Goal: Task Accomplishment & Management: Use online tool/utility

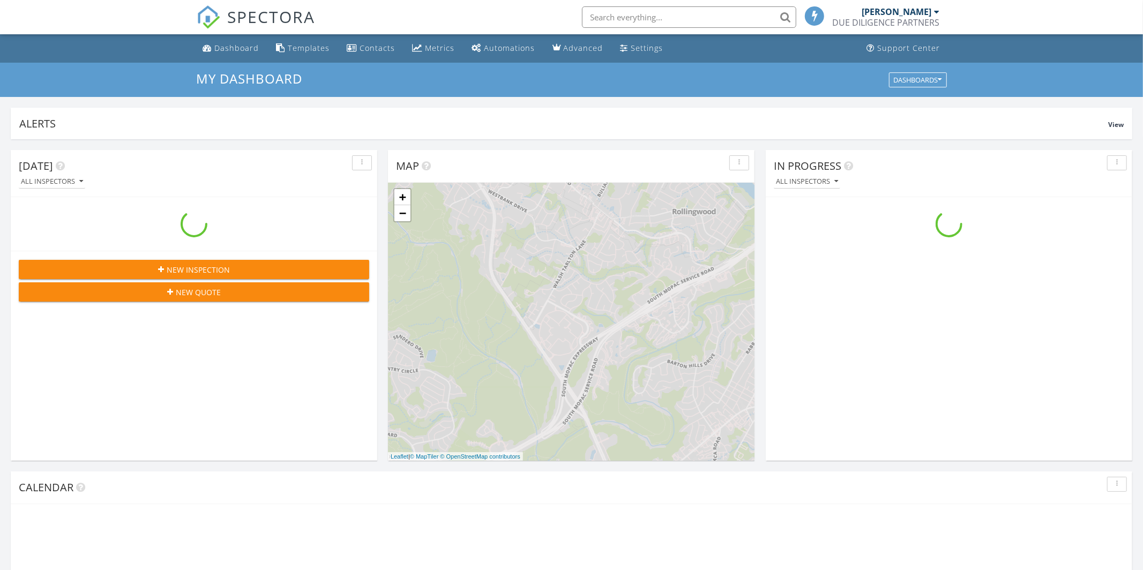
scroll to position [976, 1144]
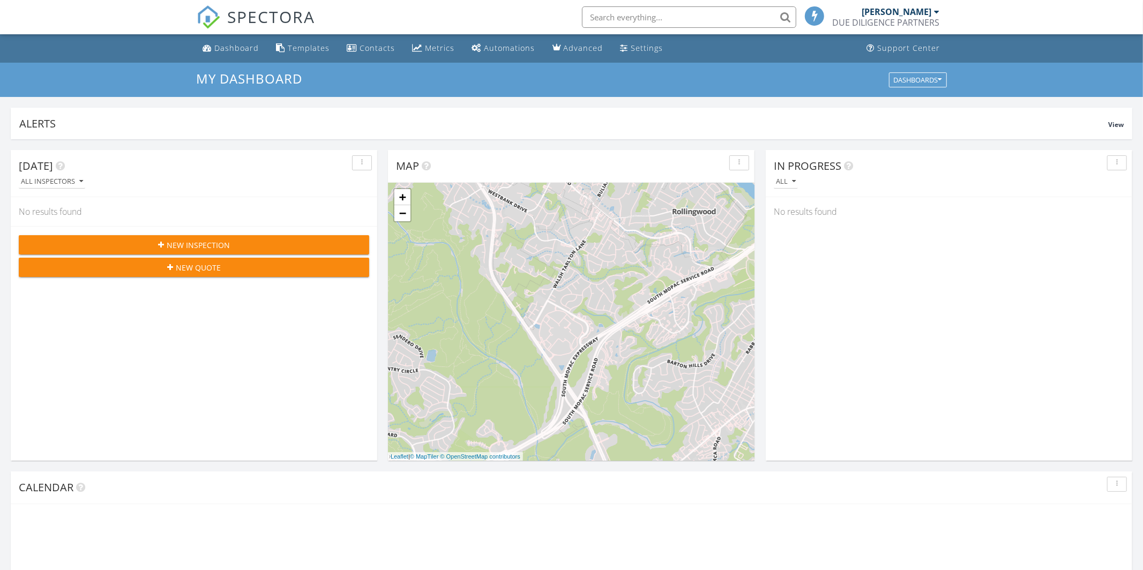
click at [631, 17] on input "text" at bounding box center [689, 16] width 214 height 21
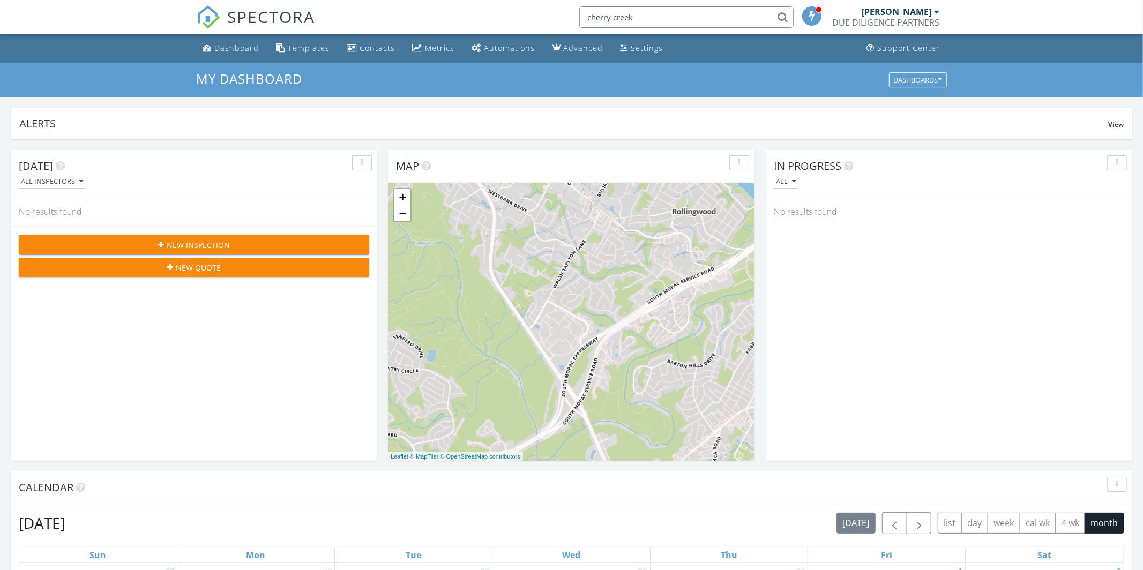
type input "cherry creek"
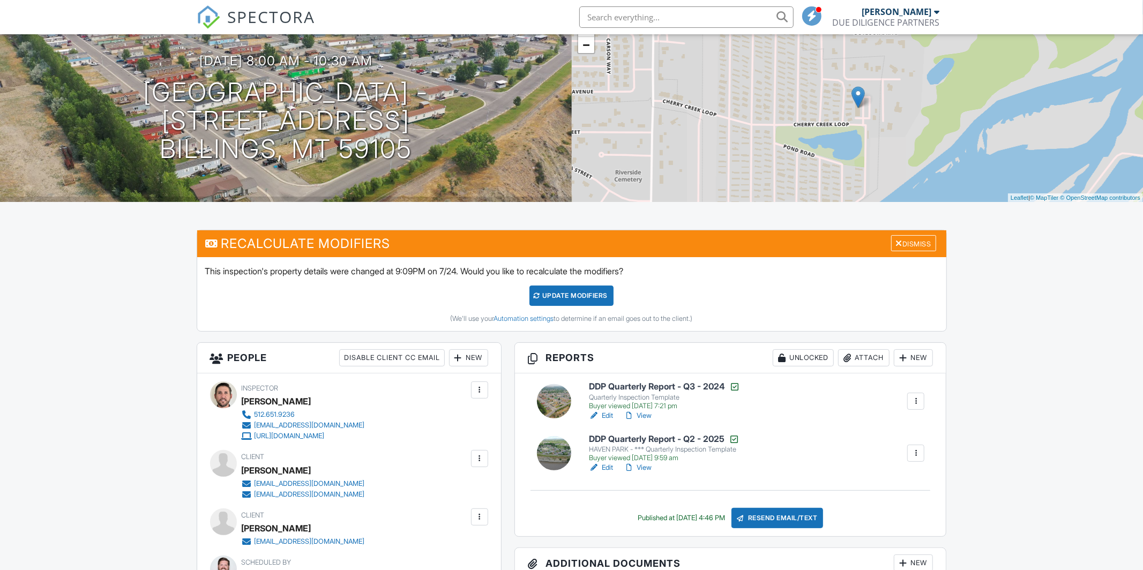
scroll to position [108, 0]
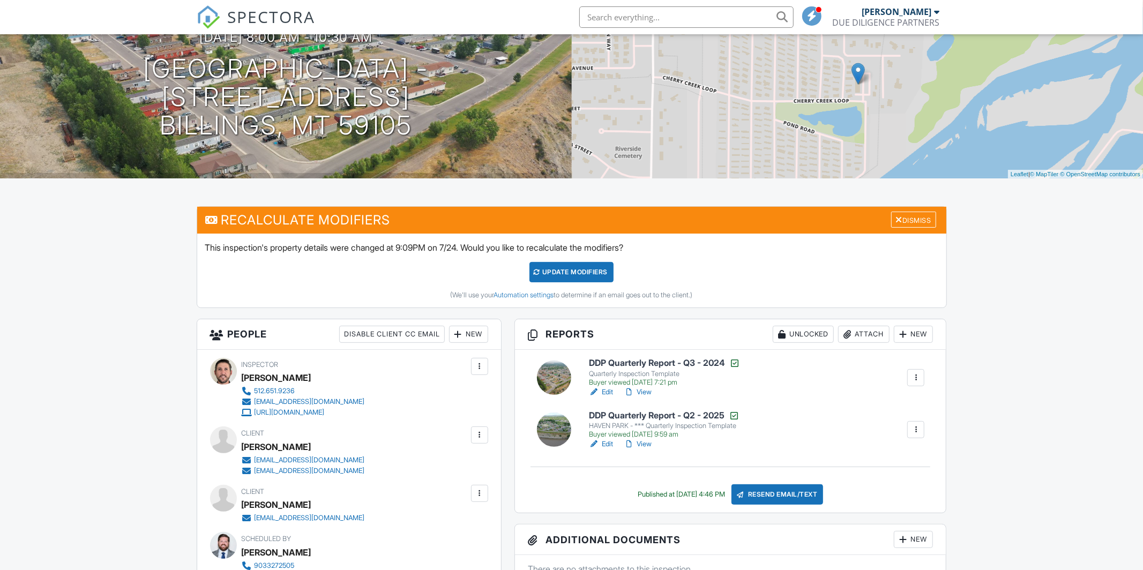
click at [605, 445] on link "Edit" at bounding box center [601, 444] width 24 height 11
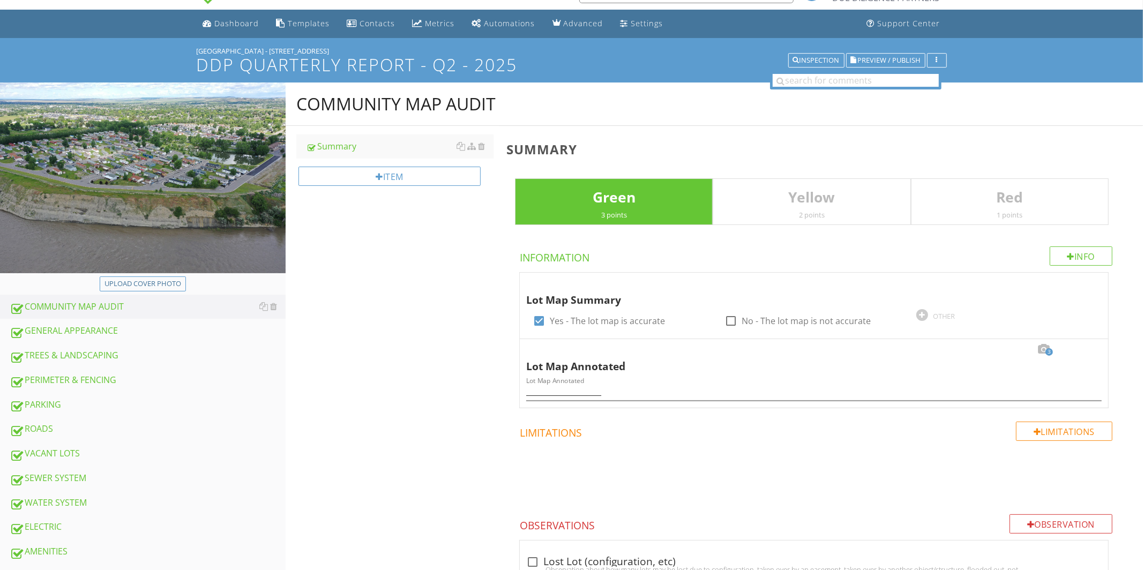
scroll to position [40, 0]
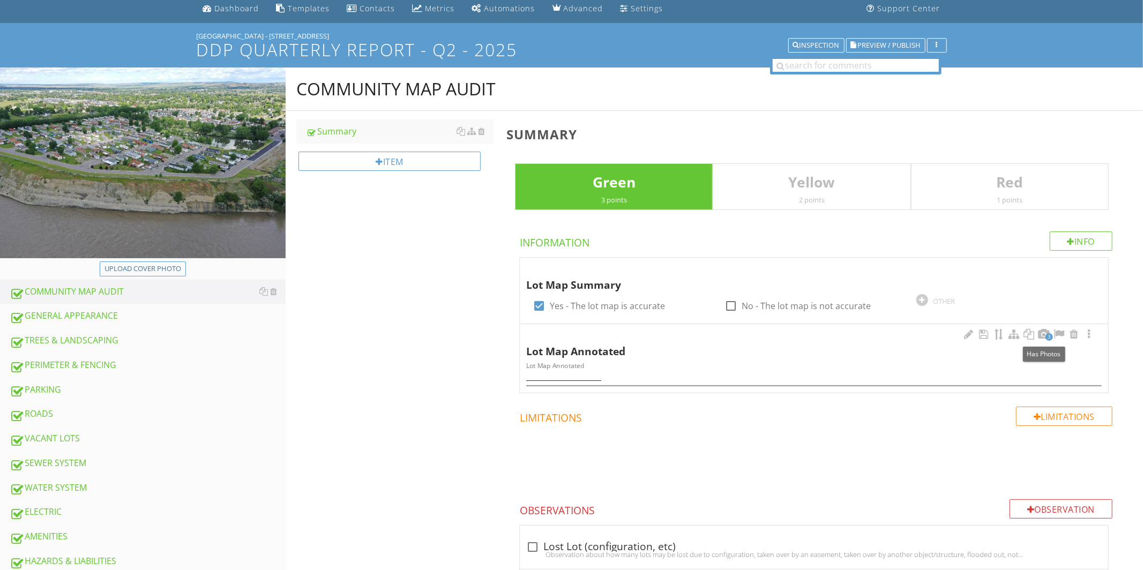
click at [1047, 337] on span "3" at bounding box center [1050, 337] width 8 height 8
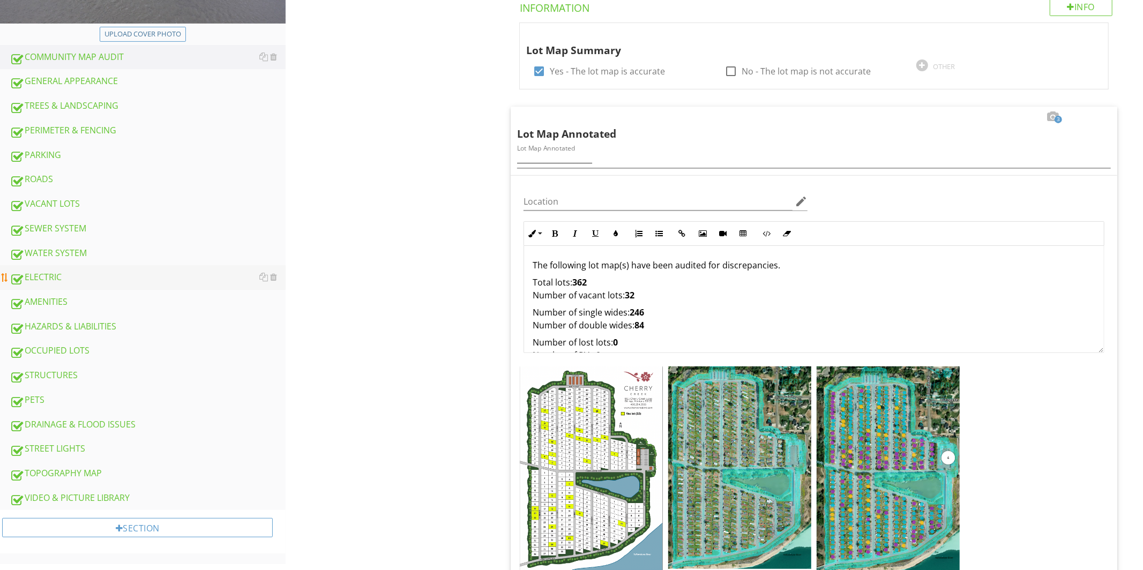
scroll to position [274, 0]
click at [41, 76] on div "GENERAL APPEARANCE" at bounding box center [148, 82] width 276 height 14
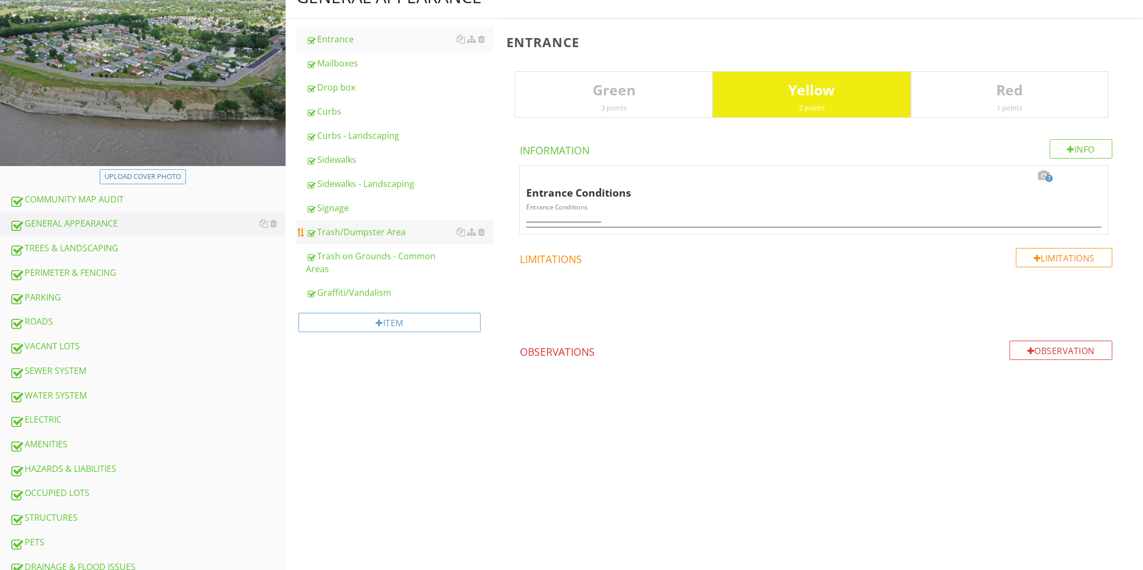
scroll to position [95, 0]
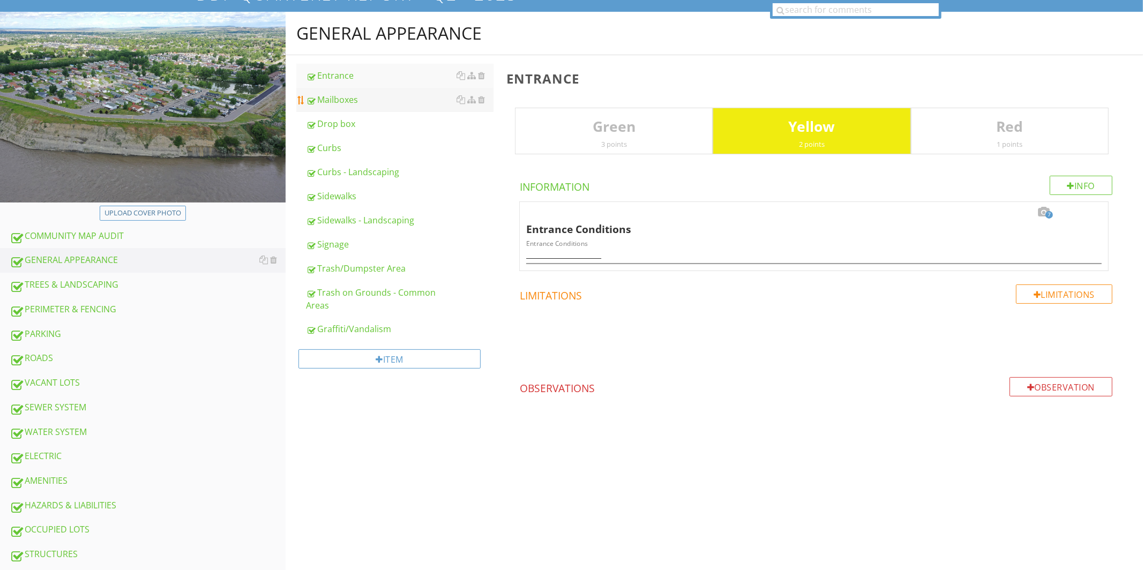
click at [352, 98] on div "Mailboxes" at bounding box center [400, 99] width 188 height 13
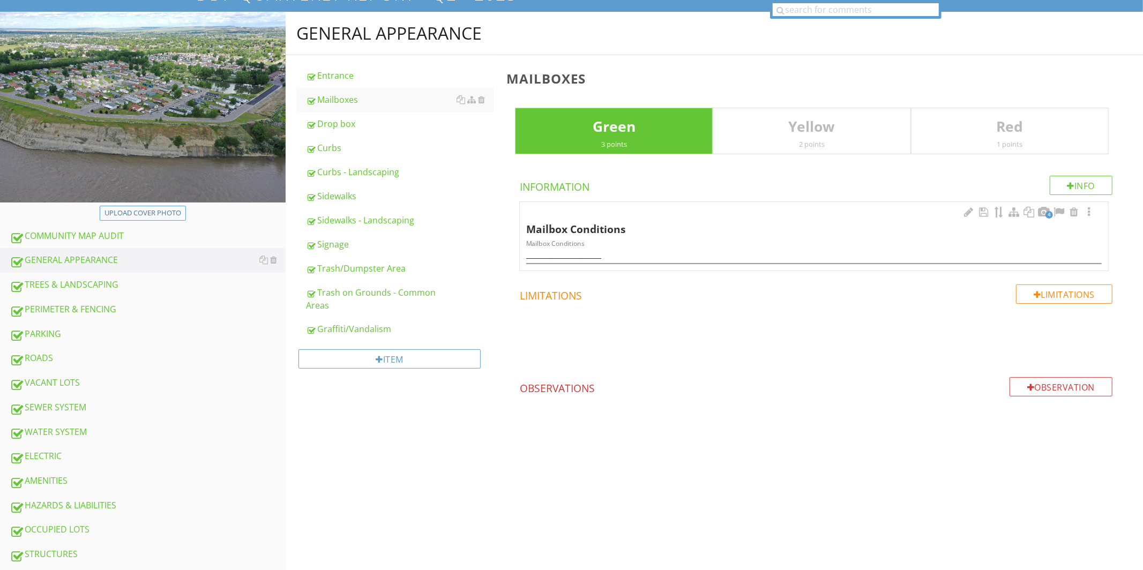
click at [1048, 217] on span "4" at bounding box center [1050, 215] width 8 height 8
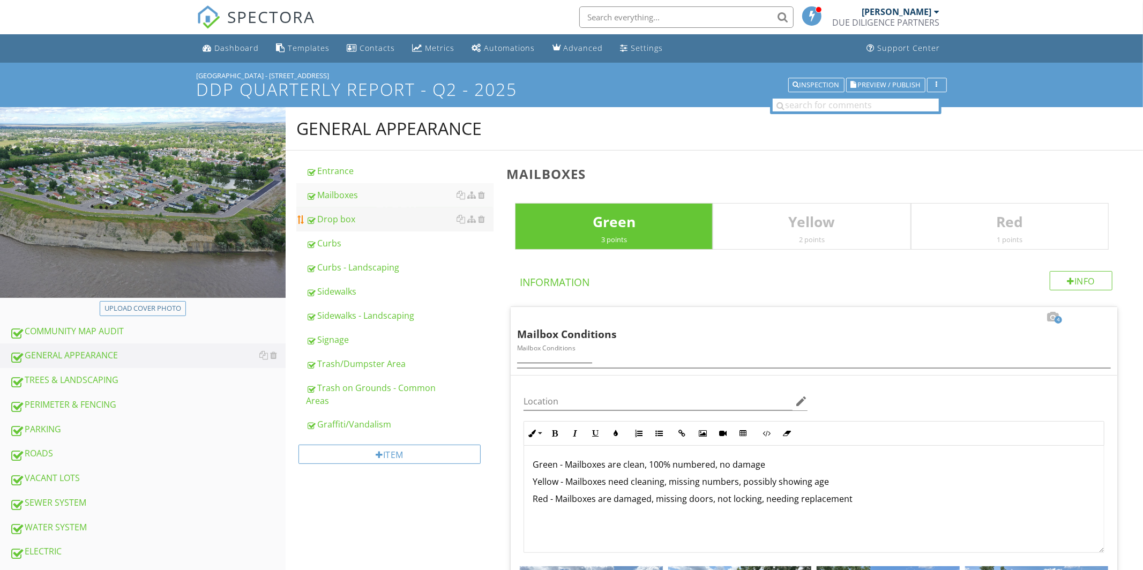
click at [333, 222] on div "Drop box" at bounding box center [400, 219] width 188 height 13
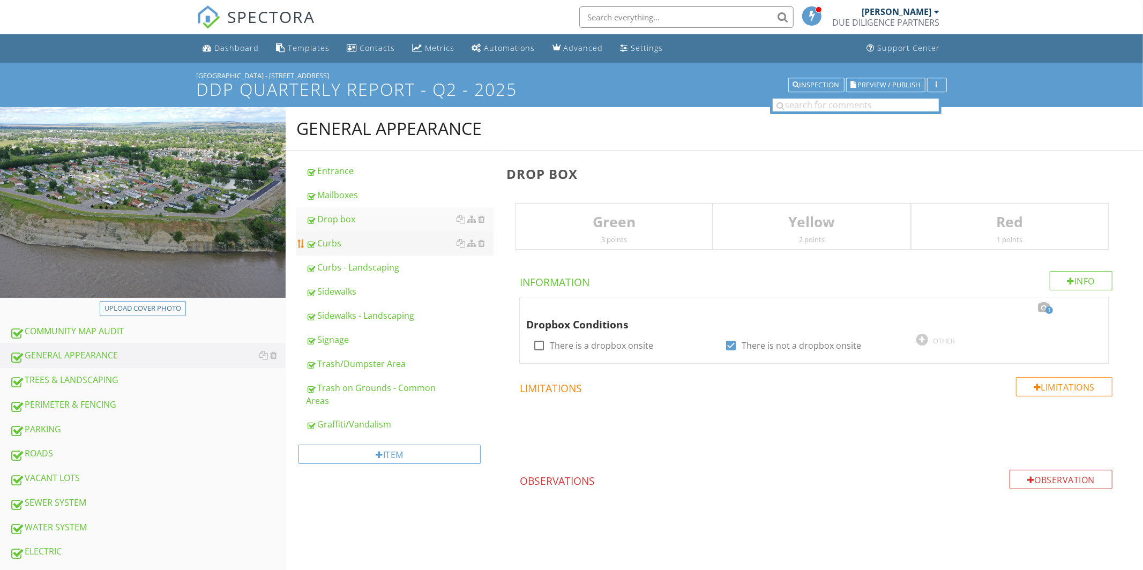
click at [322, 242] on div "Curbs" at bounding box center [400, 243] width 188 height 13
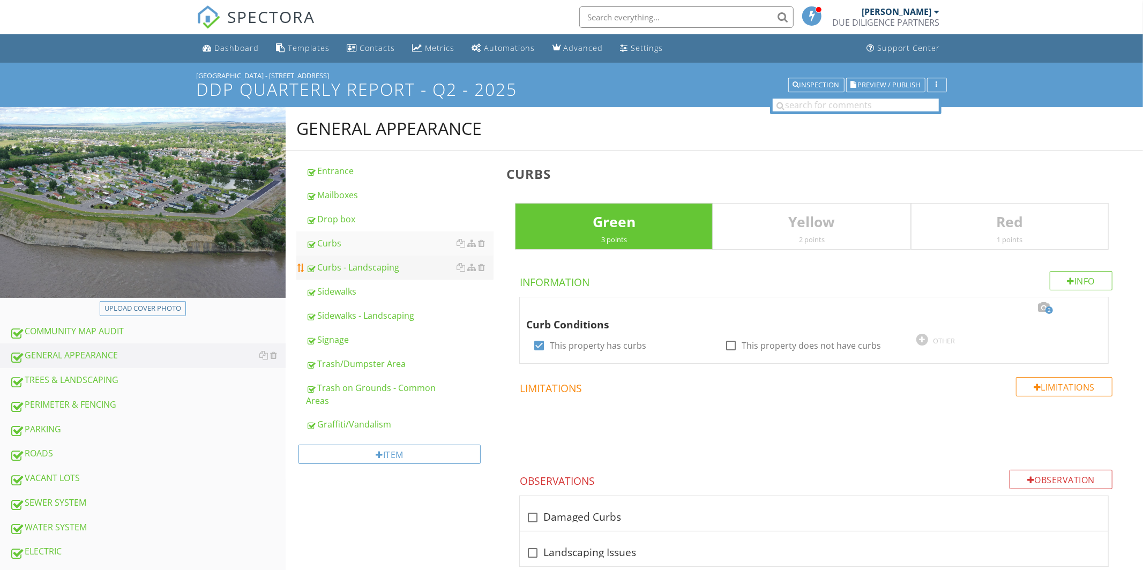
click at [391, 265] on div "Curbs - Landscaping" at bounding box center [400, 267] width 188 height 13
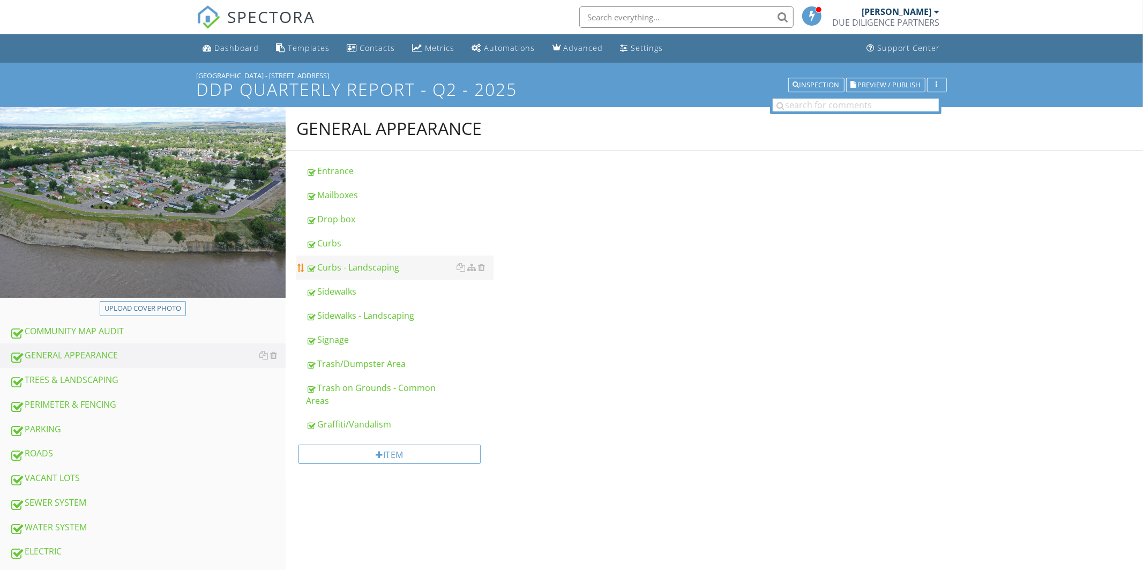
click at [391, 265] on div "Curbs - Landscaping" at bounding box center [400, 267] width 188 height 13
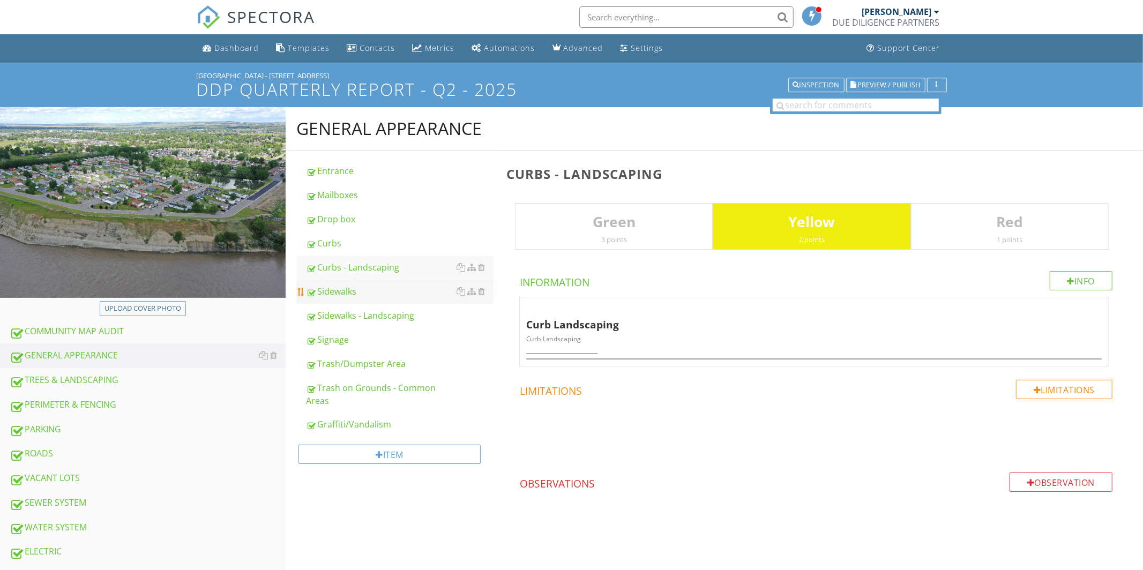
click at [339, 292] on div "Sidewalks" at bounding box center [400, 291] width 188 height 13
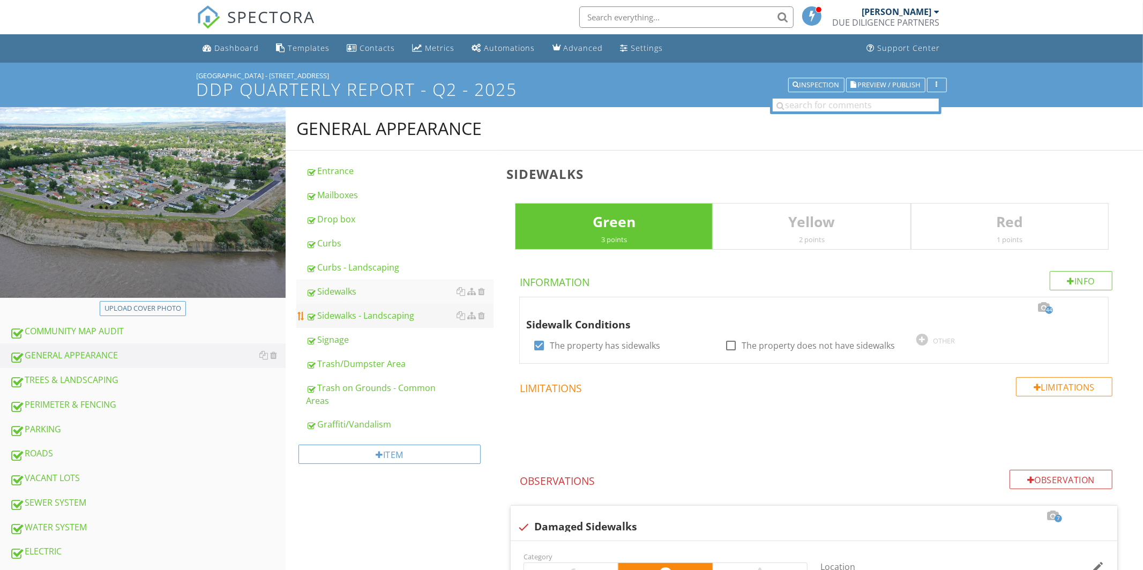
click at [350, 315] on div "Sidewalks - Landscaping" at bounding box center [400, 315] width 188 height 13
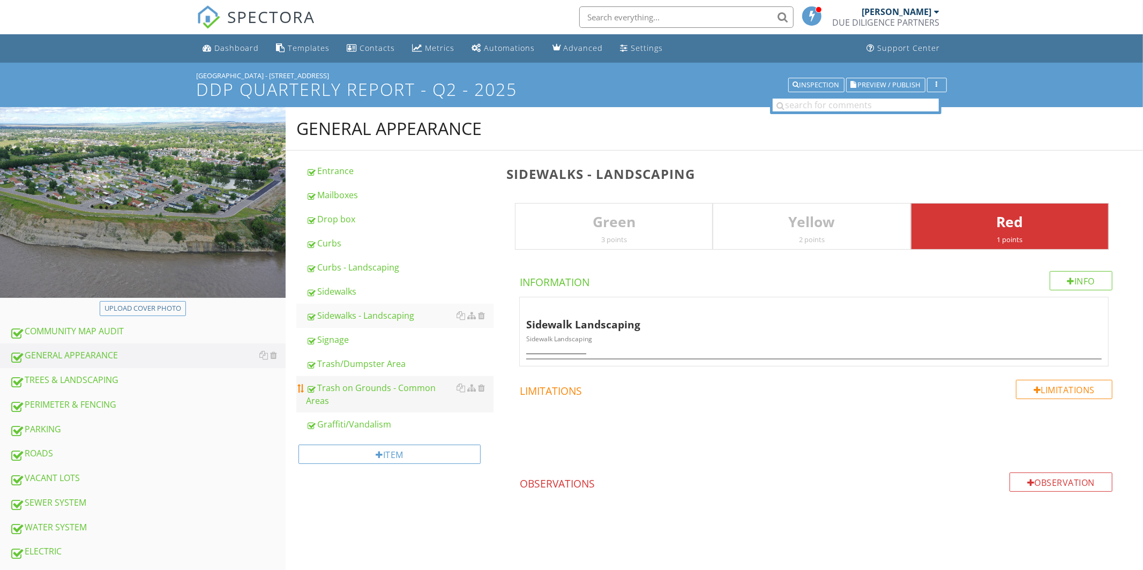
click at [345, 389] on div "Trash on Grounds - Common Areas" at bounding box center [400, 395] width 188 height 26
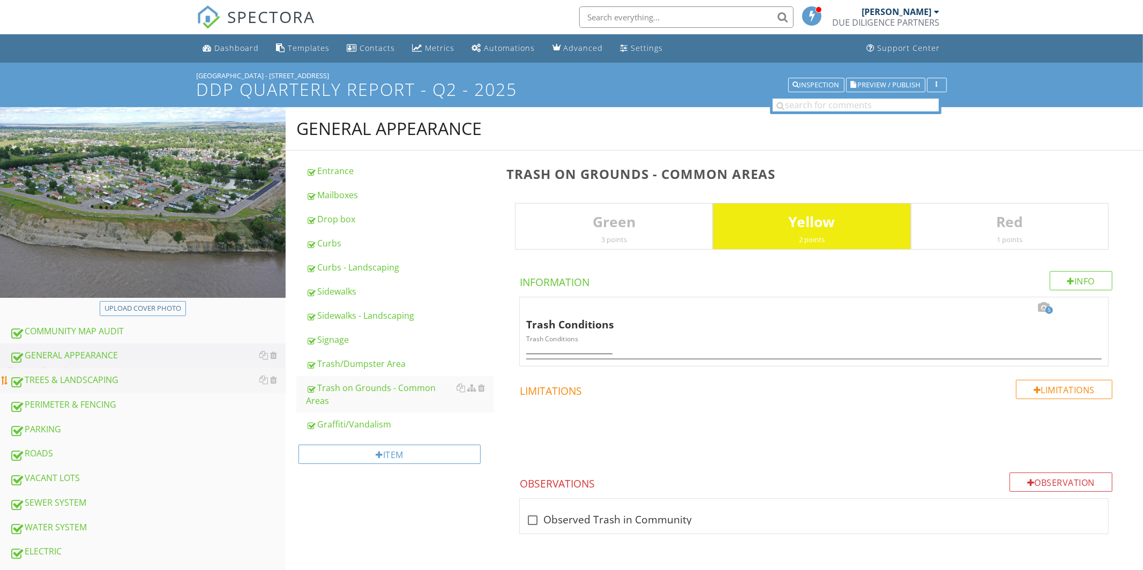
click at [93, 380] on div "TREES & LANDSCAPING" at bounding box center [148, 381] width 276 height 14
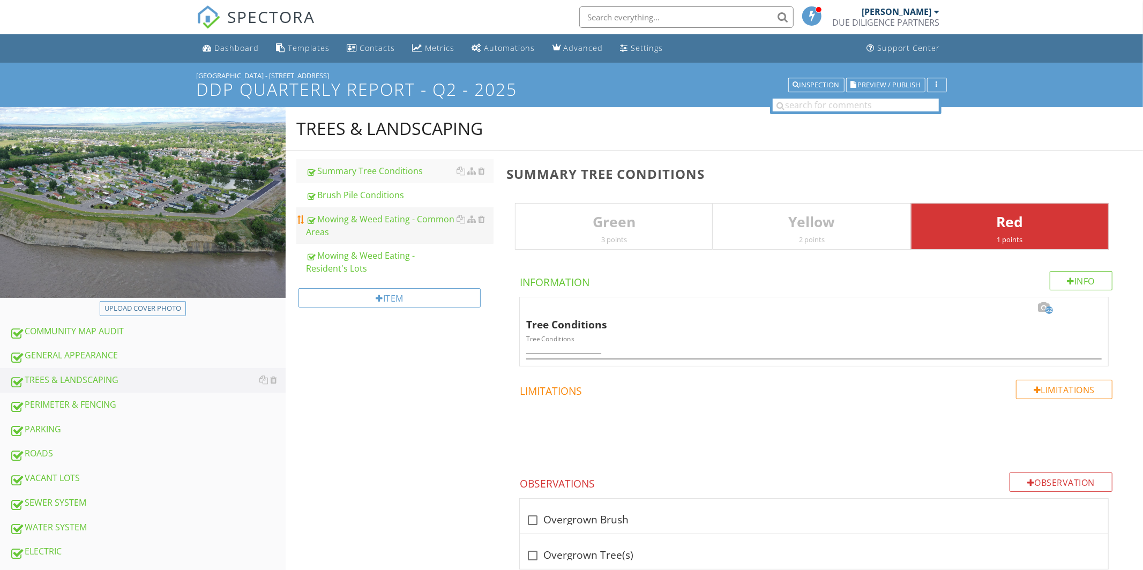
click at [370, 226] on div "Mowing & Weed Eating - Common Areas" at bounding box center [400, 226] width 188 height 26
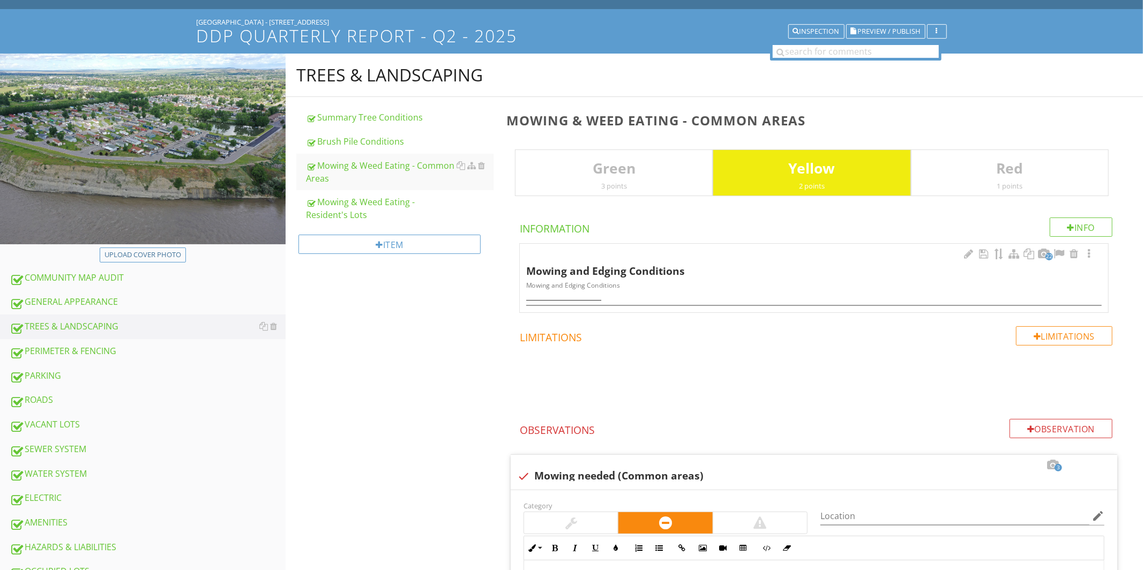
scroll to position [71, 0]
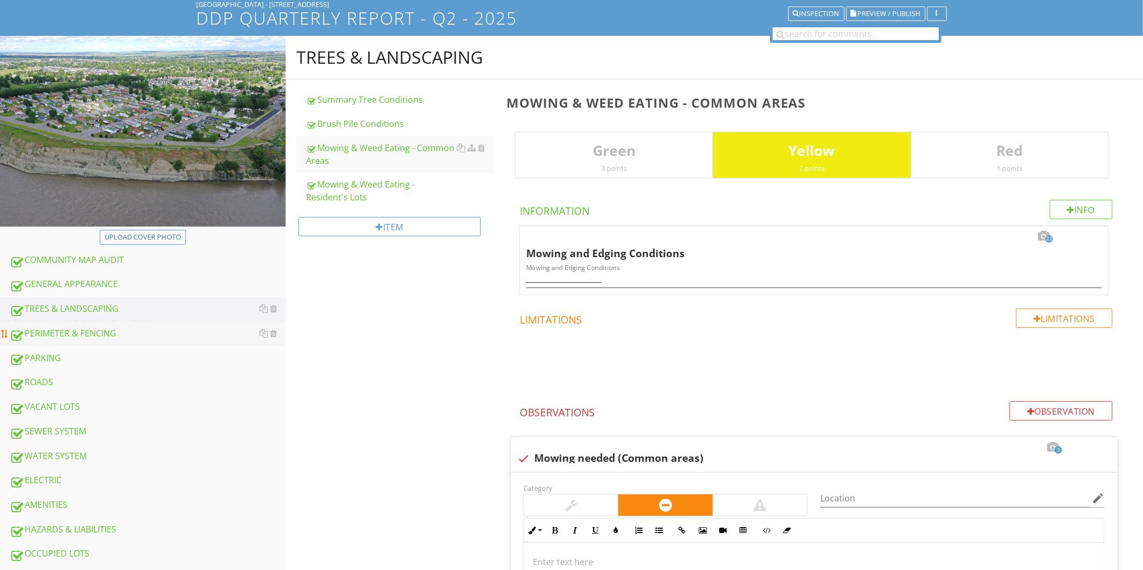
click at [63, 327] on div "PERIMETER & FENCING" at bounding box center [148, 334] width 276 height 14
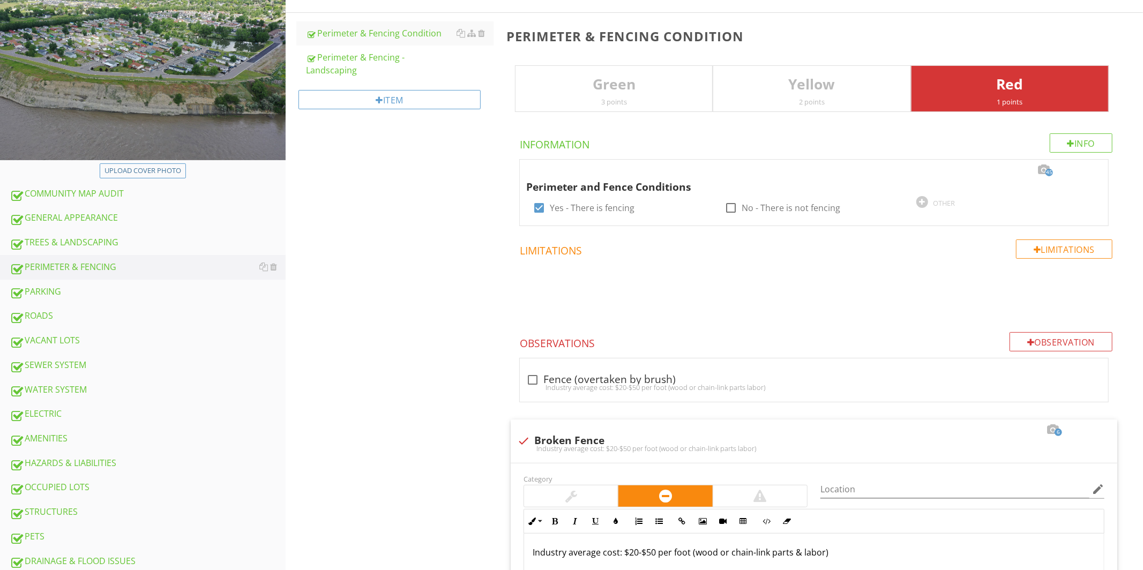
scroll to position [129, 0]
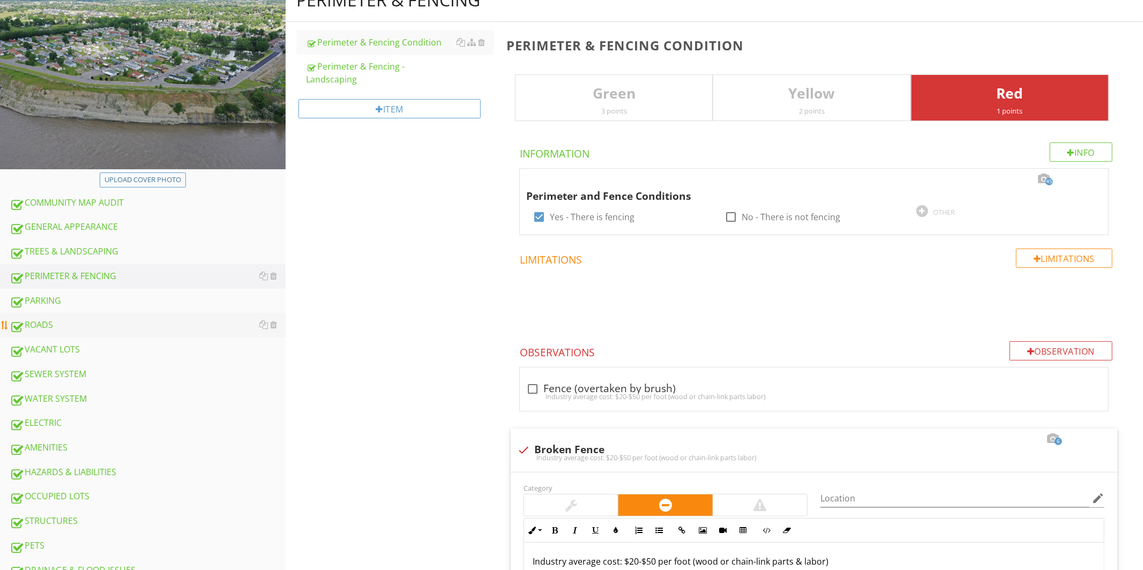
click at [41, 327] on div "ROADS" at bounding box center [148, 325] width 276 height 14
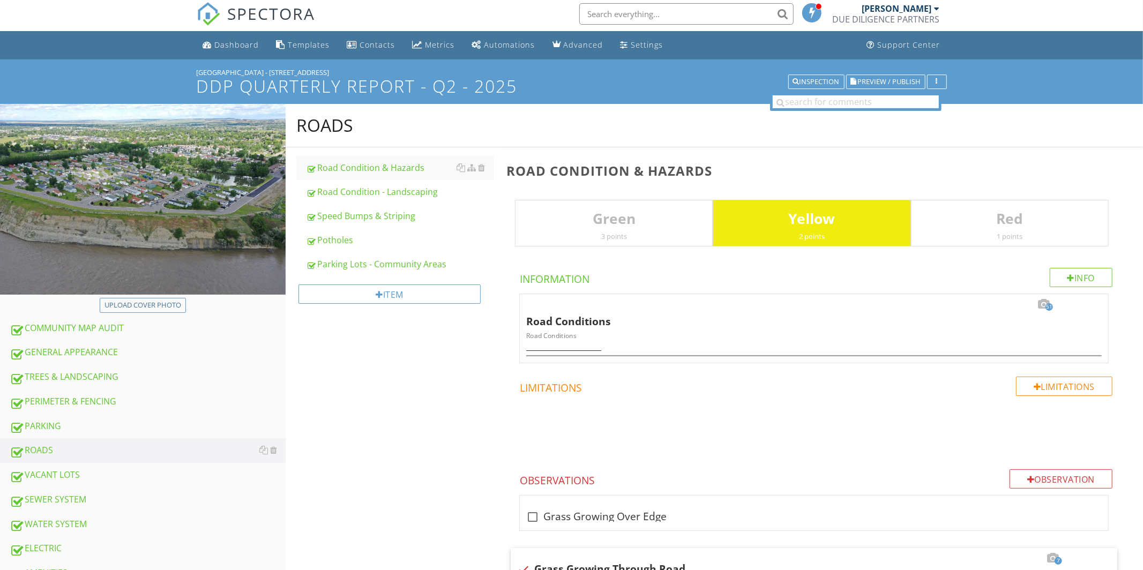
scroll to position [1, 0]
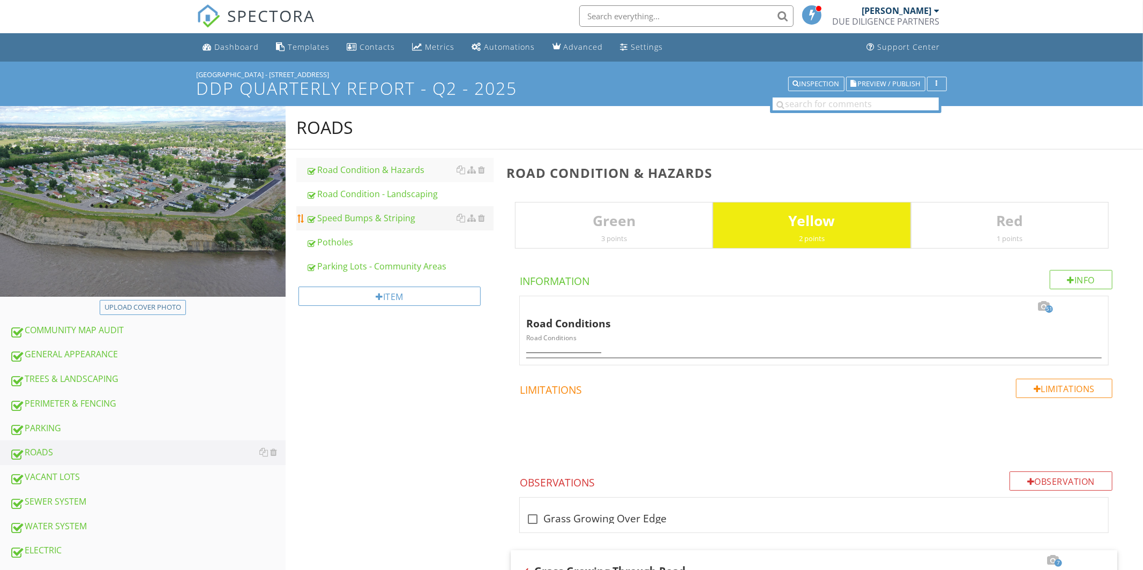
click at [332, 220] on div "Speed Bumps & Striping" at bounding box center [400, 218] width 188 height 13
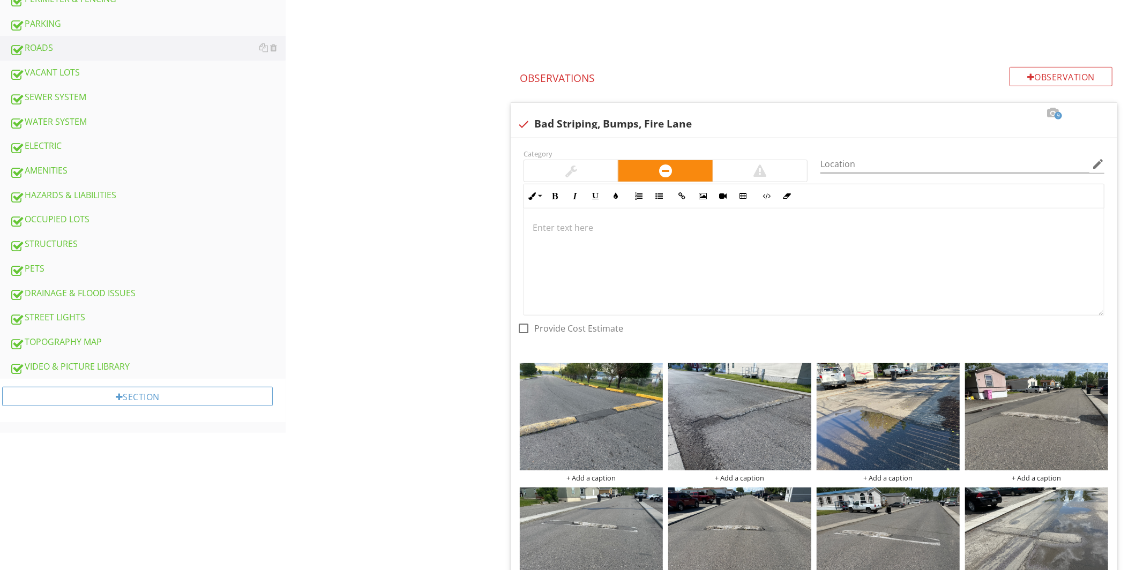
scroll to position [405, 0]
click at [41, 147] on div "ELECTRIC" at bounding box center [148, 147] width 276 height 14
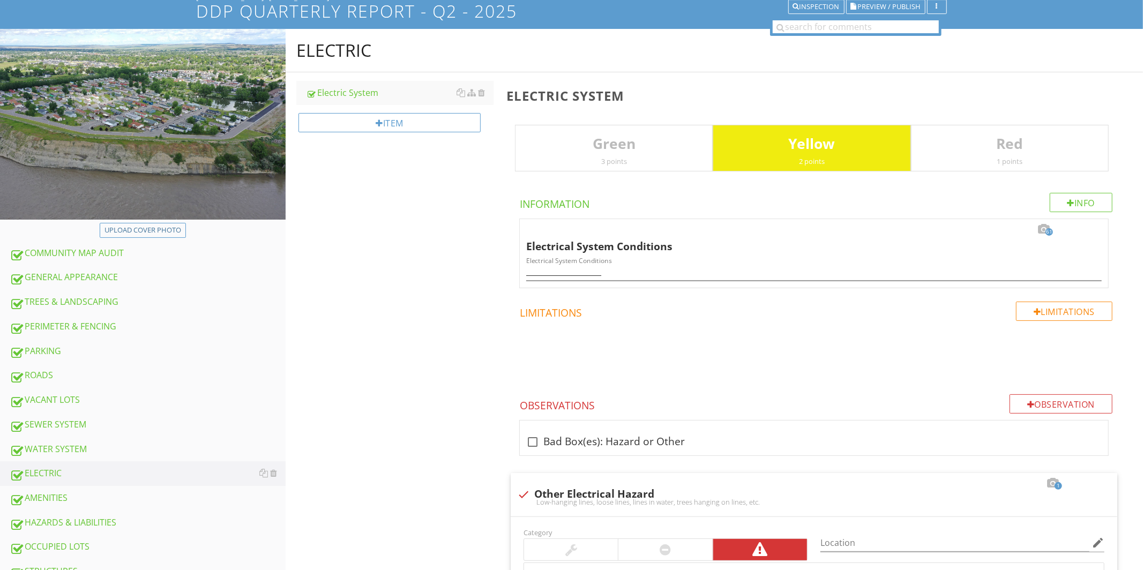
scroll to position [81, 0]
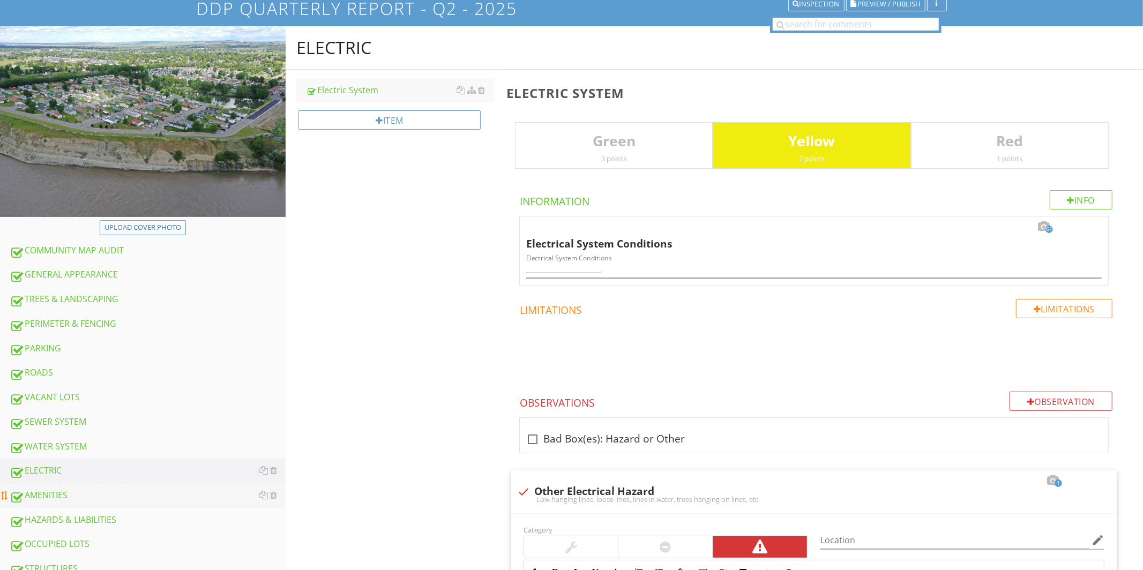
click at [51, 495] on div "AMENITIES" at bounding box center [148, 496] width 276 height 14
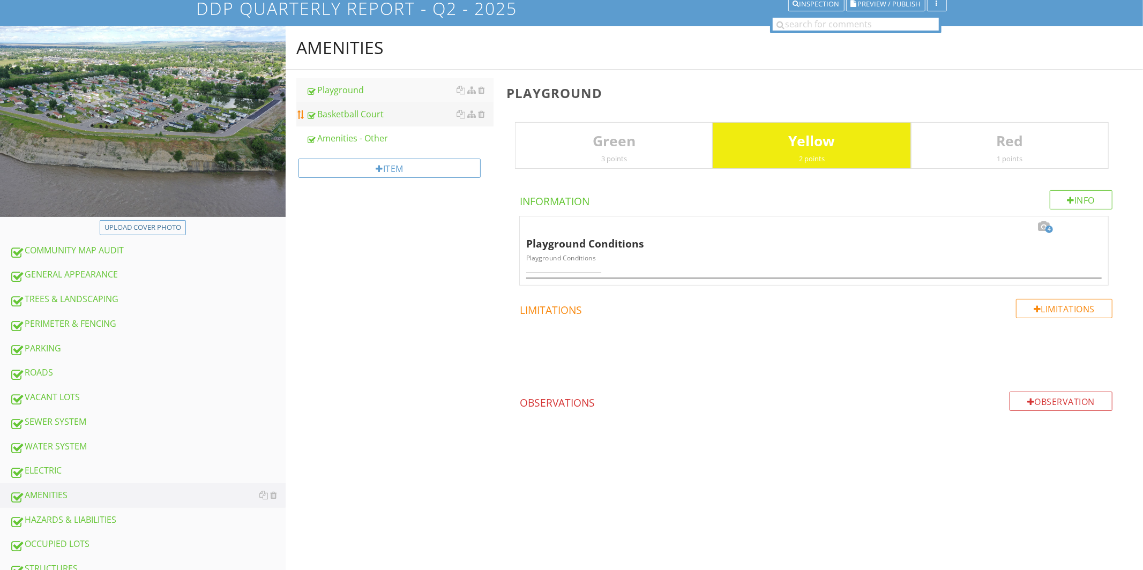
click at [367, 114] on div "Basketball Court" at bounding box center [400, 114] width 188 height 13
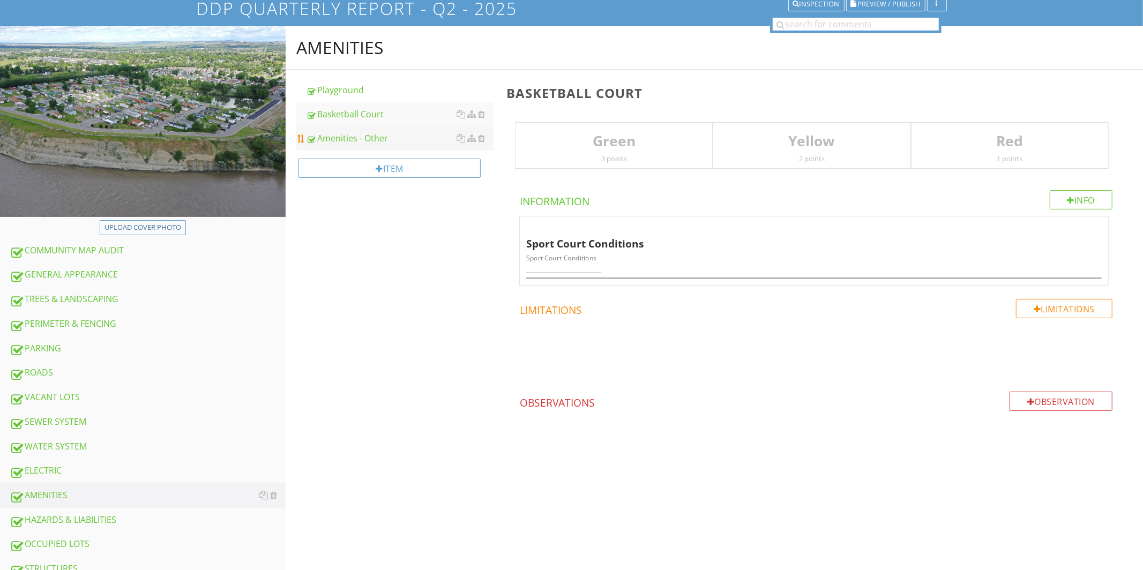
click at [355, 144] on div "Amenities - Other" at bounding box center [400, 138] width 188 height 13
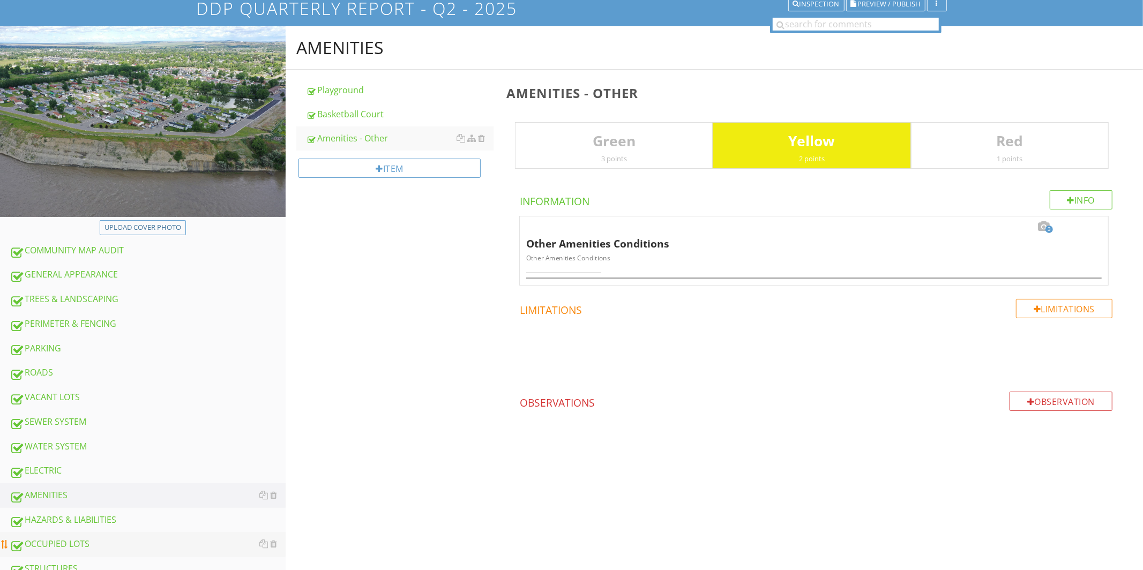
click at [75, 539] on div "OCCUPIED LOTS" at bounding box center [148, 545] width 276 height 14
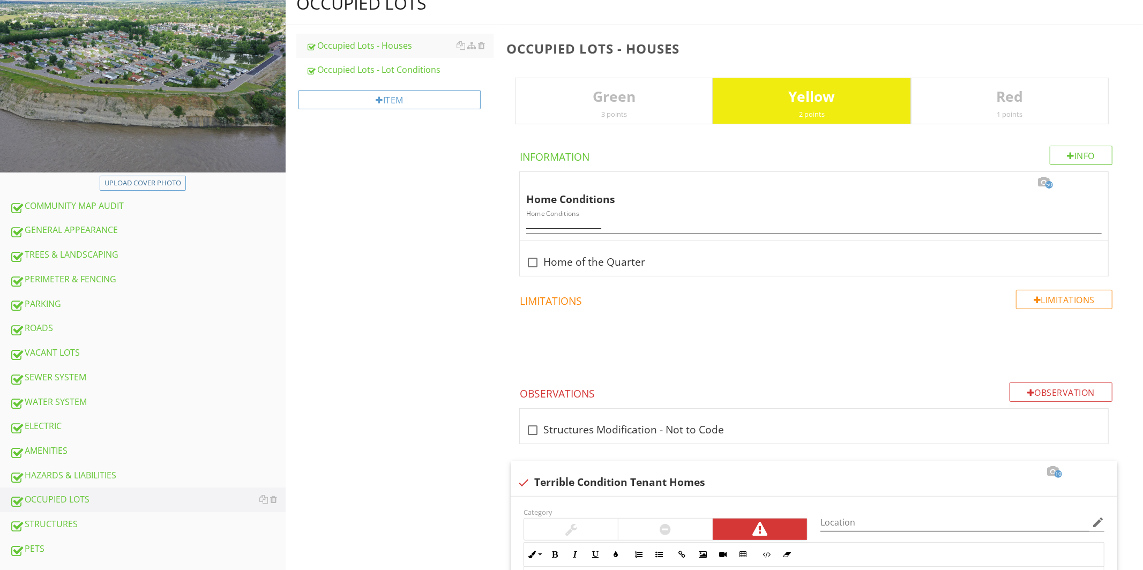
scroll to position [110, 0]
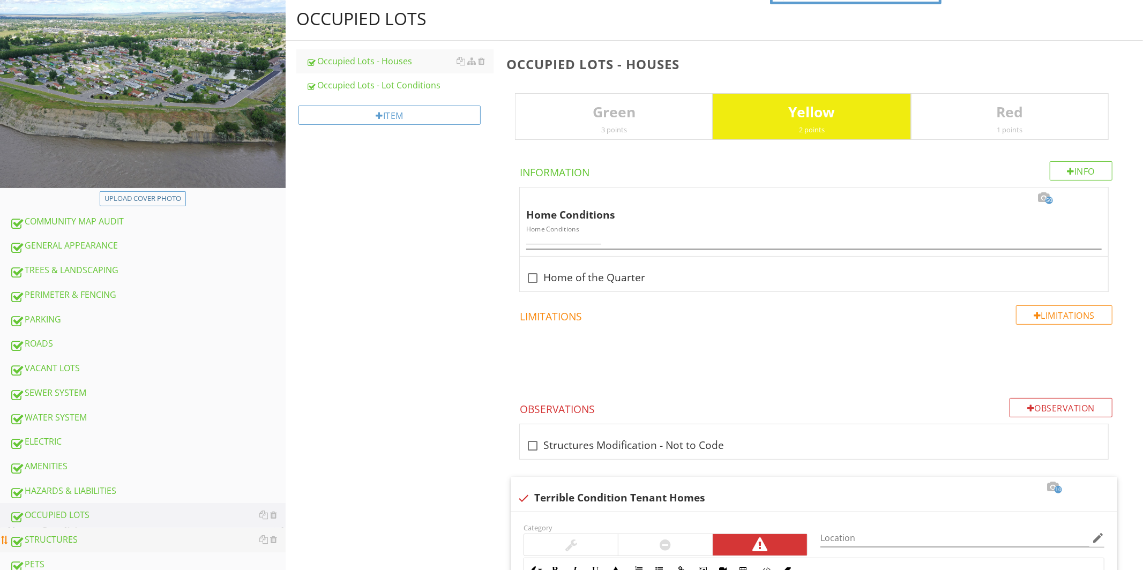
click at [52, 539] on div "STRUCTURES" at bounding box center [148, 540] width 276 height 14
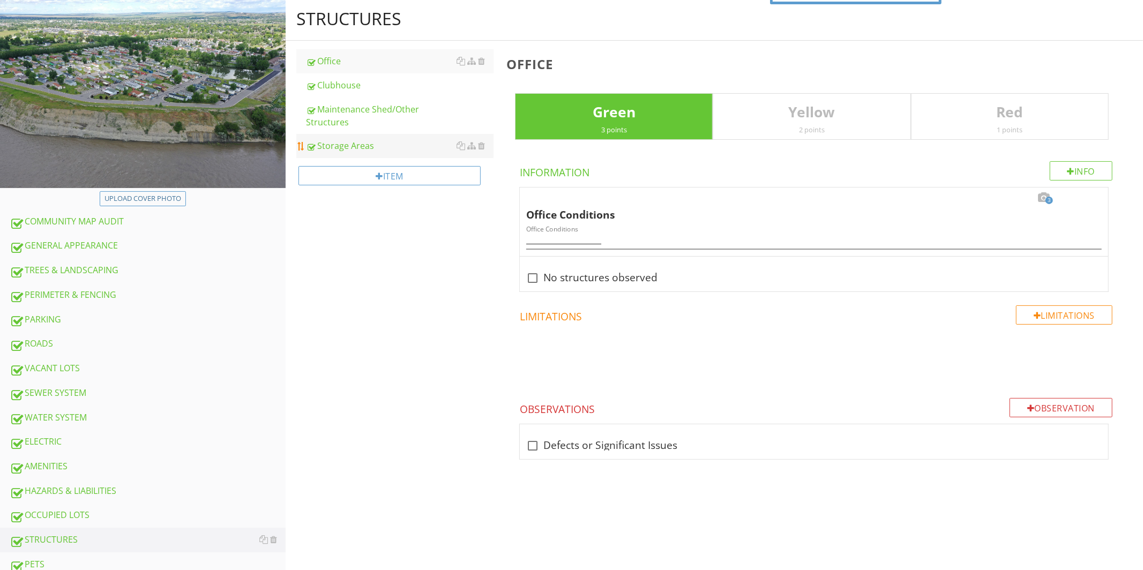
click at [350, 146] on div "Storage Areas" at bounding box center [400, 145] width 188 height 13
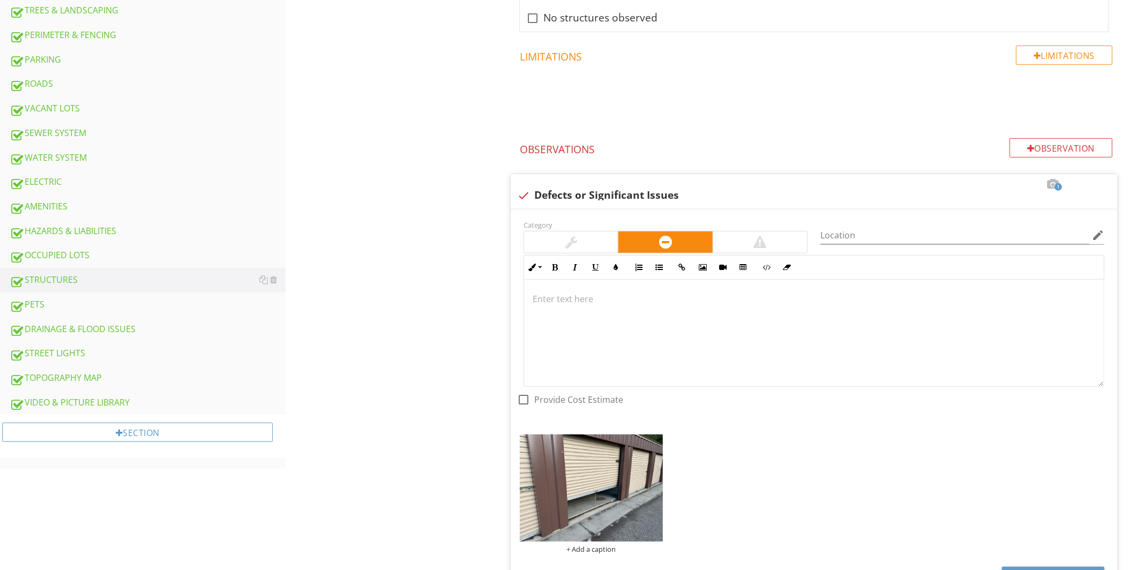
scroll to position [457, 0]
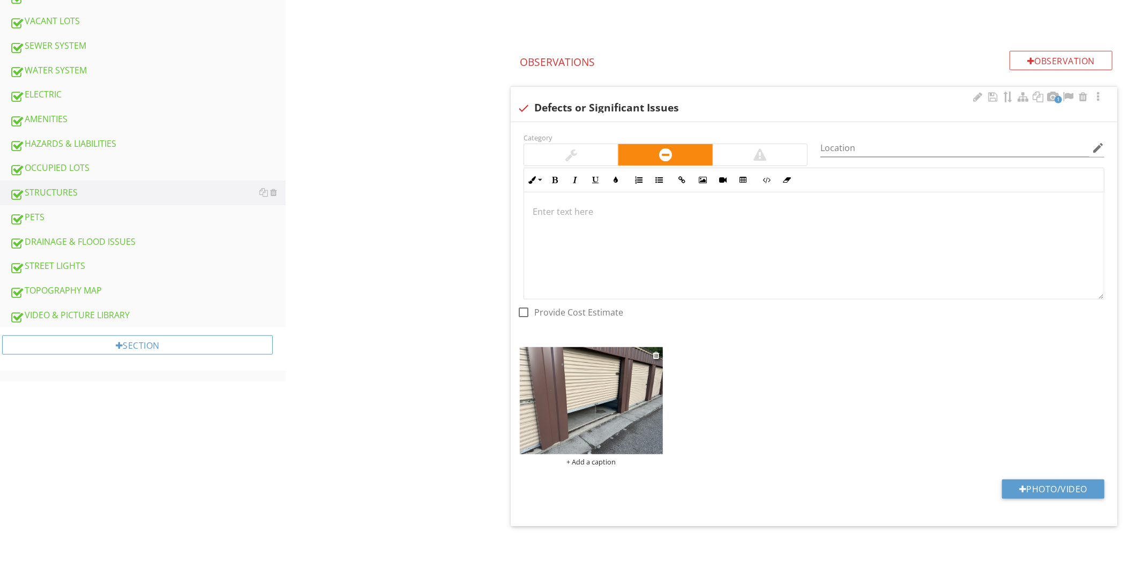
click at [595, 412] on img at bounding box center [591, 400] width 143 height 107
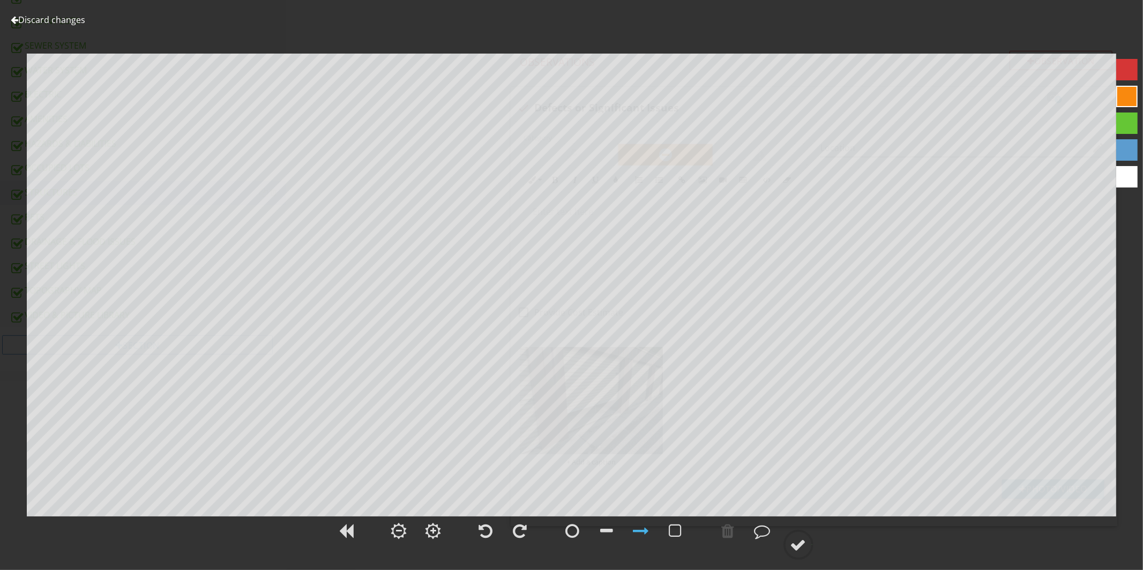
click at [19, 20] on link "Discard changes" at bounding box center [48, 20] width 74 height 12
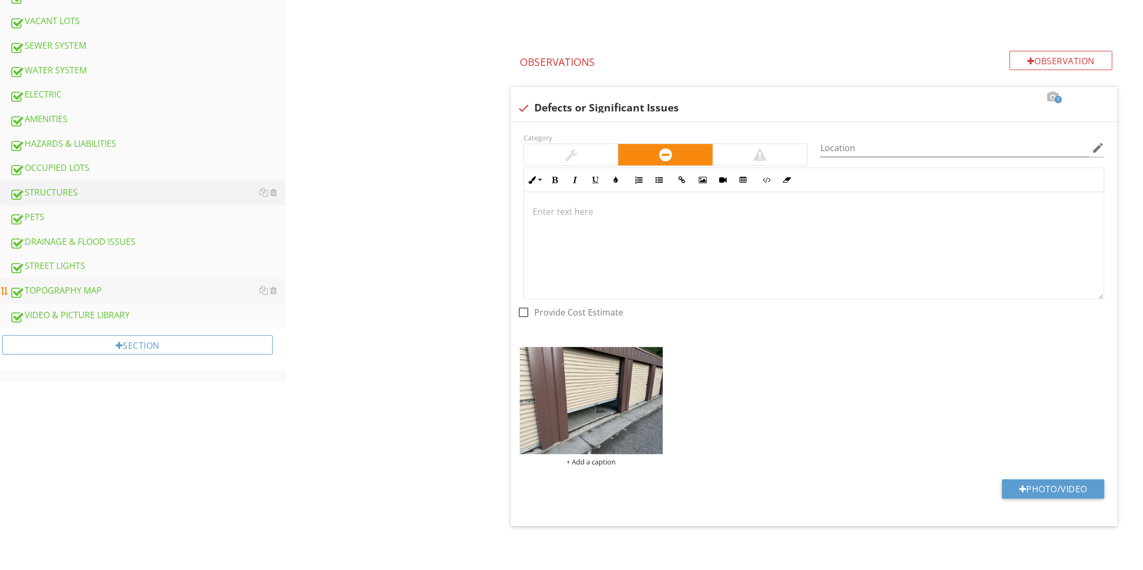
click at [91, 288] on div "TOPOGRAPHY MAP" at bounding box center [148, 291] width 276 height 14
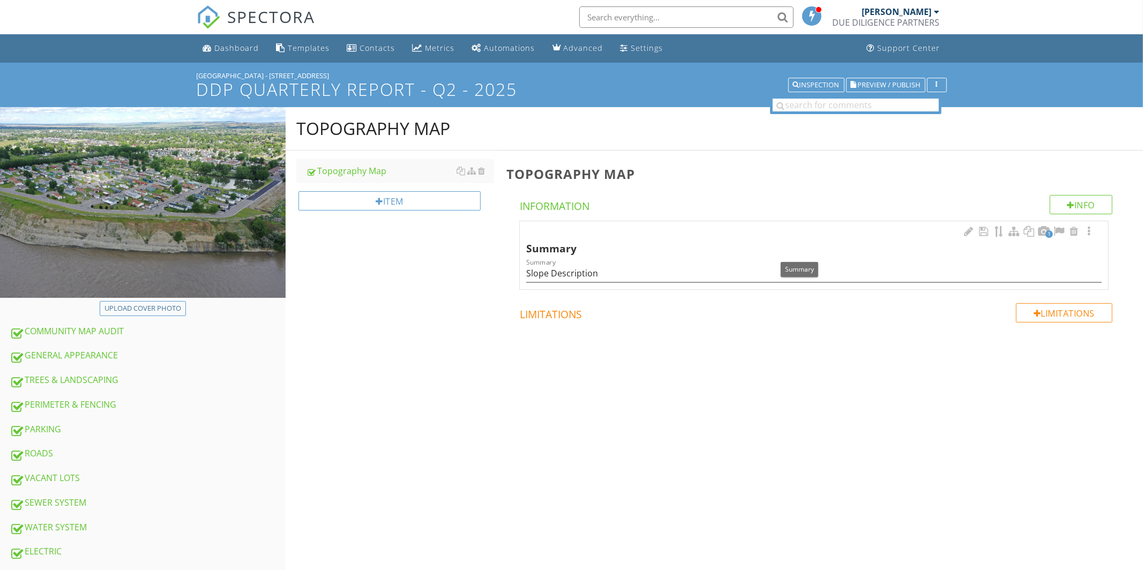
click at [1048, 234] on span "1" at bounding box center [1050, 234] width 8 height 8
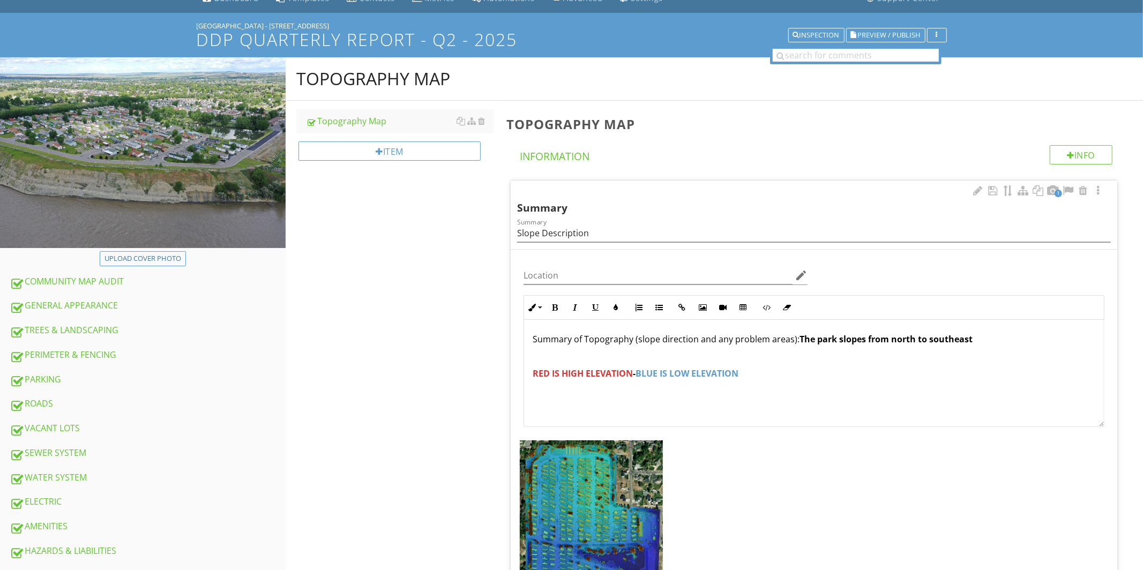
scroll to position [79, 0]
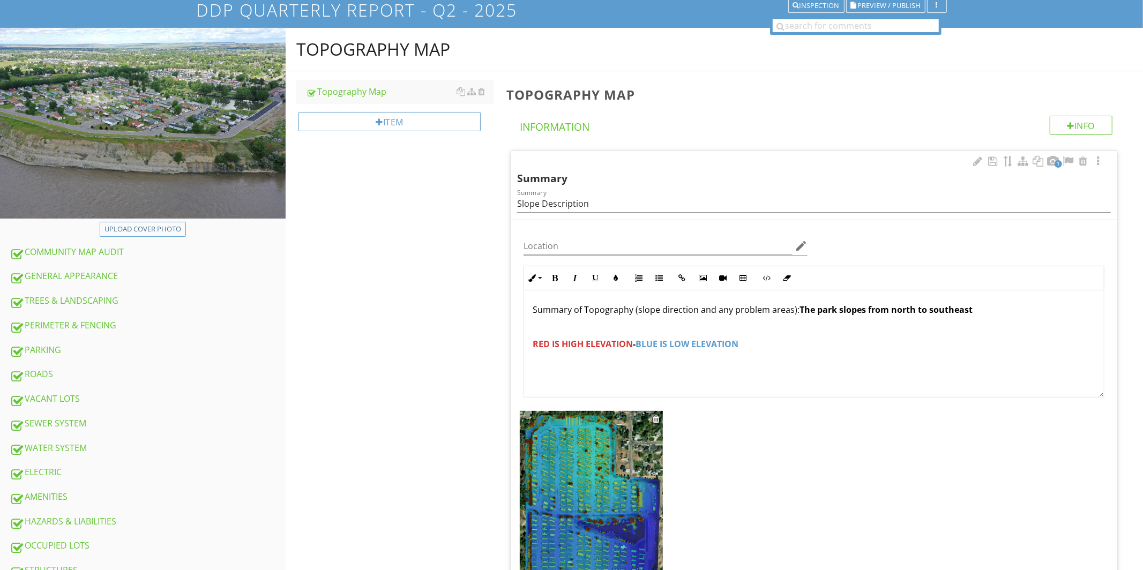
click at [613, 473] on img at bounding box center [591, 513] width 143 height 204
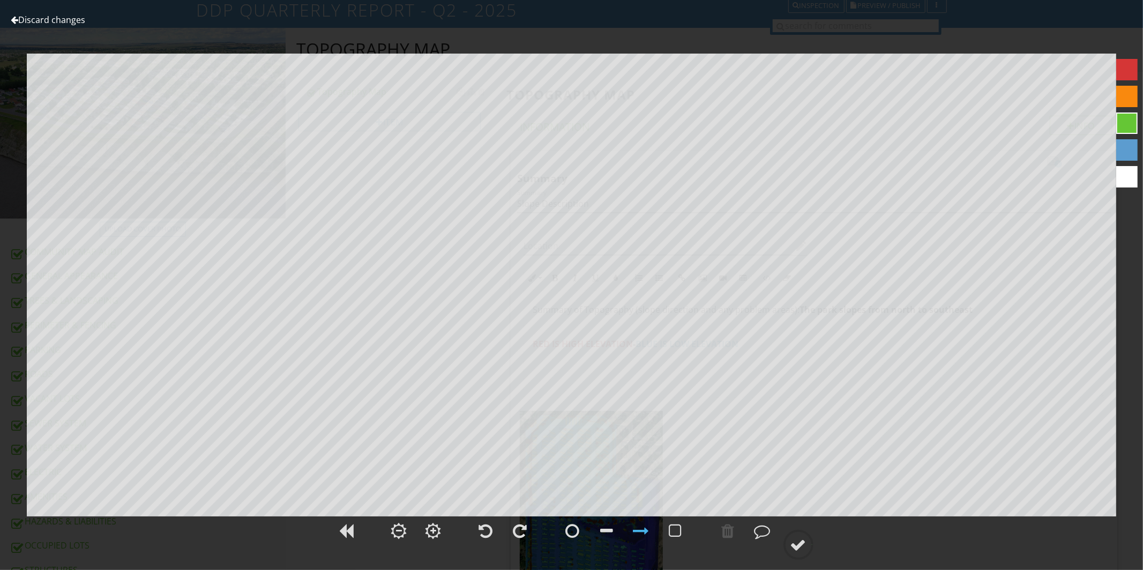
click at [19, 22] on link "Discard changes" at bounding box center [48, 20] width 74 height 12
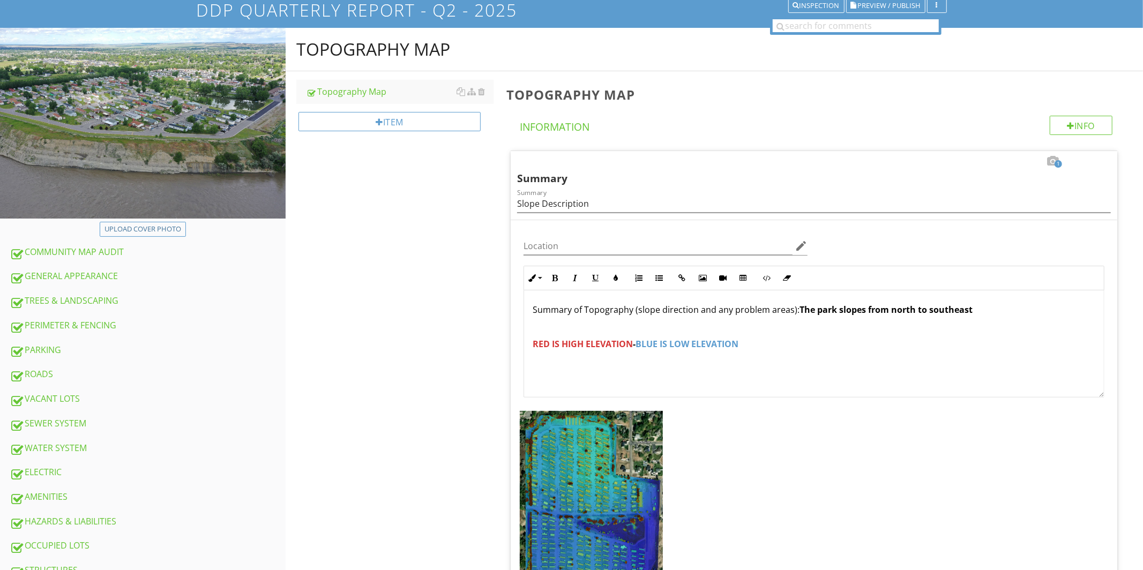
scroll to position [0, 0]
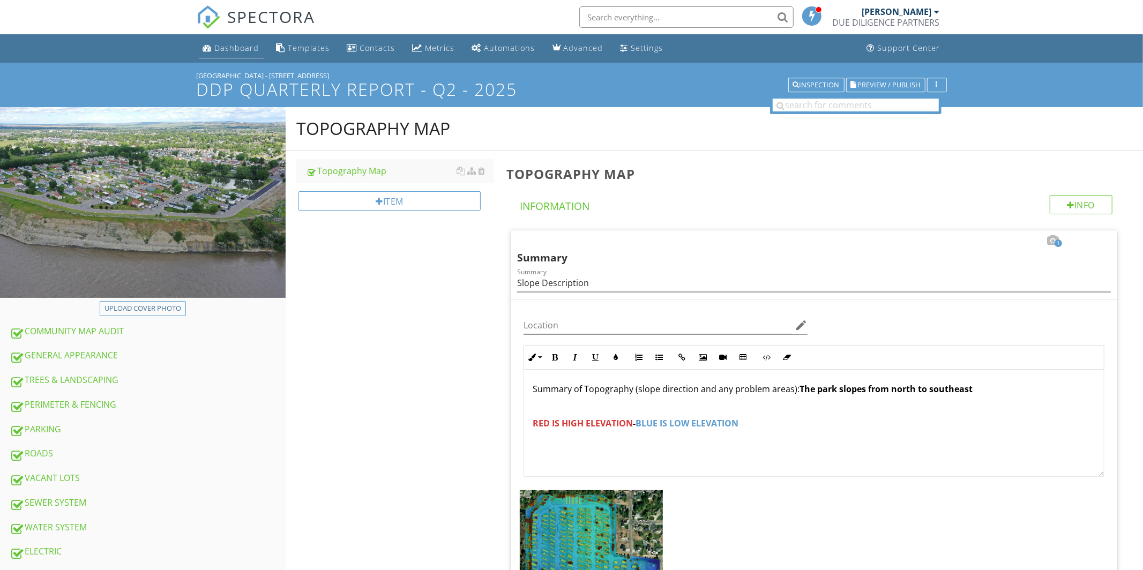
click at [240, 57] on link "Dashboard" at bounding box center [231, 49] width 65 height 20
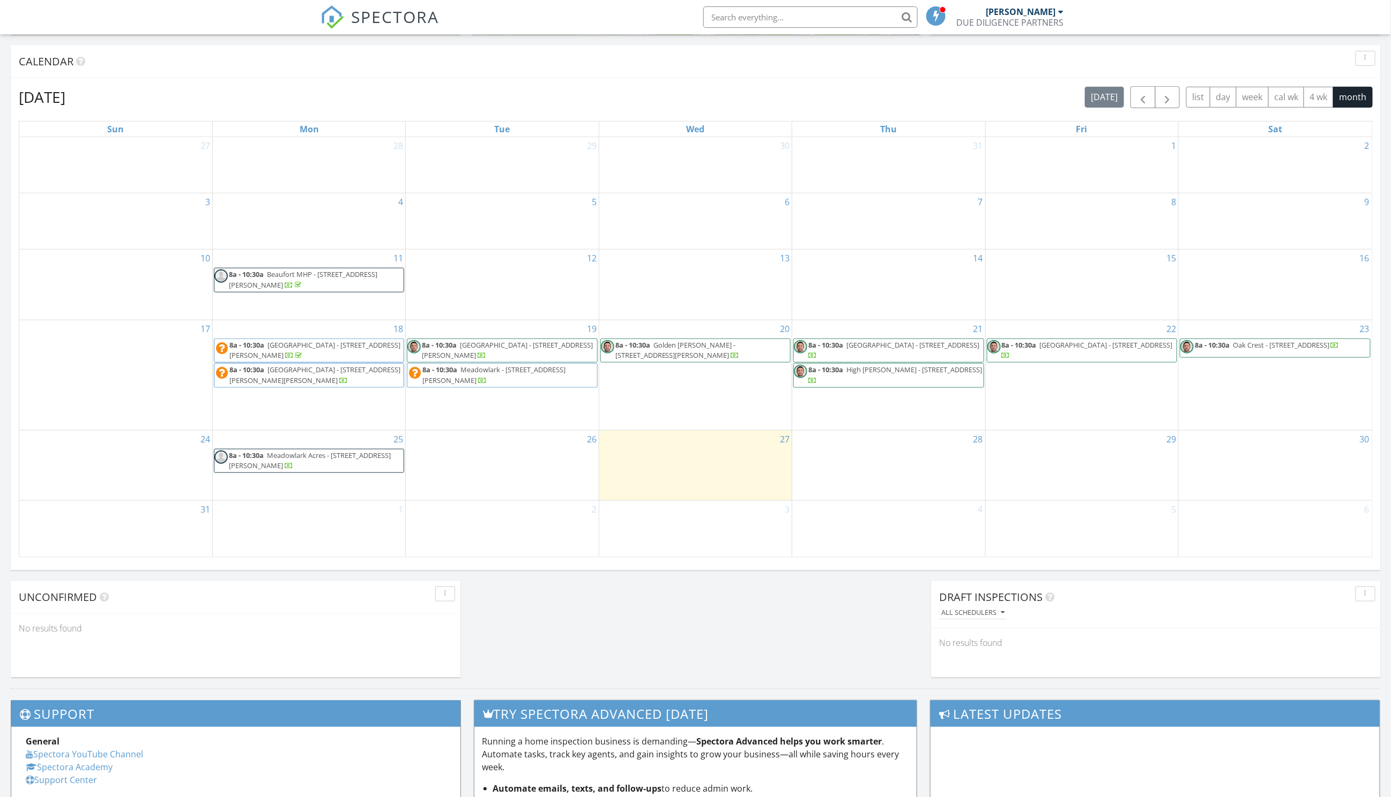
scroll to position [440, 0]
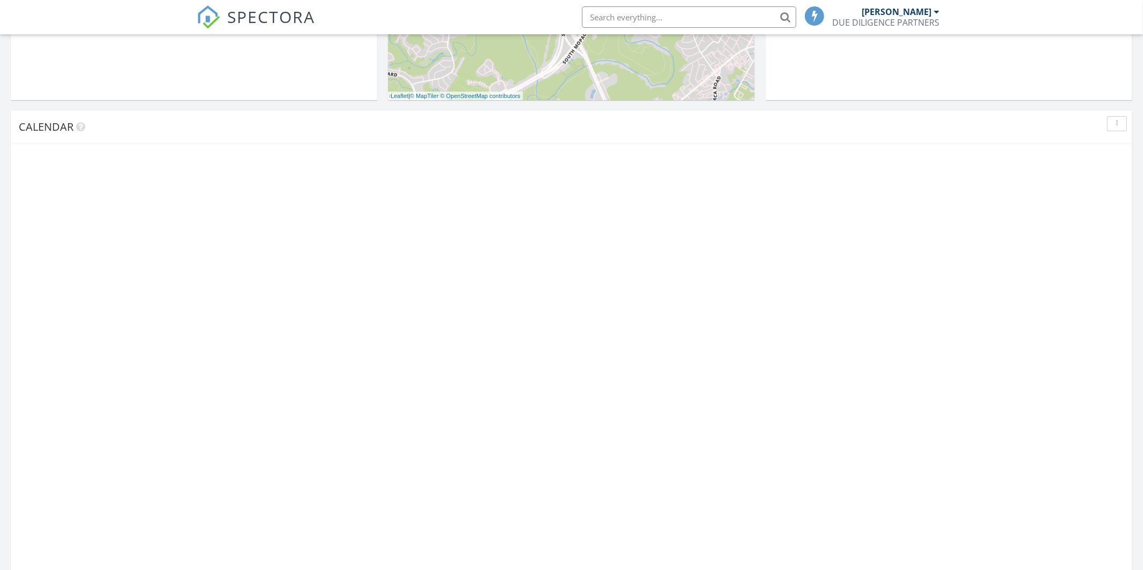
scroll to position [368, 0]
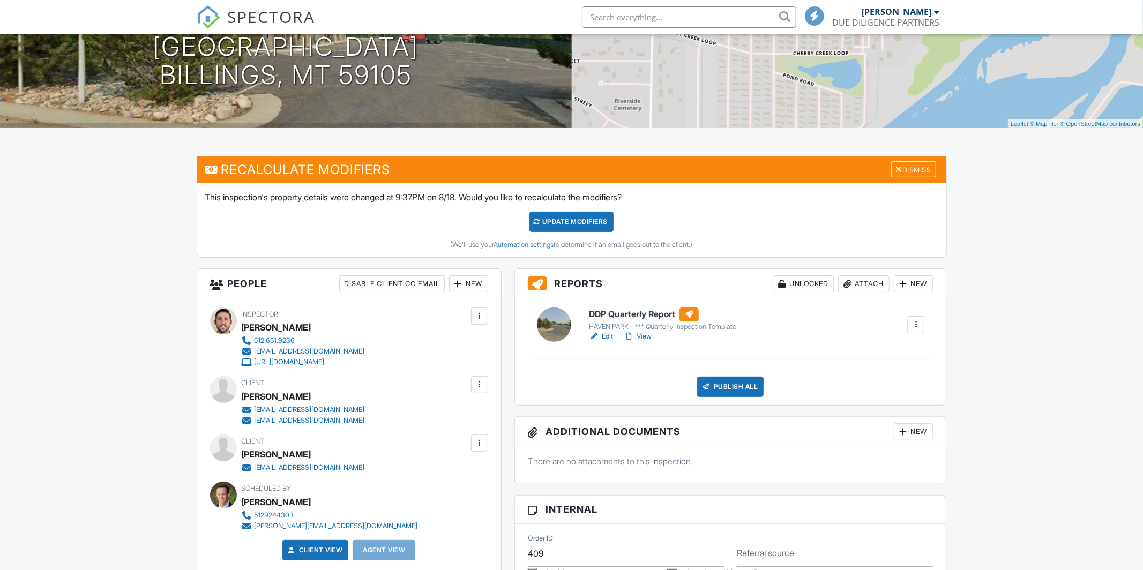
scroll to position [166, 0]
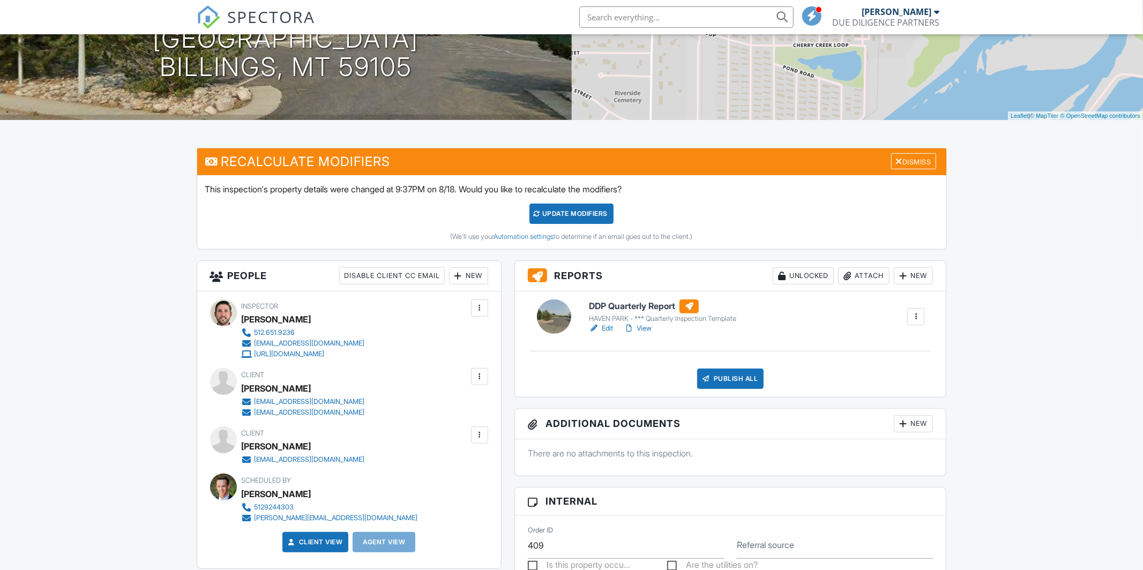
click at [637, 328] on link "View" at bounding box center [638, 328] width 28 height 11
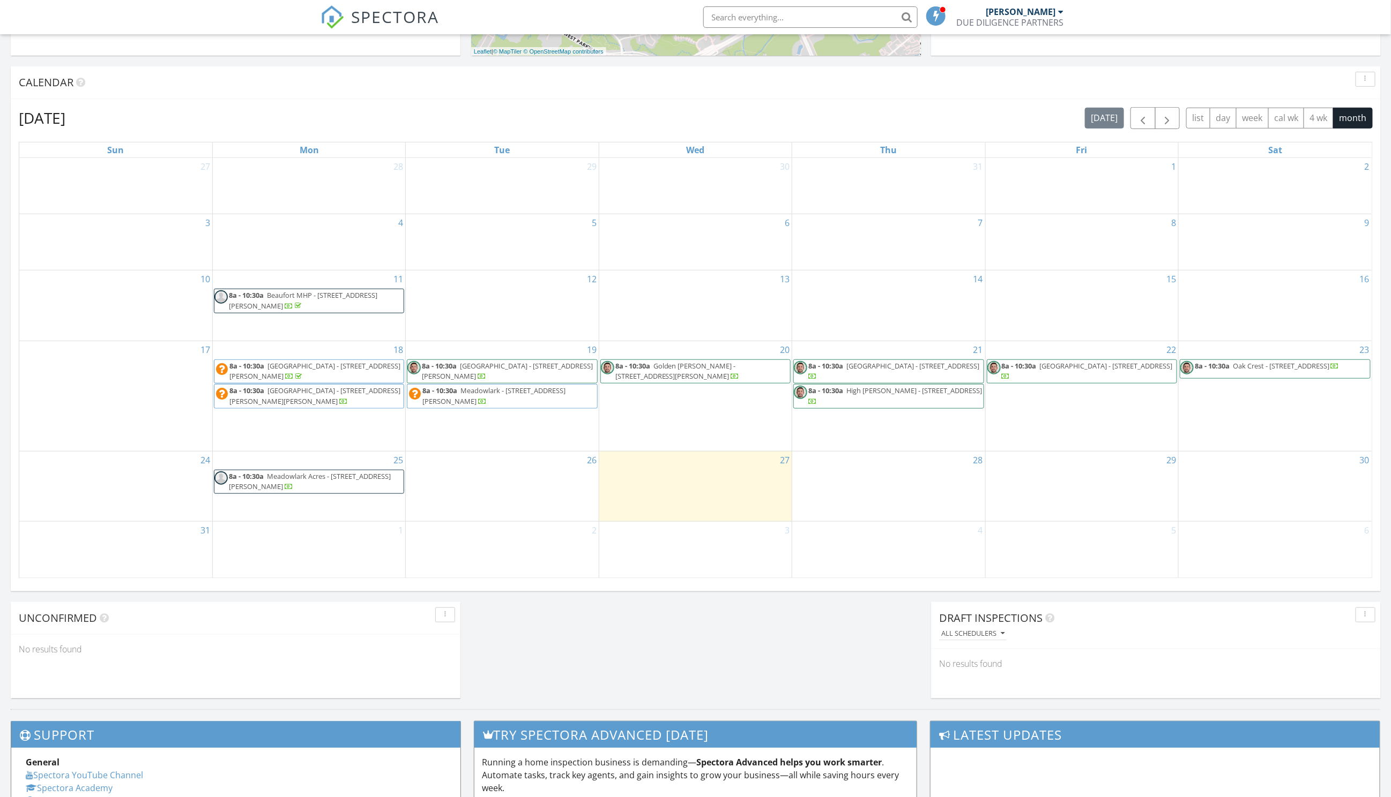
scroll to position [406, 0]
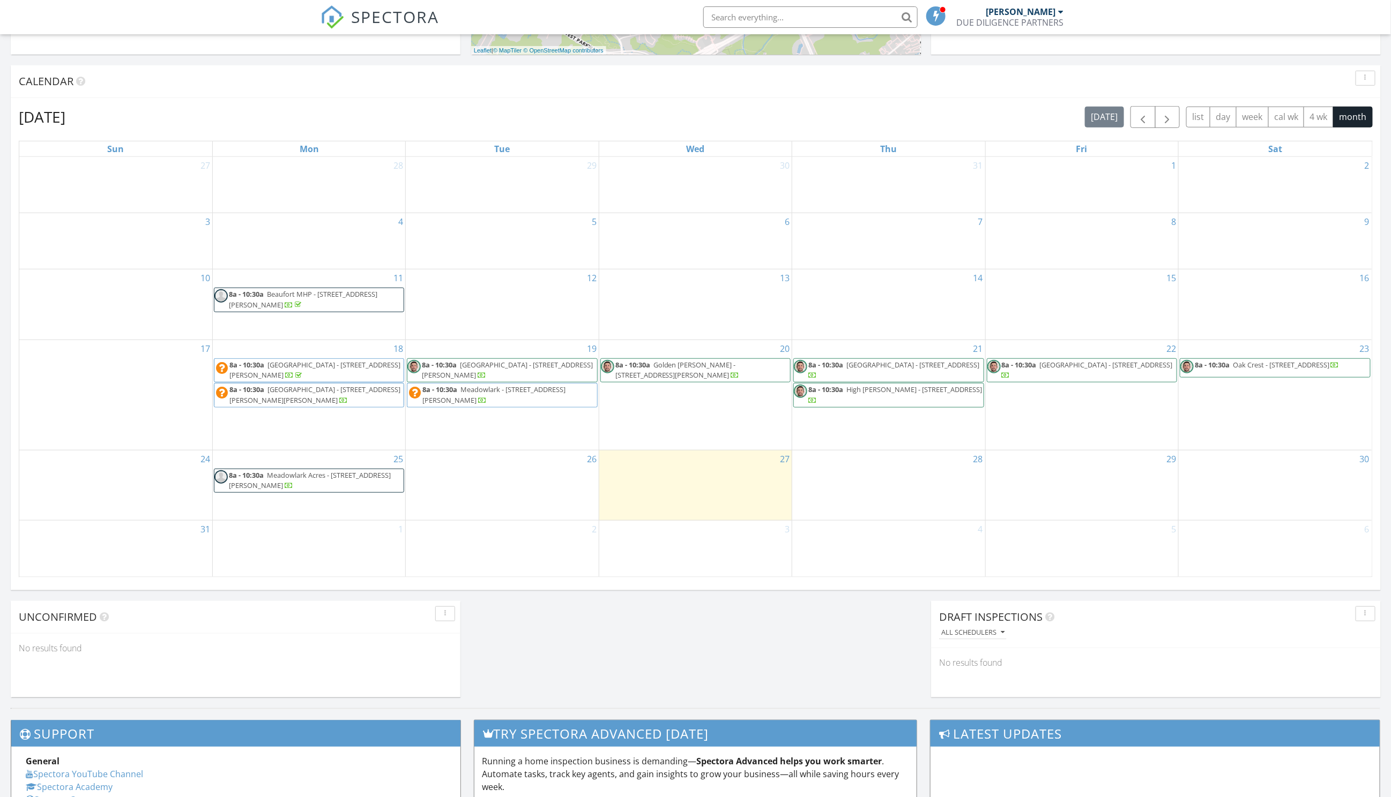
click at [489, 396] on span "8a - 10:30a Meadowlark - [STREET_ADDRESS][PERSON_NAME]" at bounding box center [501, 395] width 189 height 21
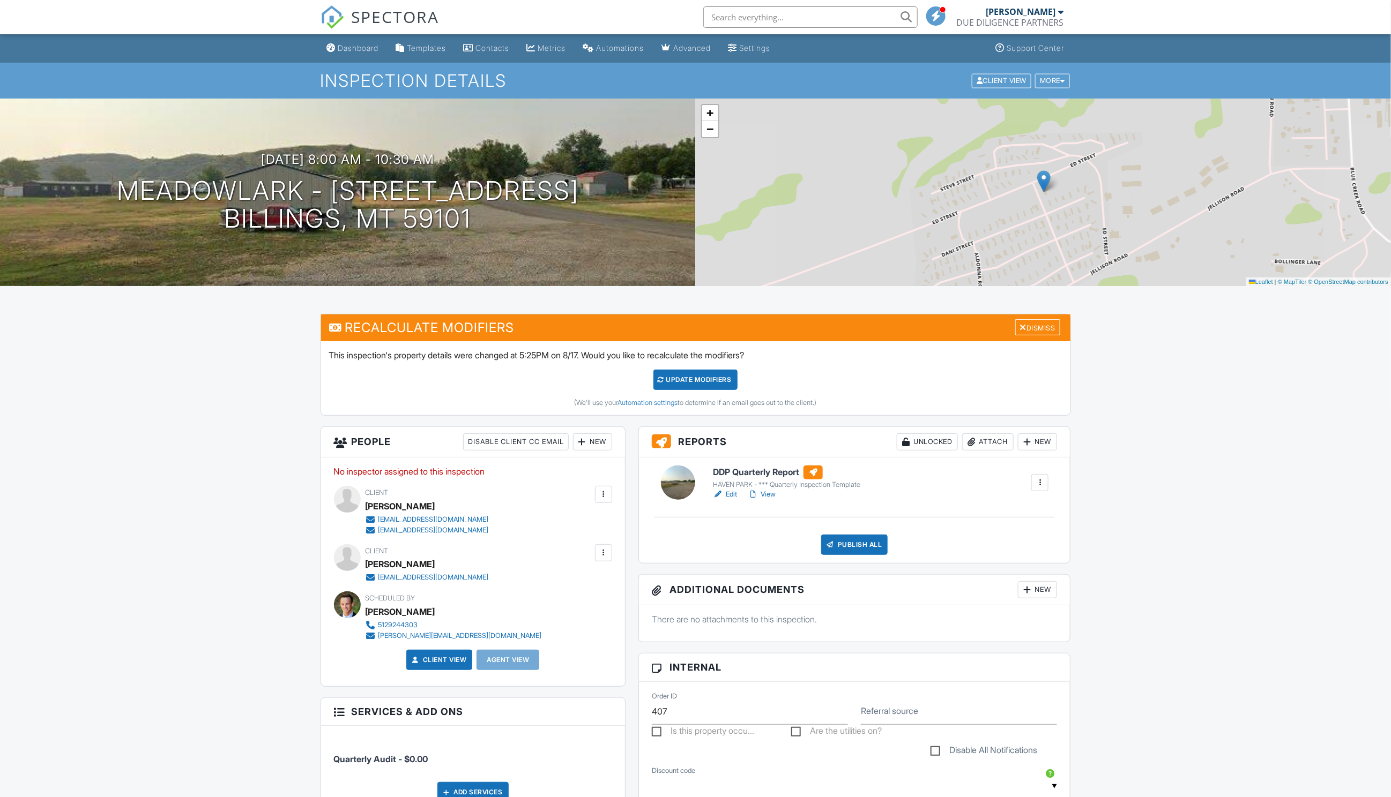
click at [735, 498] on link "Edit" at bounding box center [725, 494] width 24 height 11
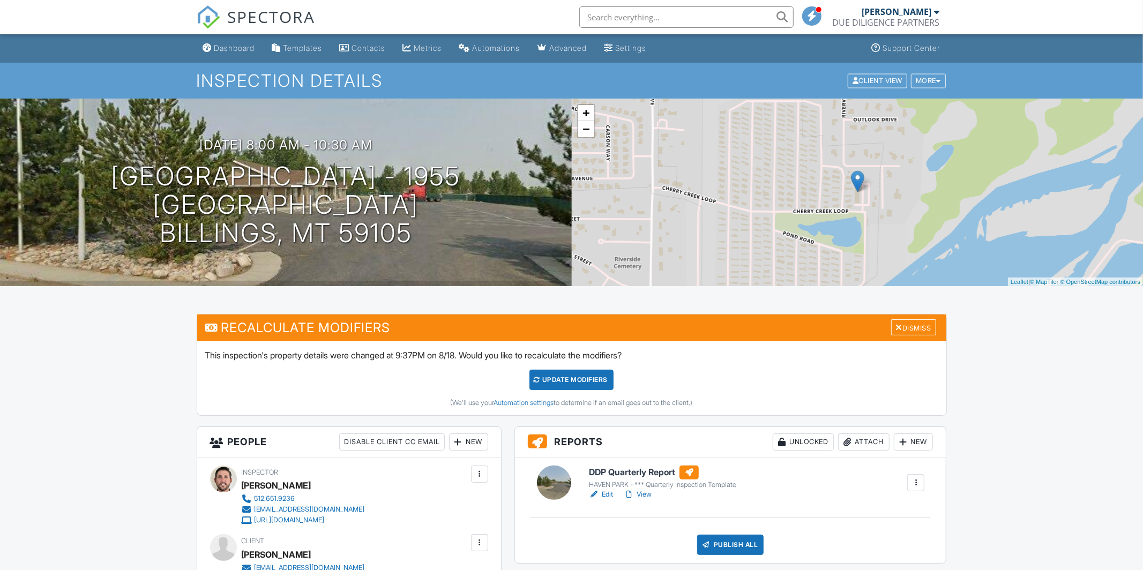
click at [630, 16] on input "text" at bounding box center [686, 16] width 214 height 21
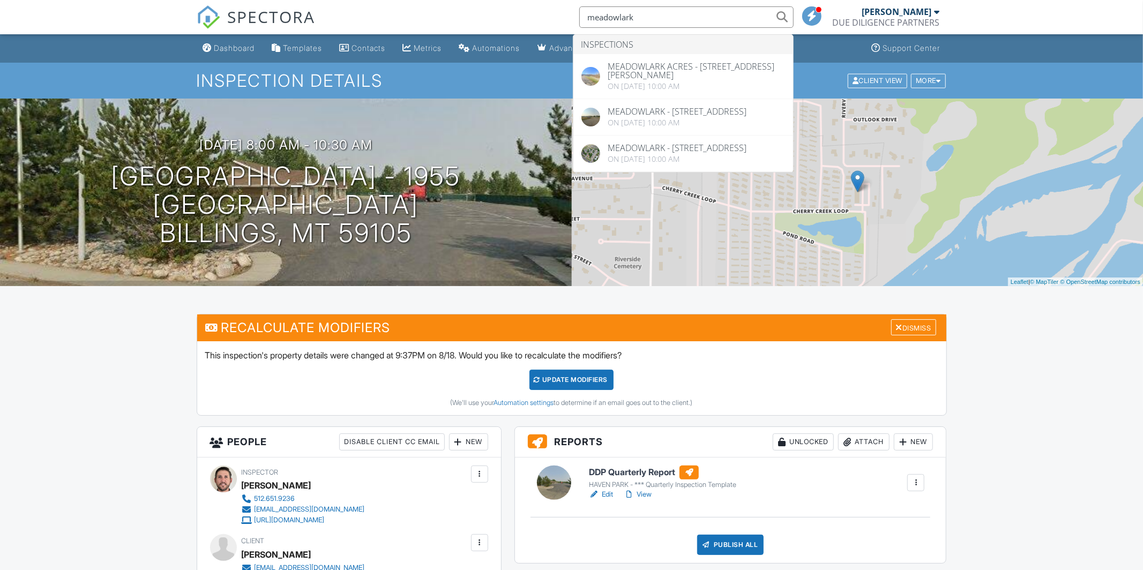
click at [621, 17] on input "meadowlark" at bounding box center [686, 16] width 214 height 21
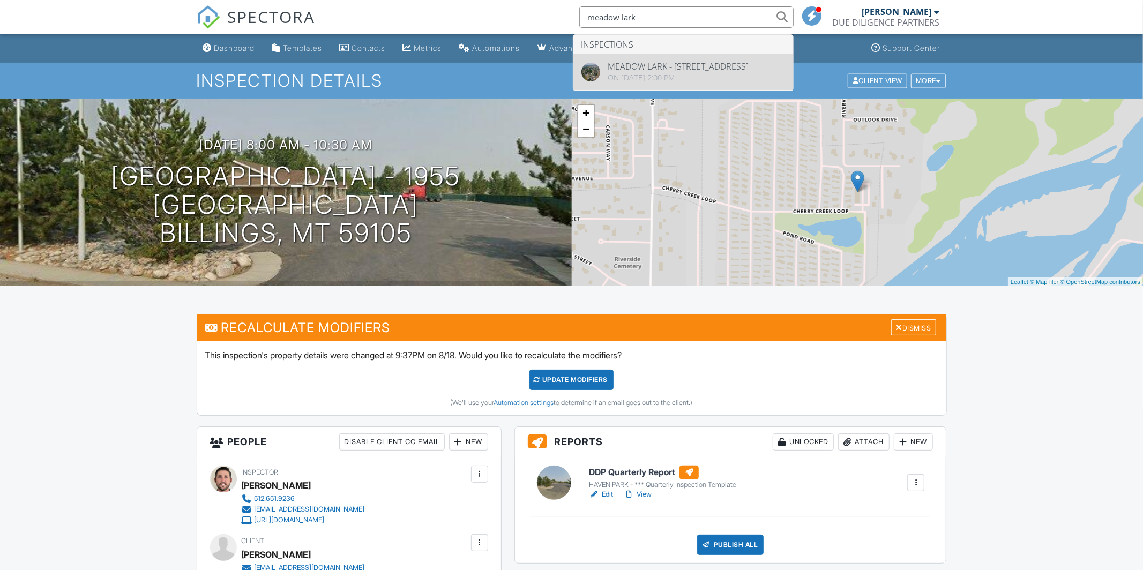
type input "meadow lark"
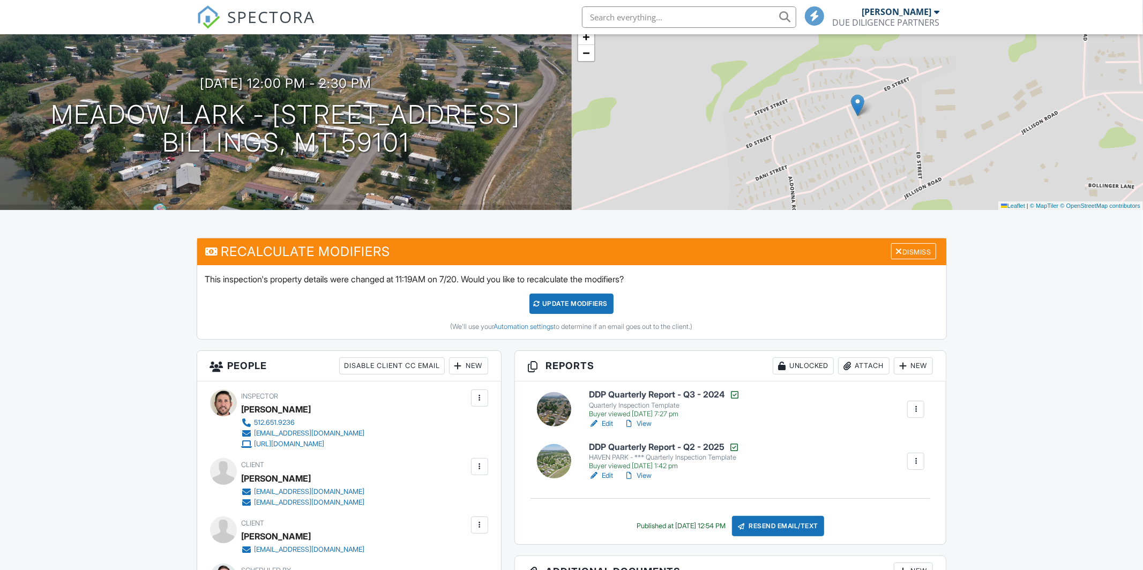
scroll to position [82, 0]
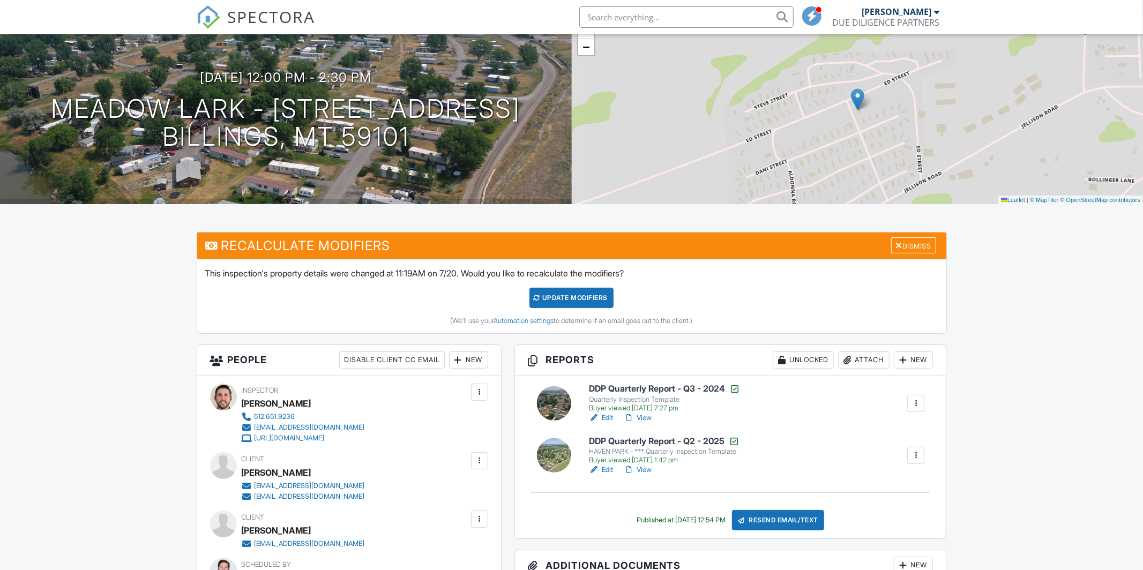
click at [603, 470] on link "Edit" at bounding box center [601, 470] width 24 height 11
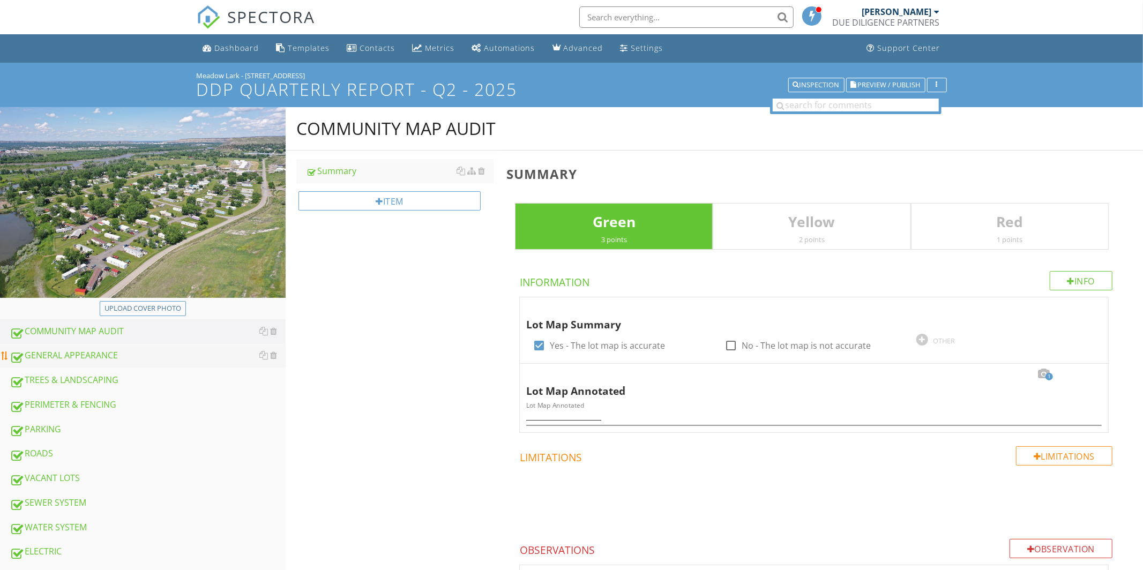
click at [90, 349] on div "GENERAL APPEARANCE" at bounding box center [148, 356] width 276 height 14
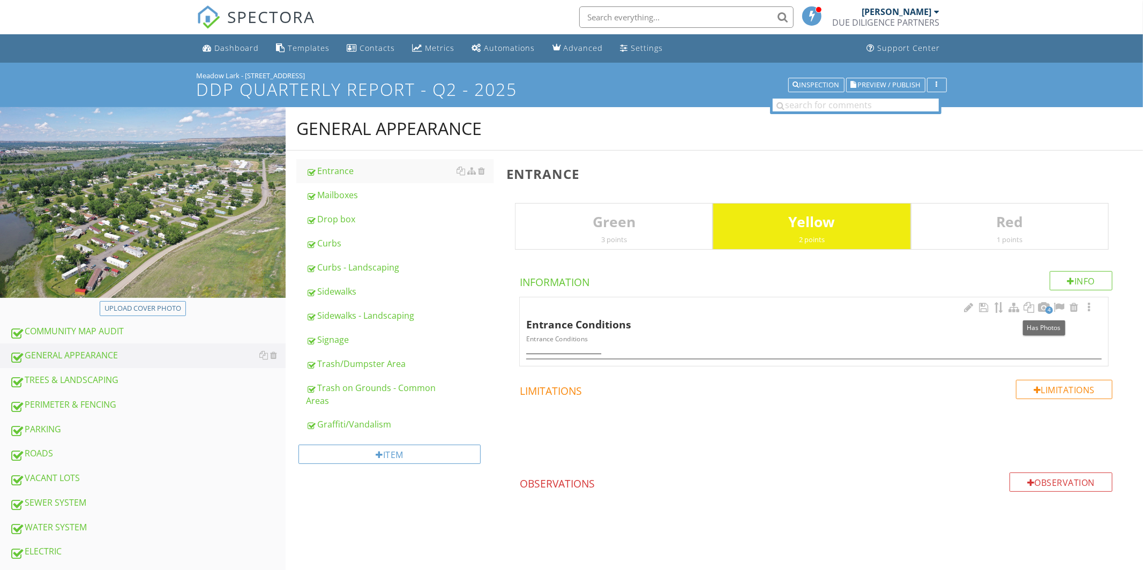
click at [1048, 309] on span "4" at bounding box center [1050, 311] width 8 height 8
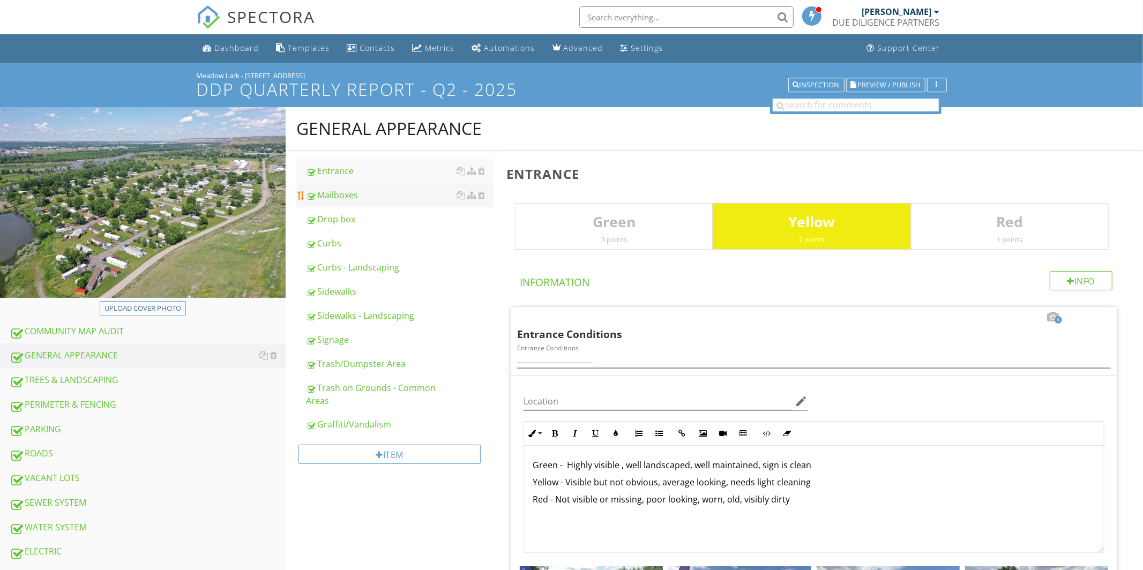
click at [342, 195] on div "Mailboxes" at bounding box center [400, 195] width 188 height 13
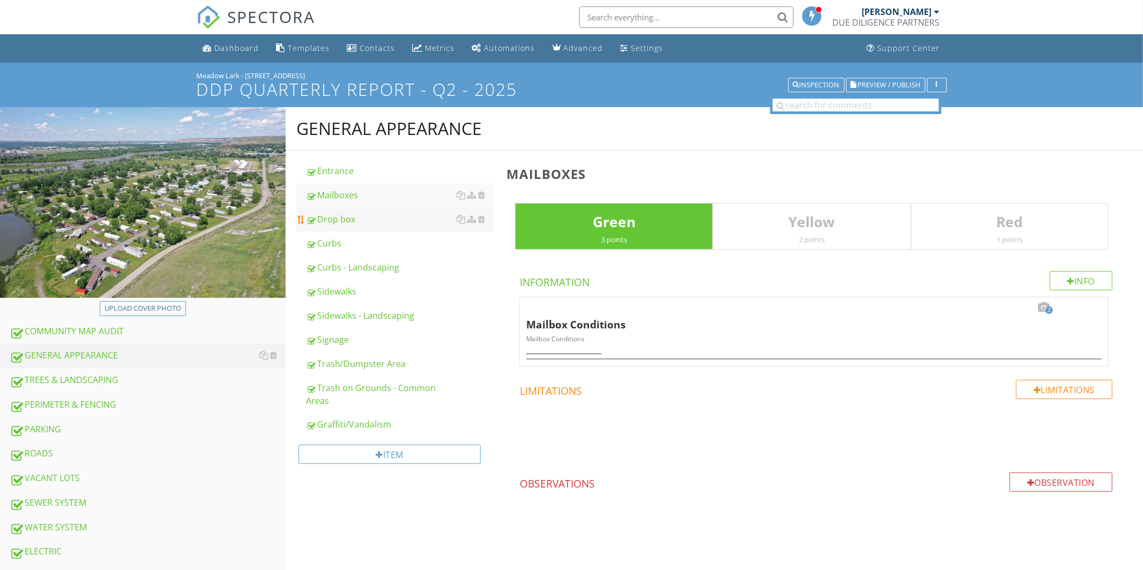
click at [347, 221] on div "Drop box" at bounding box center [400, 219] width 188 height 13
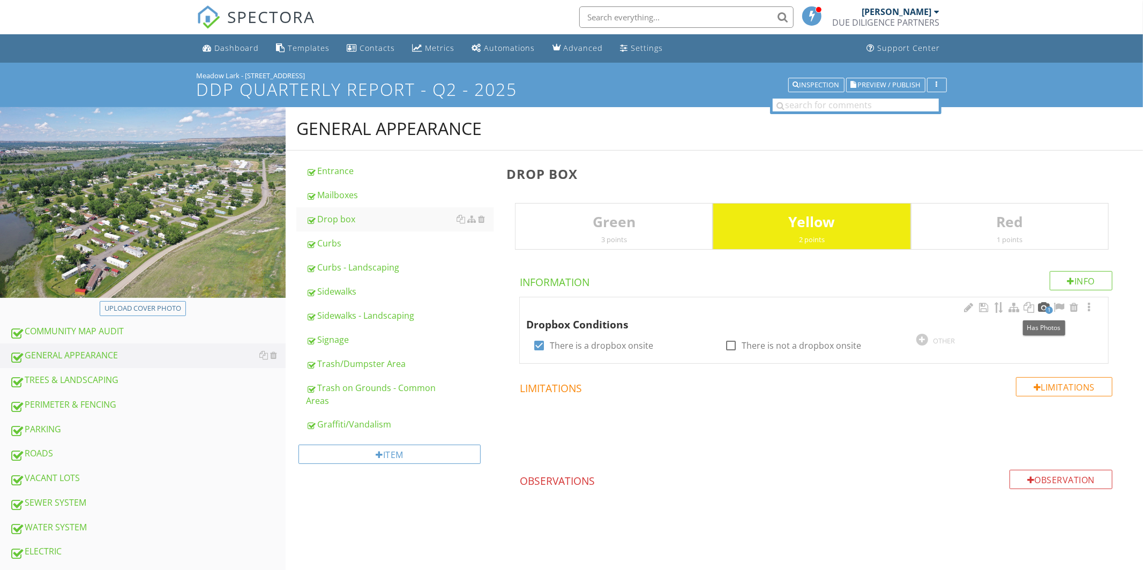
click at [1046, 306] on div at bounding box center [1044, 307] width 13 height 11
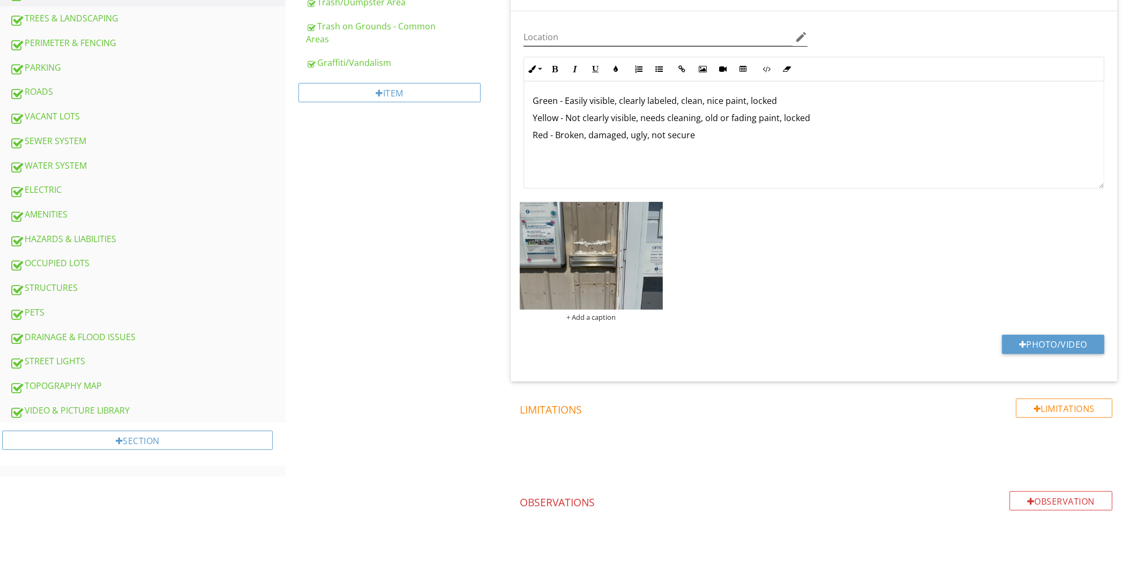
scroll to position [362, 0]
click at [585, 266] on img at bounding box center [591, 255] width 143 height 107
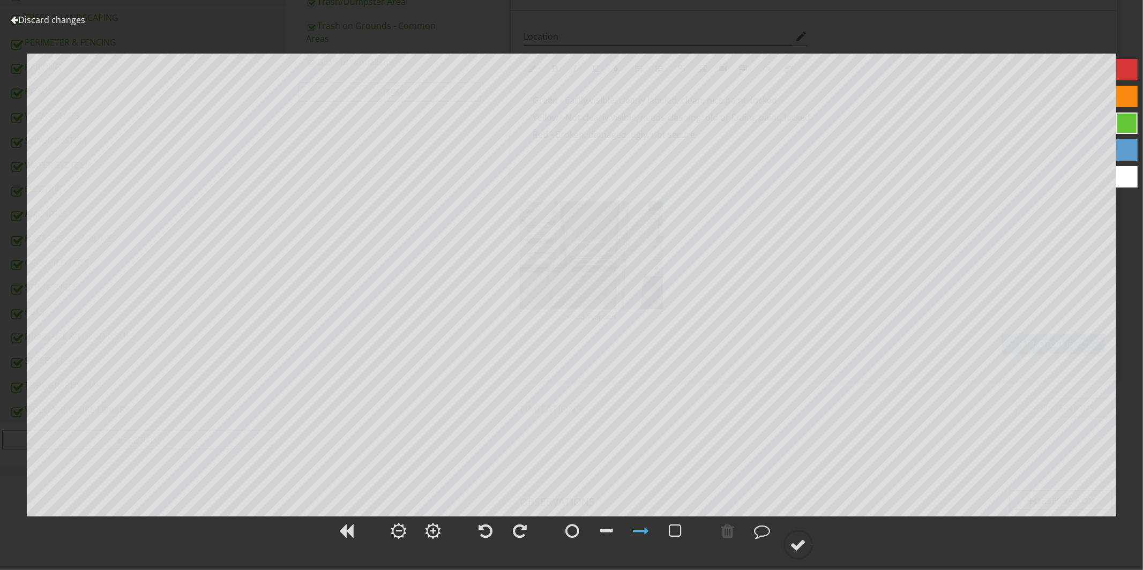
click at [15, 20] on div at bounding box center [15, 20] width 8 height 9
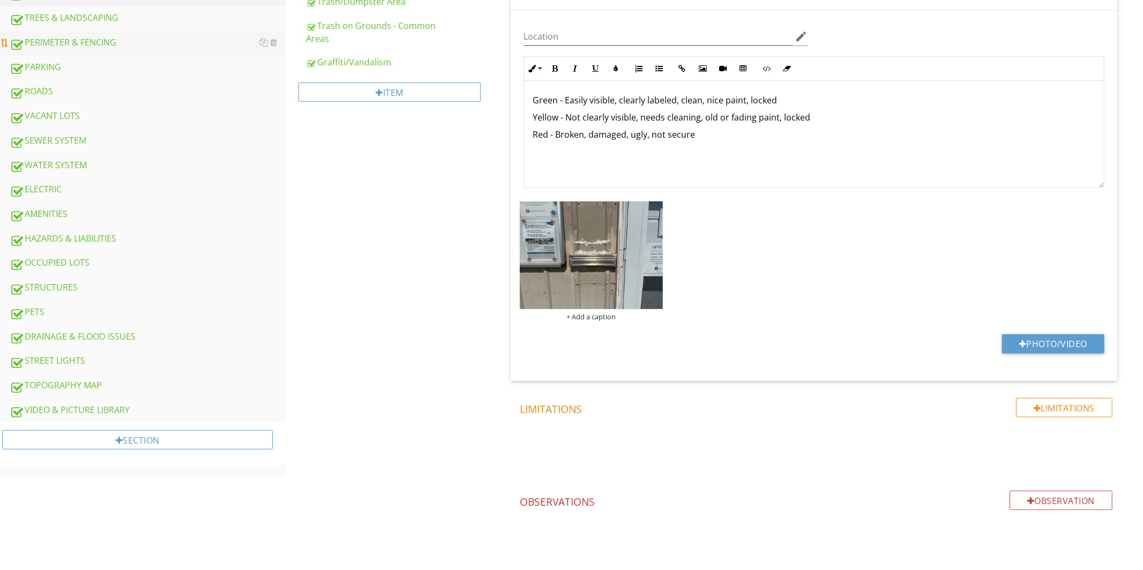
click at [50, 36] on div "PERIMETER & FENCING" at bounding box center [148, 43] width 276 height 14
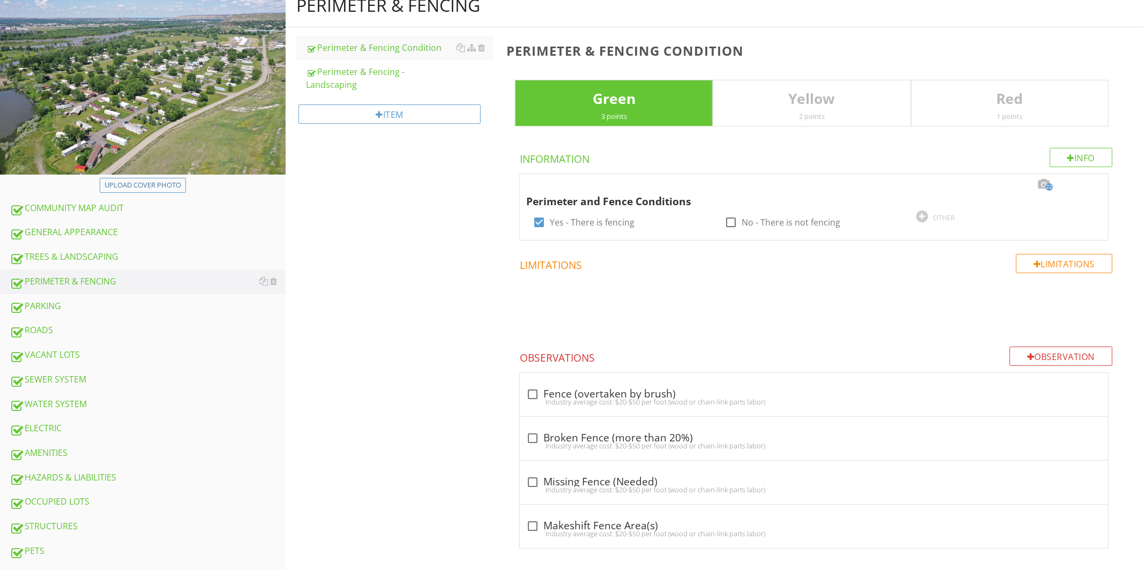
scroll to position [122, 0]
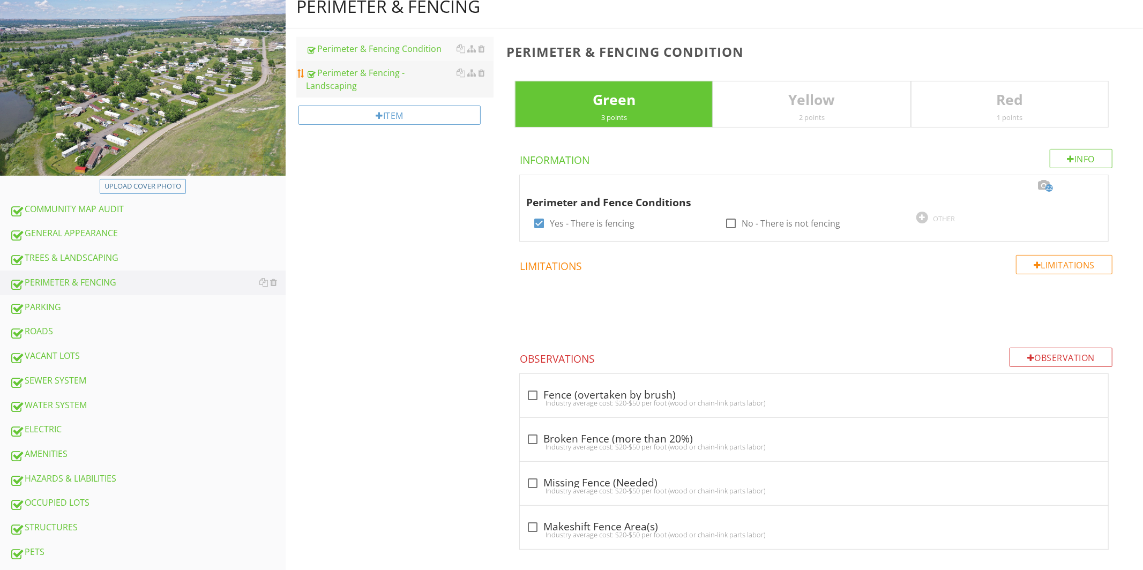
click at [402, 75] on div "Perimeter & Fencing - Landscaping" at bounding box center [400, 79] width 188 height 26
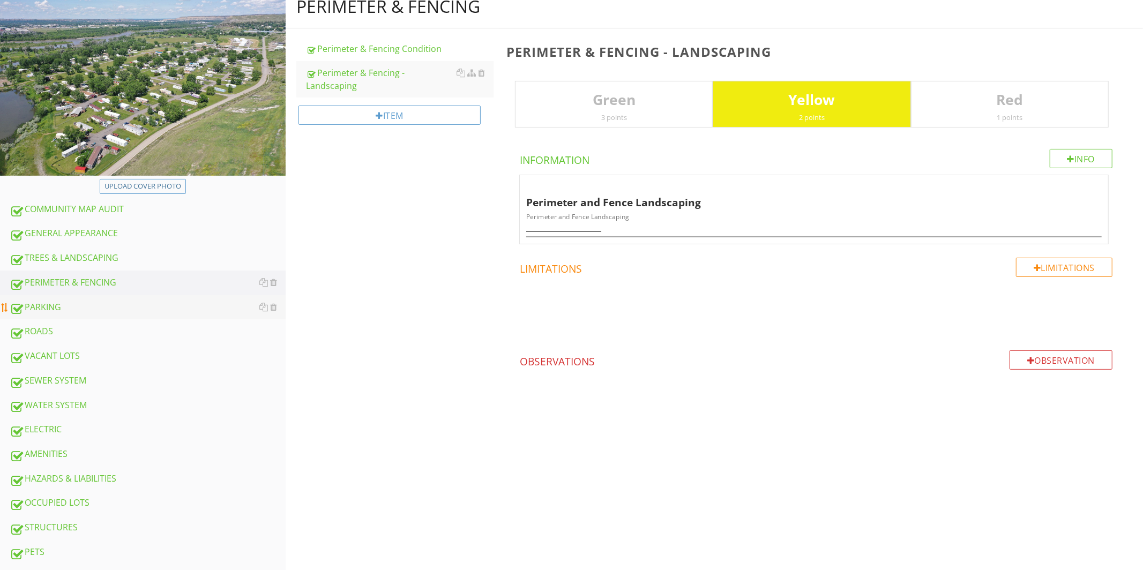
click at [42, 308] on div "PARKING" at bounding box center [148, 308] width 276 height 14
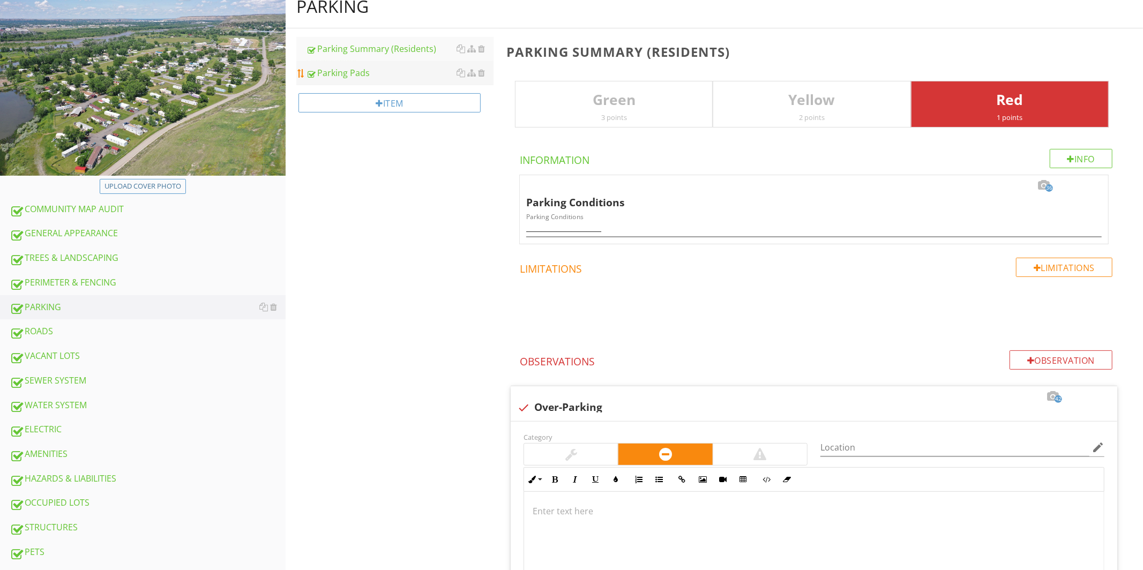
click at [360, 72] on div "Parking Pads" at bounding box center [400, 72] width 188 height 13
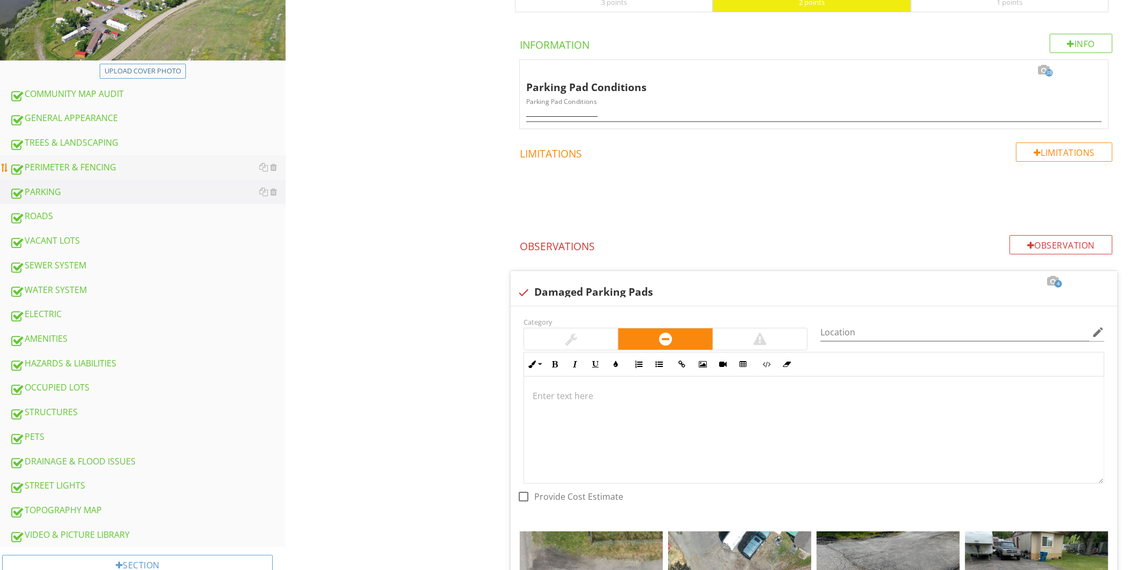
scroll to position [231, 0]
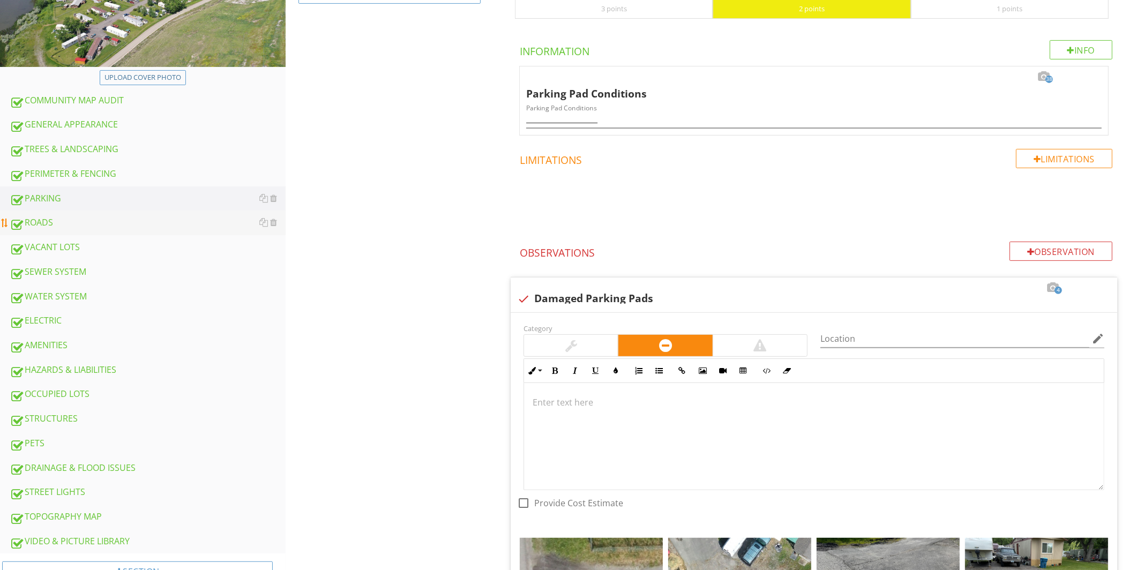
click at [39, 224] on div "ROADS" at bounding box center [148, 223] width 276 height 14
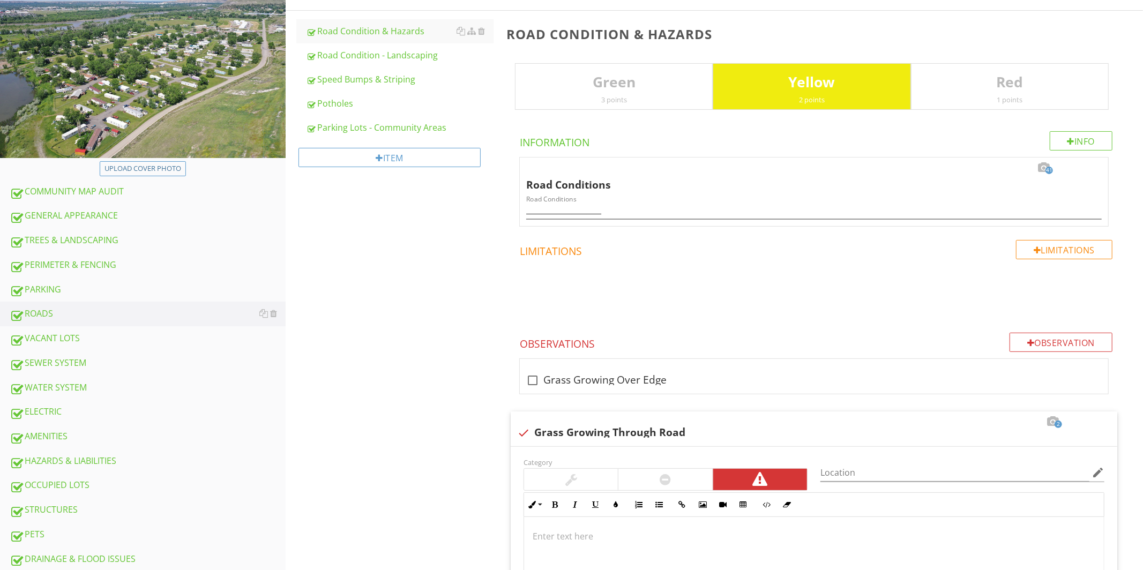
scroll to position [138, 0]
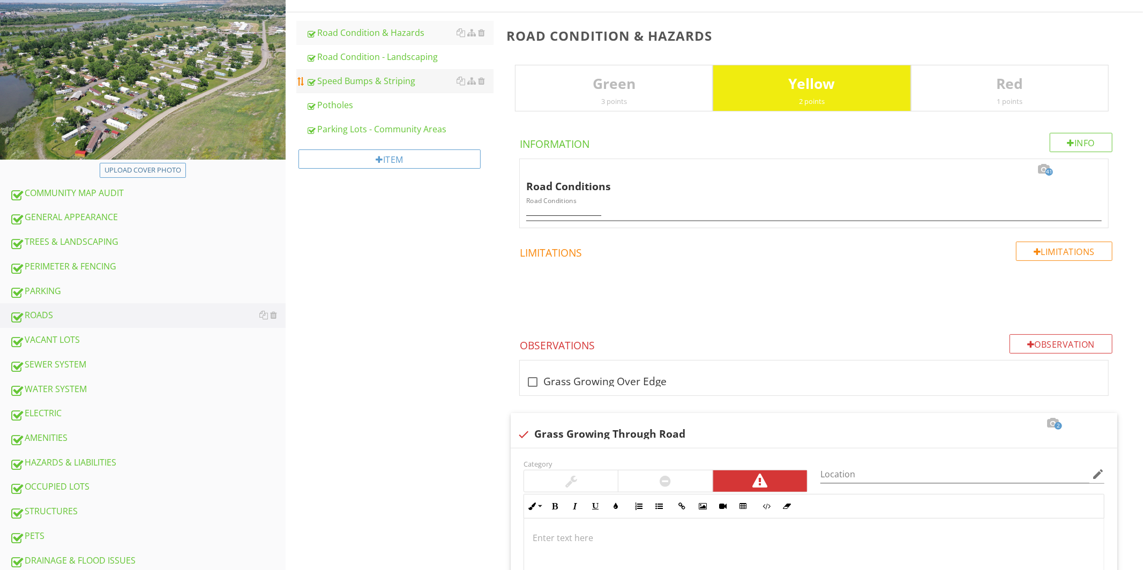
click at [367, 81] on div "Speed Bumps & Striping" at bounding box center [400, 80] width 188 height 13
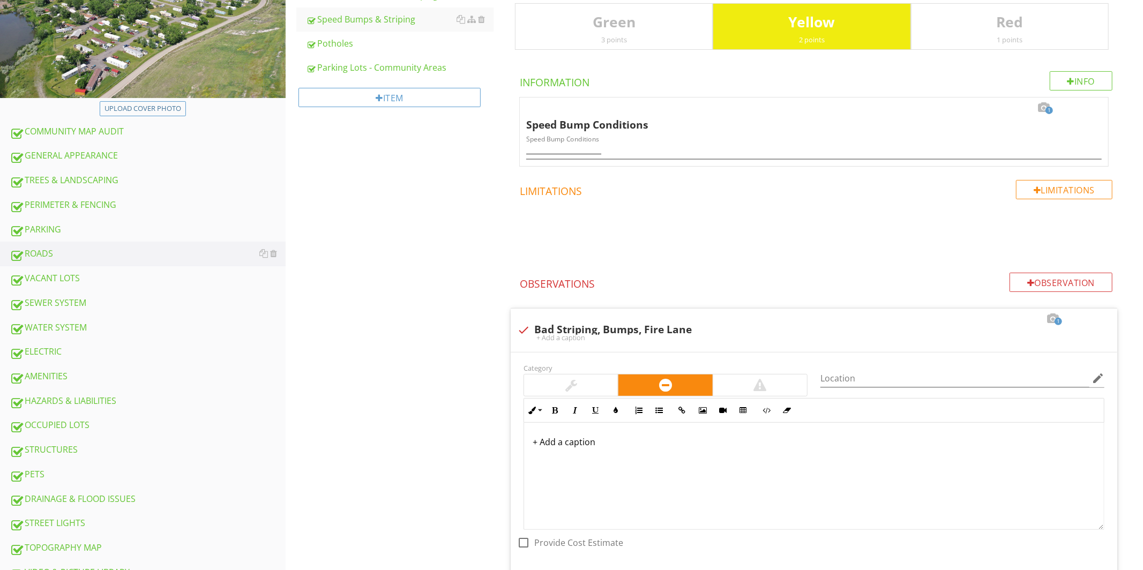
scroll to position [205, 0]
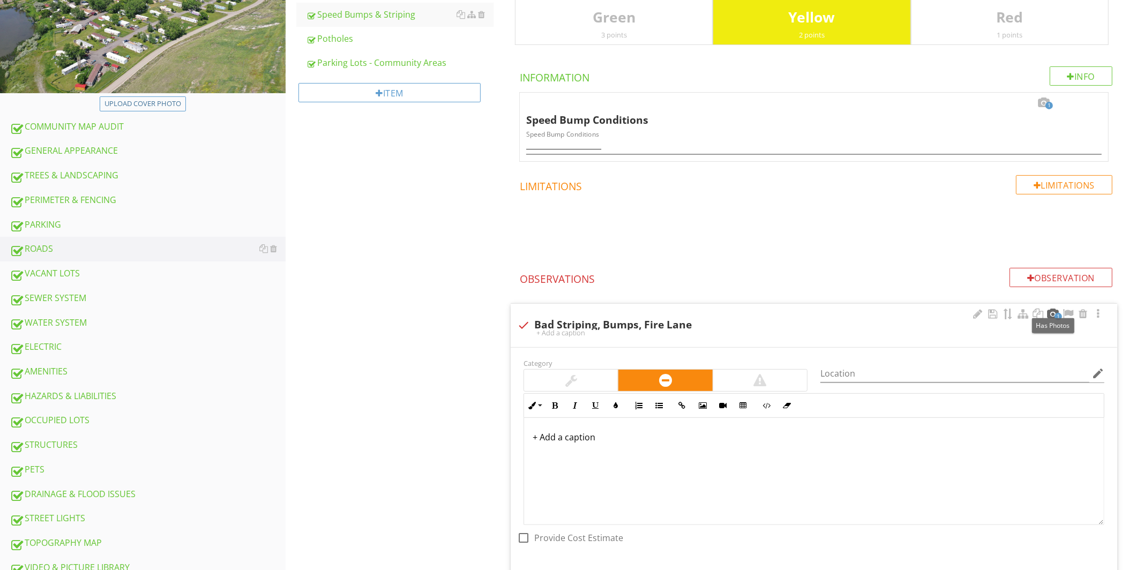
click at [1052, 312] on div at bounding box center [1053, 314] width 13 height 11
click at [1053, 314] on div at bounding box center [1053, 314] width 13 height 11
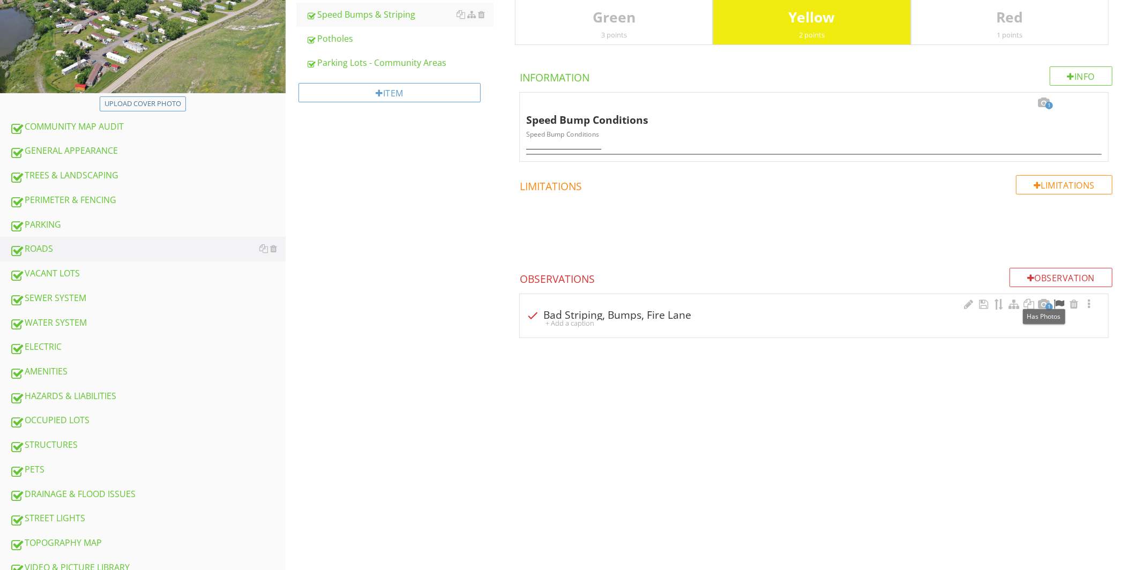
click at [1053, 309] on div at bounding box center [1059, 304] width 13 height 11
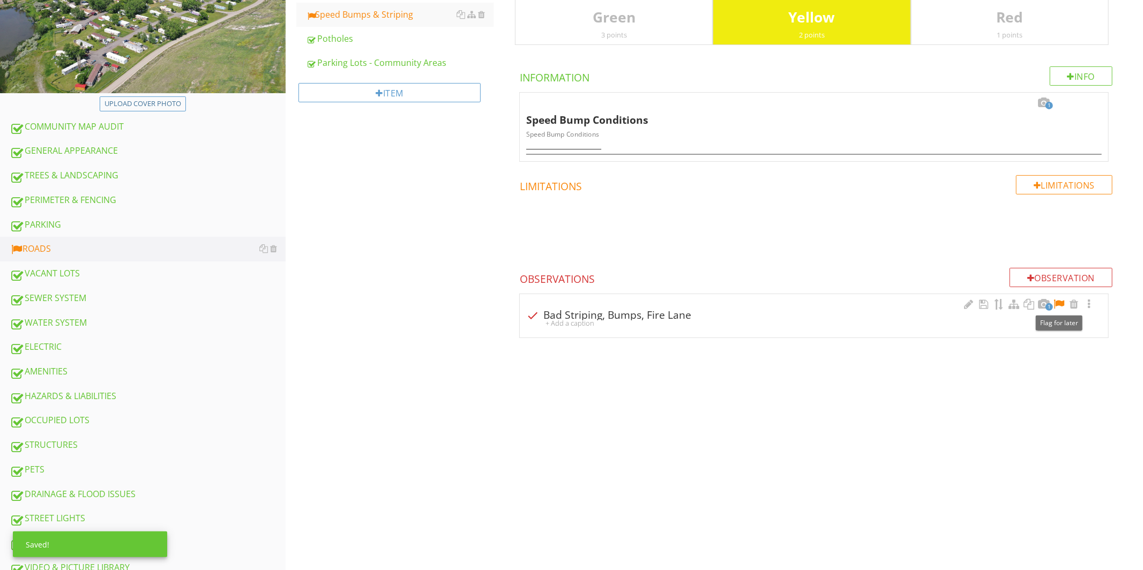
click at [1048, 309] on span "1" at bounding box center [1050, 307] width 8 height 8
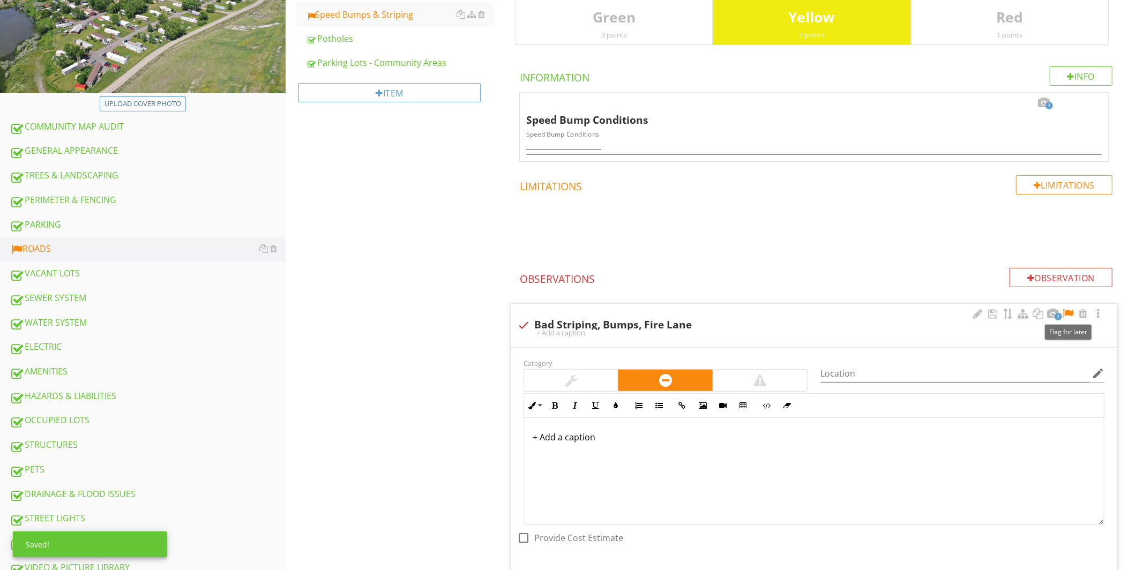
click at [1070, 314] on div at bounding box center [1068, 314] width 13 height 11
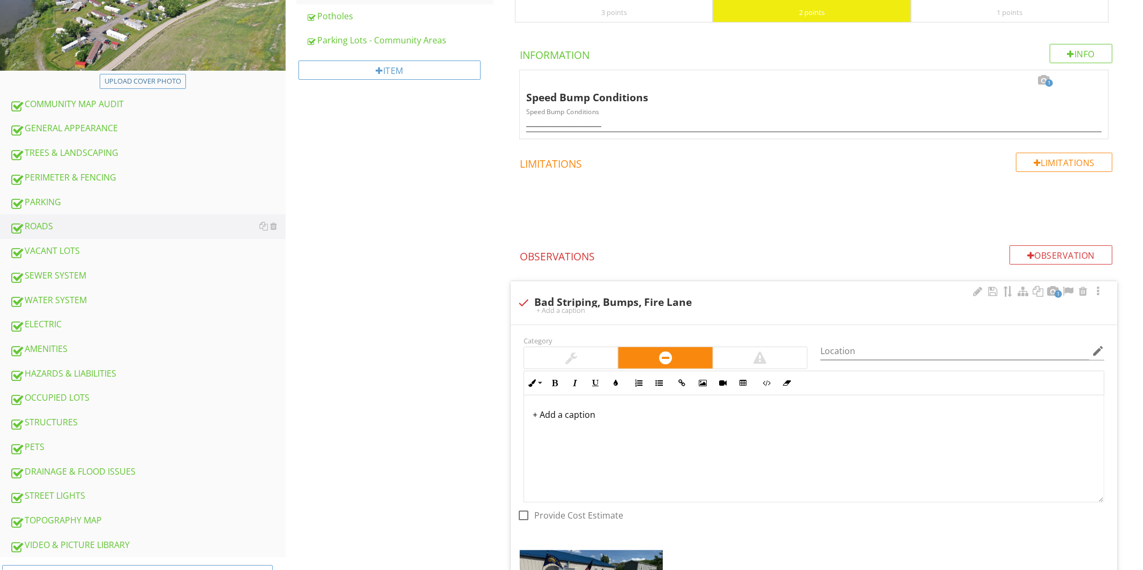
scroll to position [11, 0]
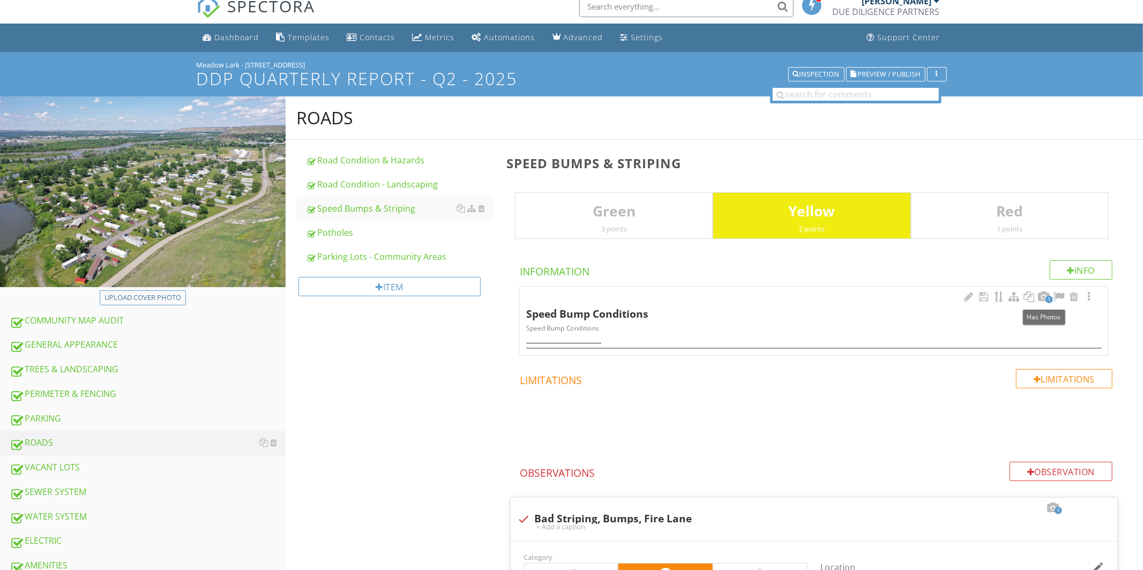
click at [1048, 300] on span "1" at bounding box center [1050, 300] width 8 height 8
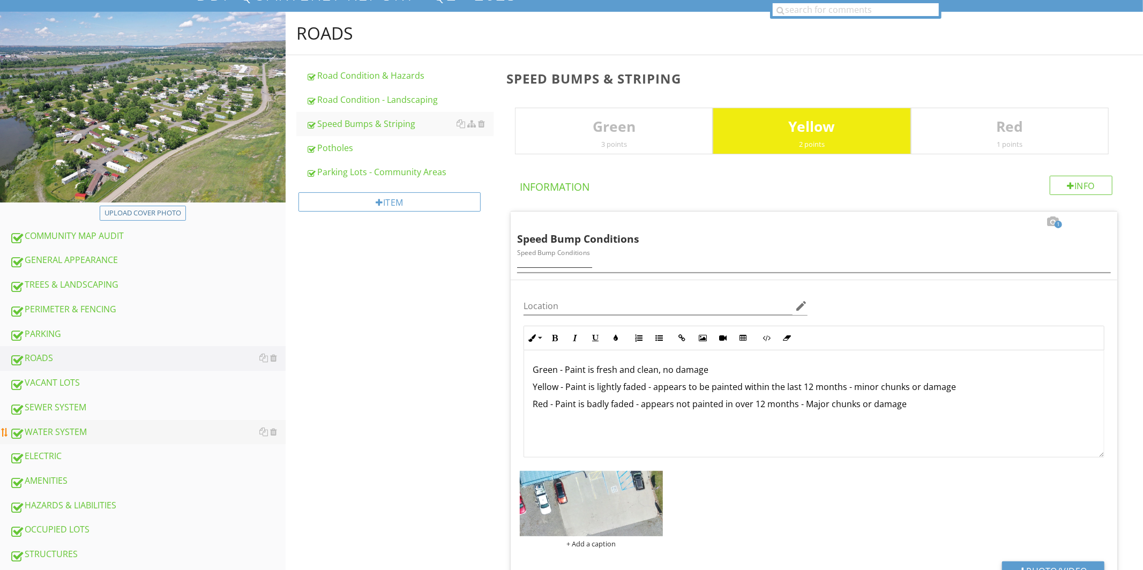
scroll to position [98, 0]
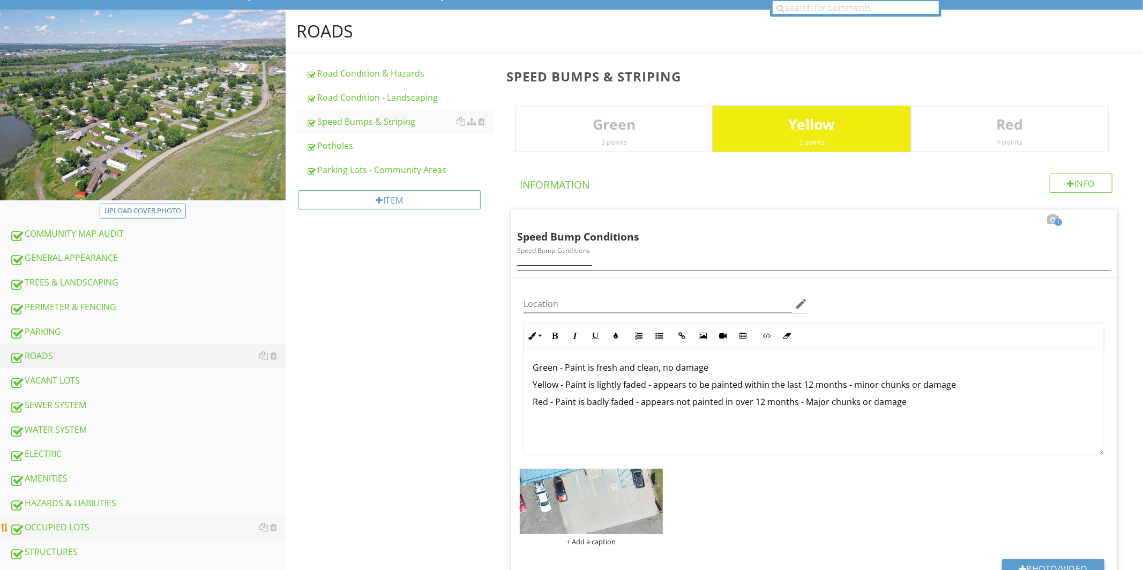
click at [74, 526] on div "OCCUPIED LOTS" at bounding box center [148, 528] width 276 height 14
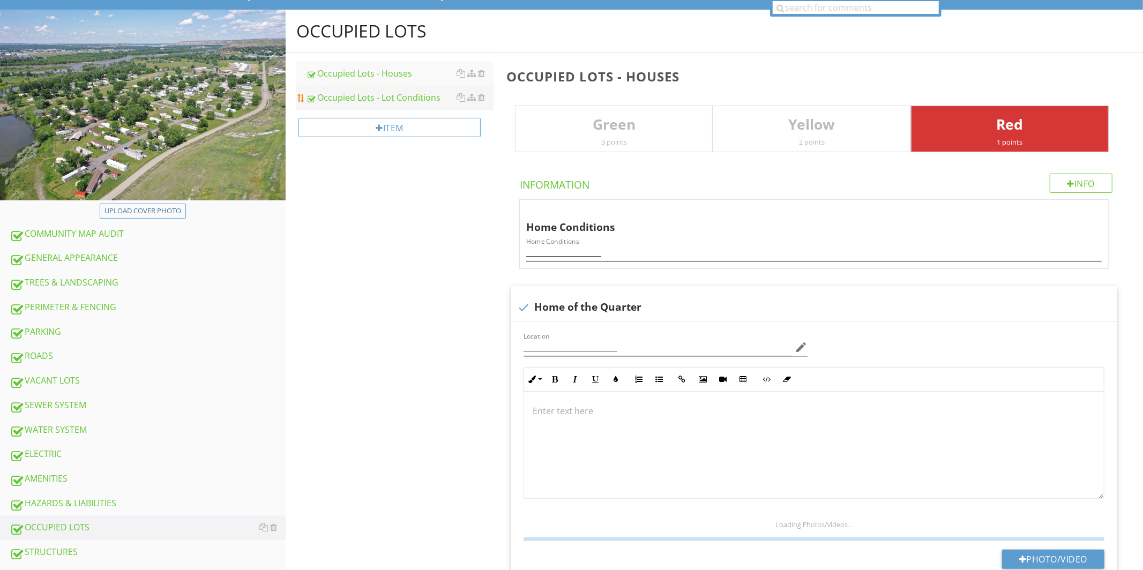
click at [393, 98] on div "Occupied Lots - Lot Conditions" at bounding box center [400, 97] width 188 height 13
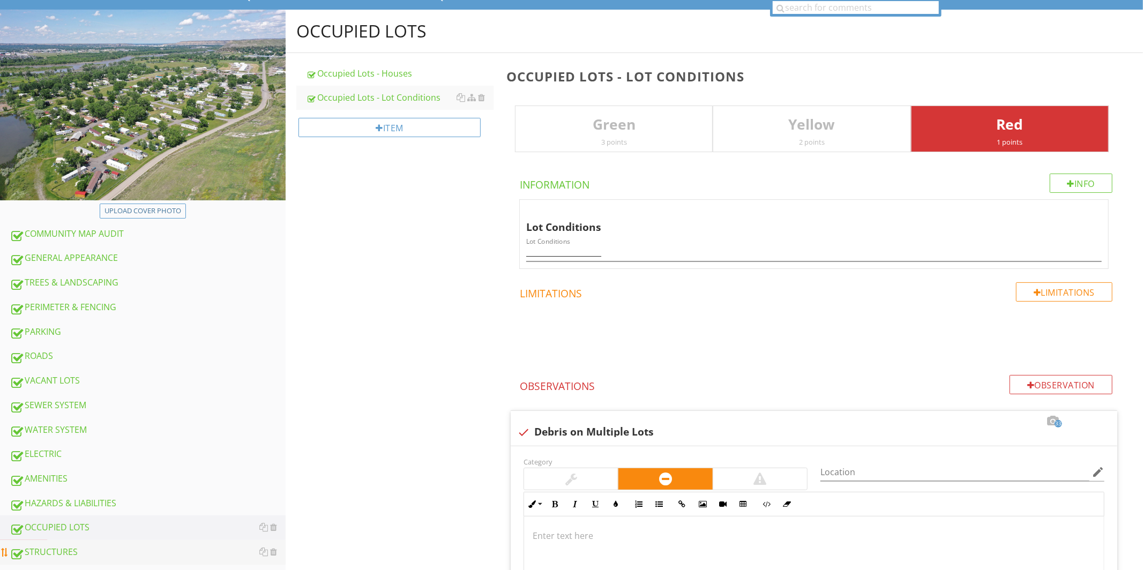
click at [59, 551] on div "STRUCTURES" at bounding box center [148, 553] width 276 height 14
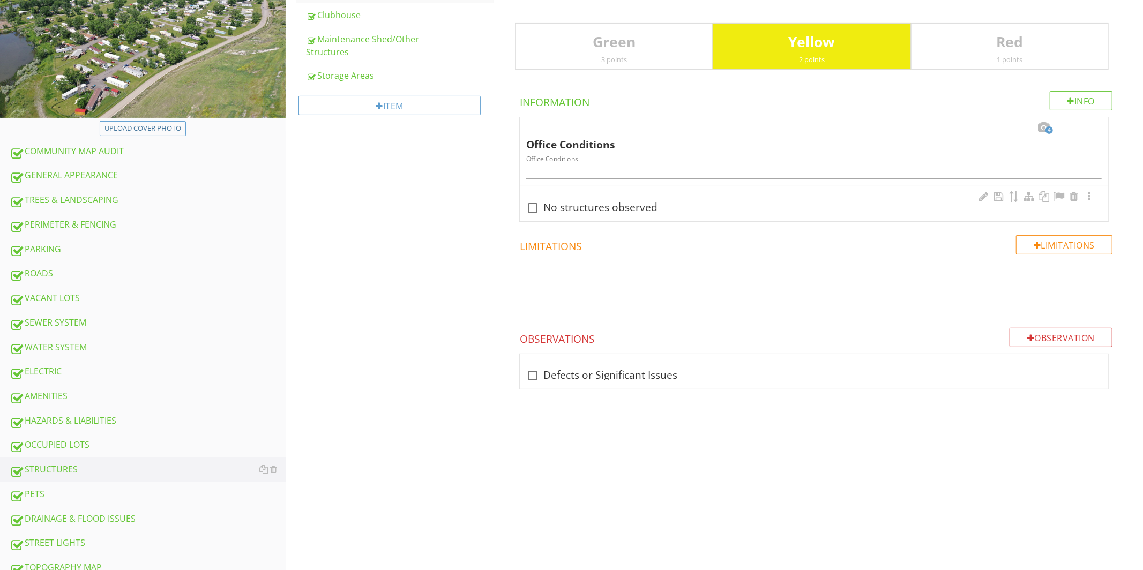
scroll to position [181, 0]
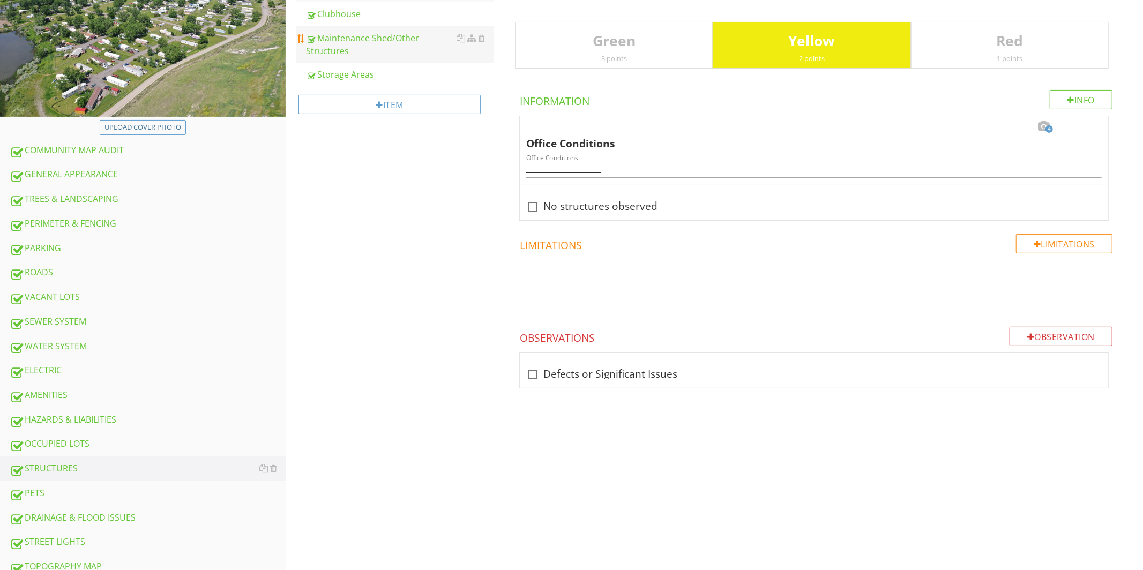
click at [344, 37] on div "Maintenance Shed/Other Structures" at bounding box center [400, 45] width 188 height 26
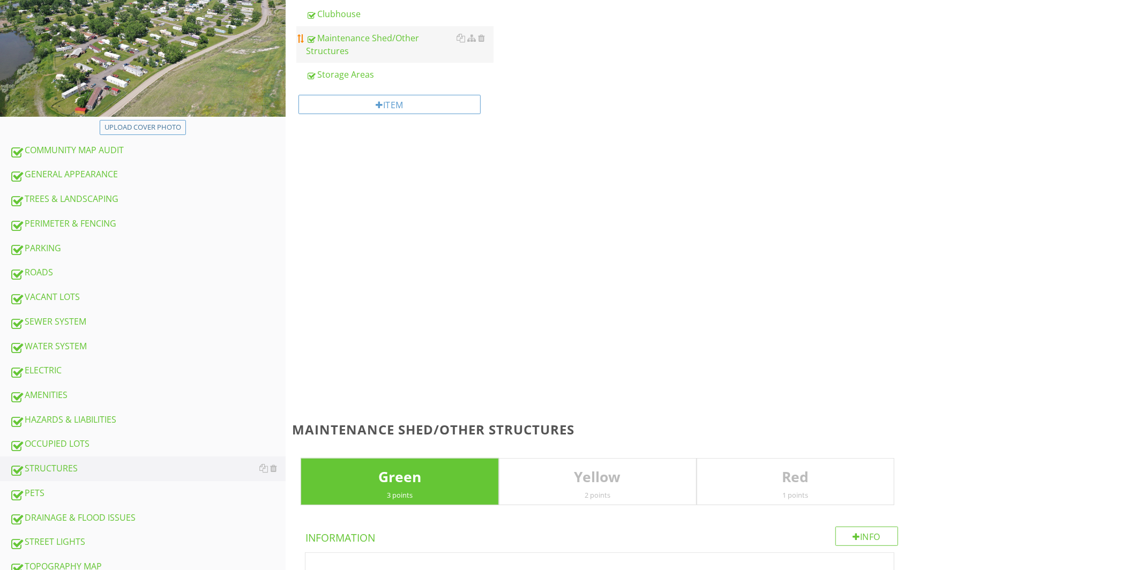
click at [344, 37] on div "Maintenance Shed/Other Structures" at bounding box center [400, 45] width 188 height 26
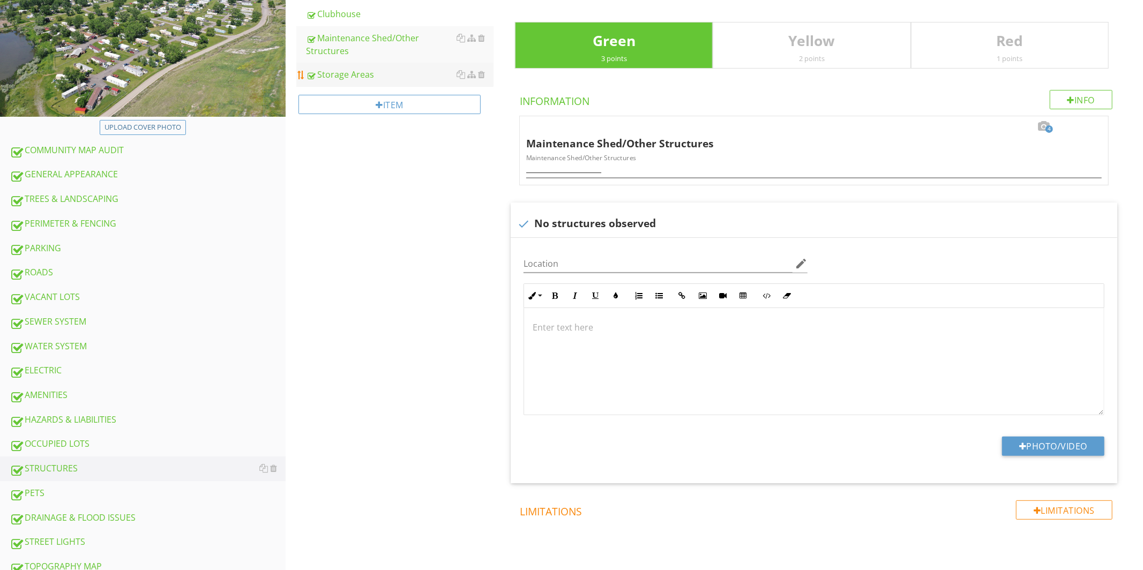
click at [346, 72] on div "Storage Areas" at bounding box center [400, 74] width 188 height 13
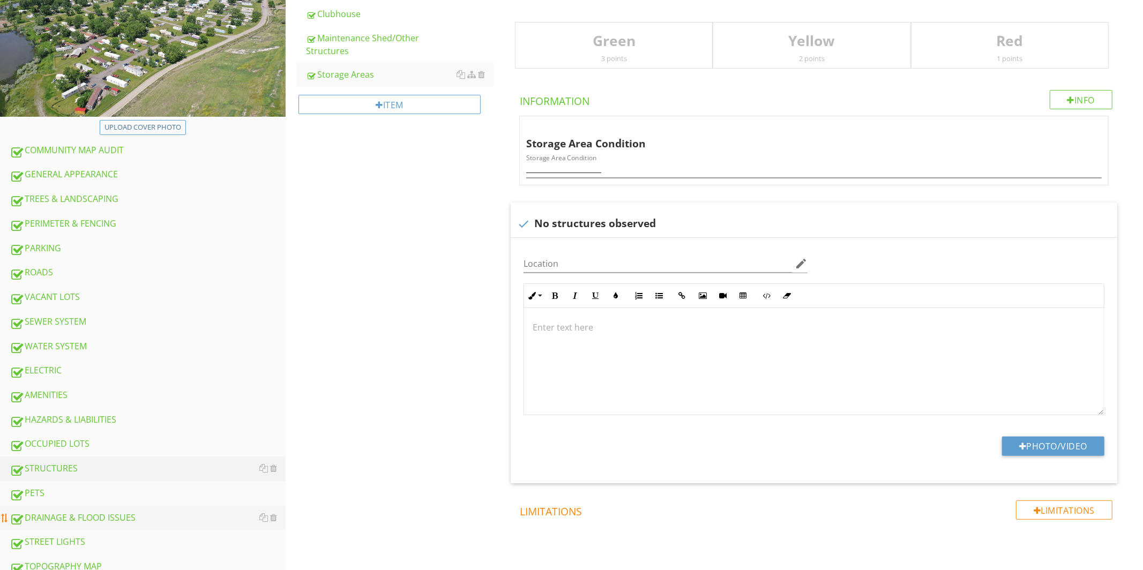
click at [77, 518] on div "DRAINAGE & FLOOD ISSUES" at bounding box center [148, 518] width 276 height 14
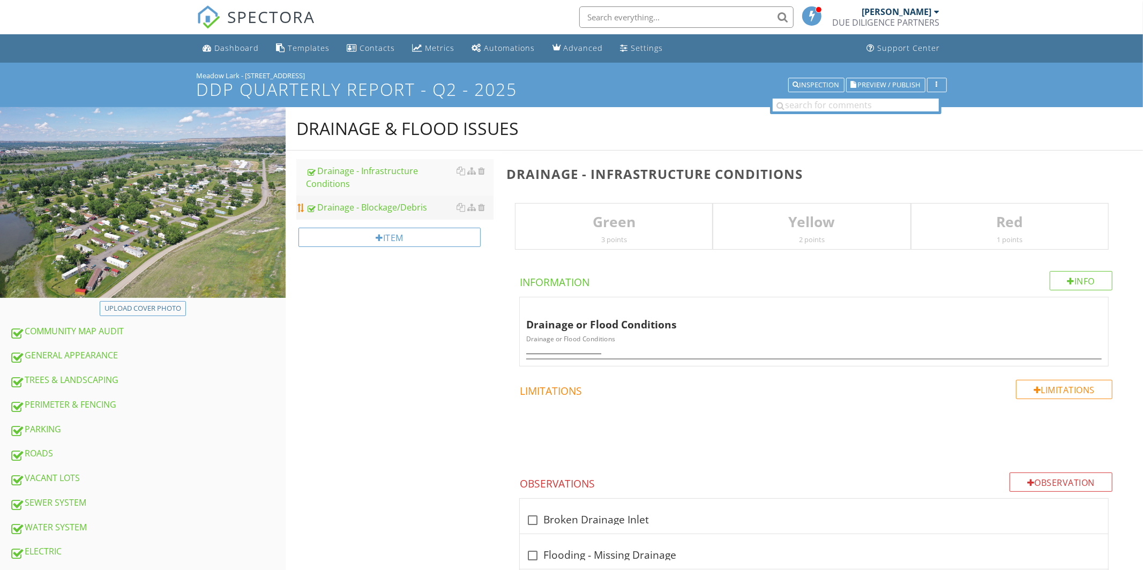
click at [402, 204] on div "Drainage - Blockage/Debris" at bounding box center [400, 207] width 188 height 13
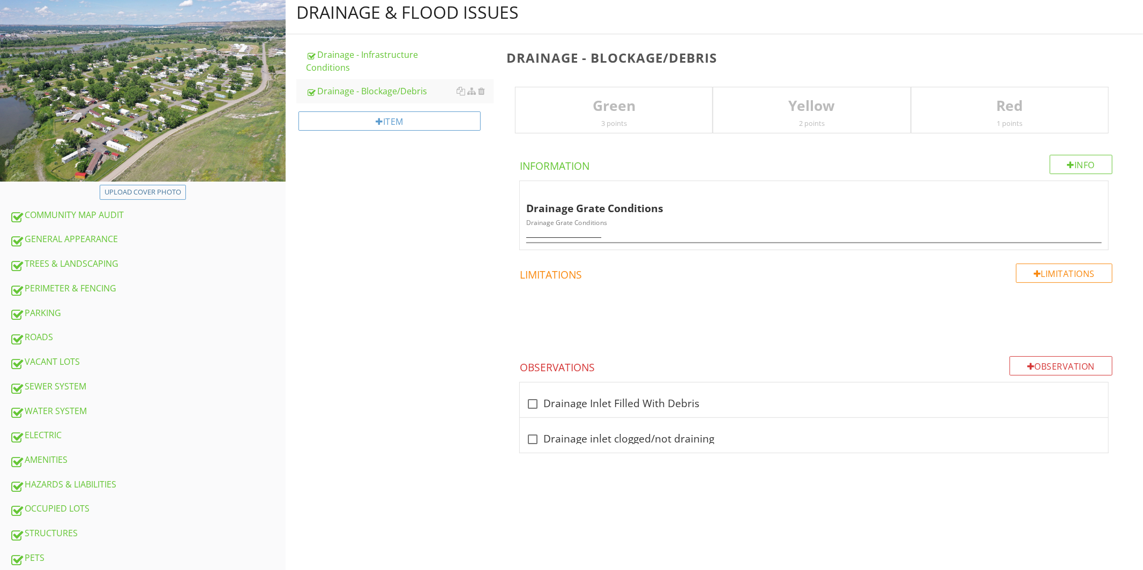
scroll to position [181, 0]
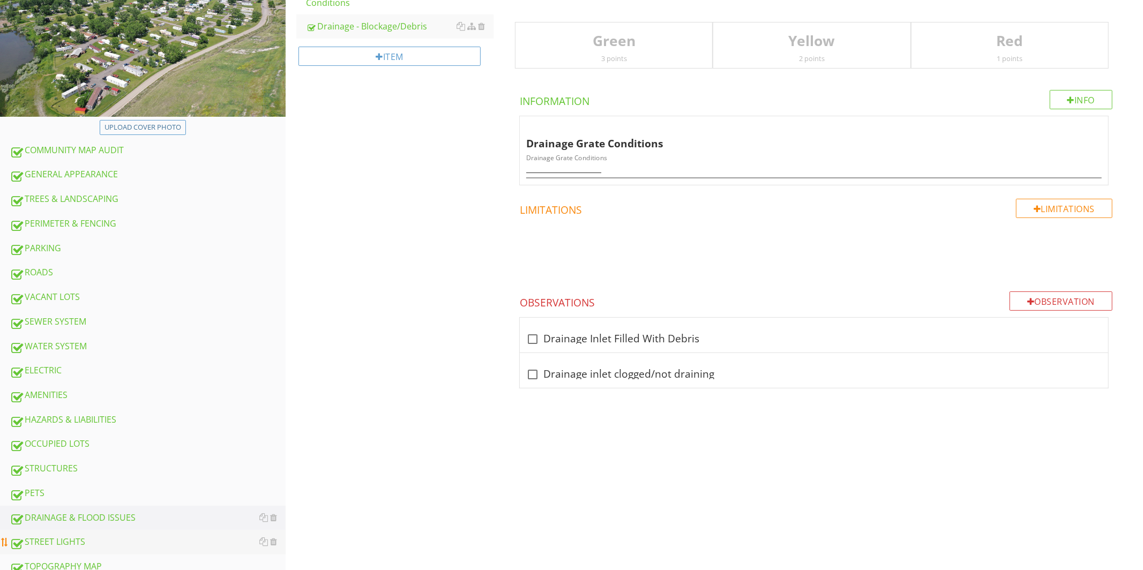
click at [79, 536] on div "STREET LIGHTS" at bounding box center [148, 542] width 276 height 14
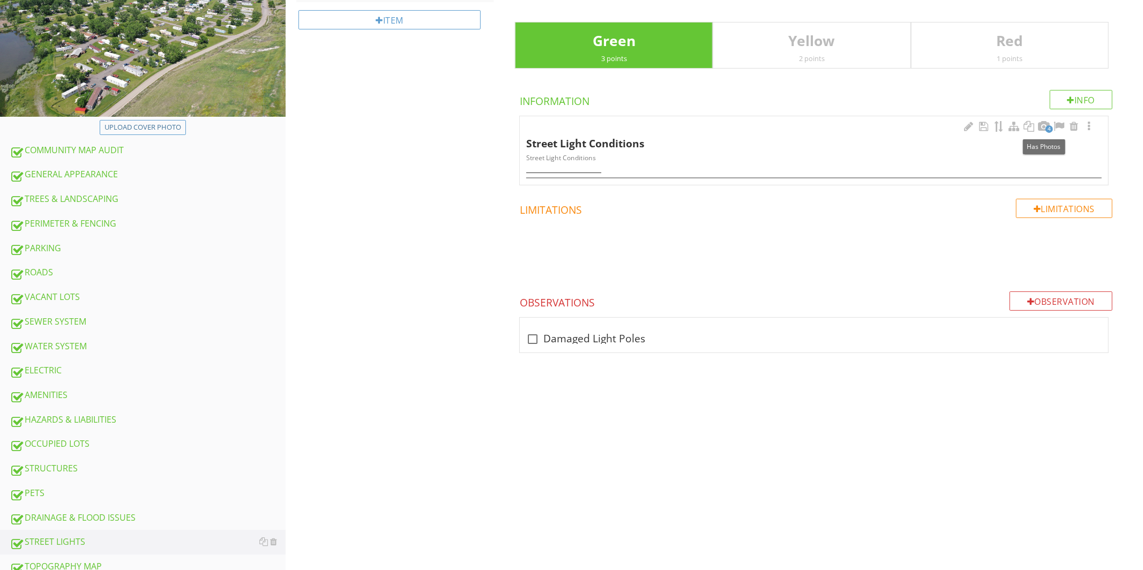
click at [1046, 129] on span "4" at bounding box center [1050, 129] width 8 height 8
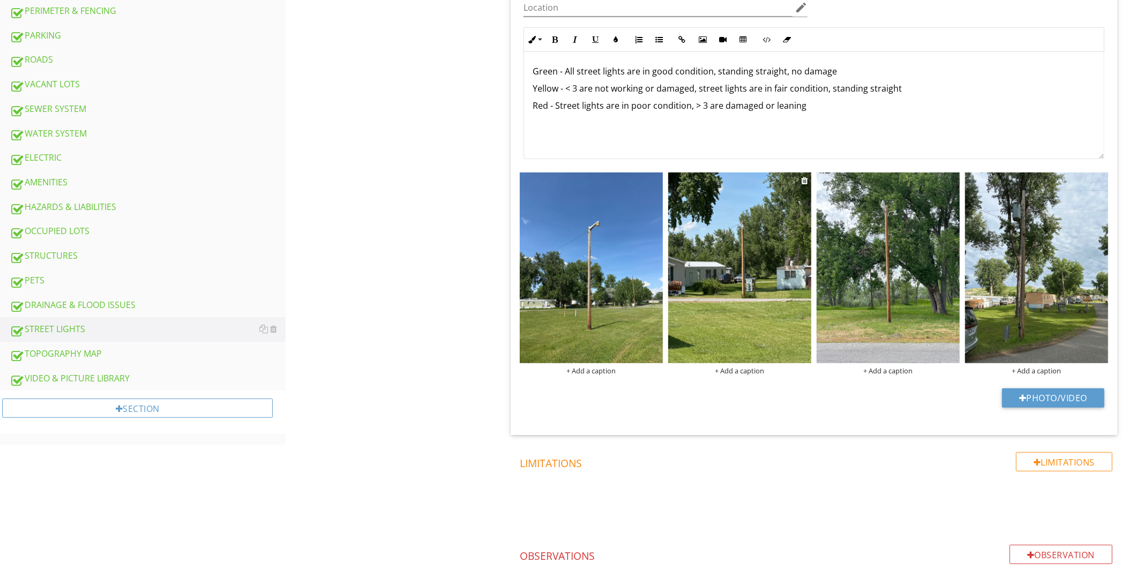
scroll to position [449, 0]
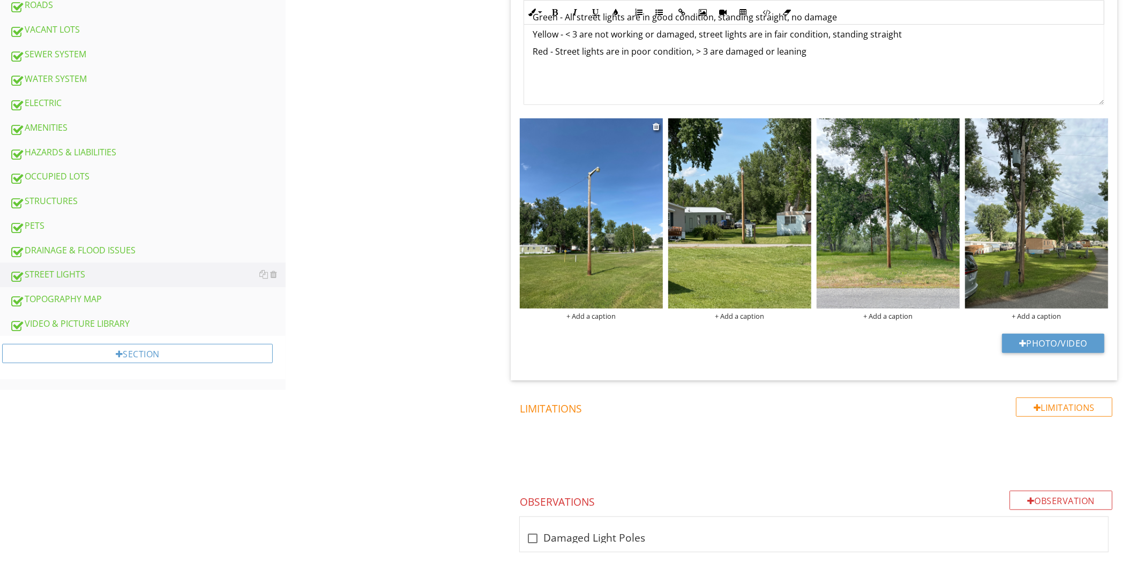
click at [605, 190] on img at bounding box center [591, 213] width 143 height 191
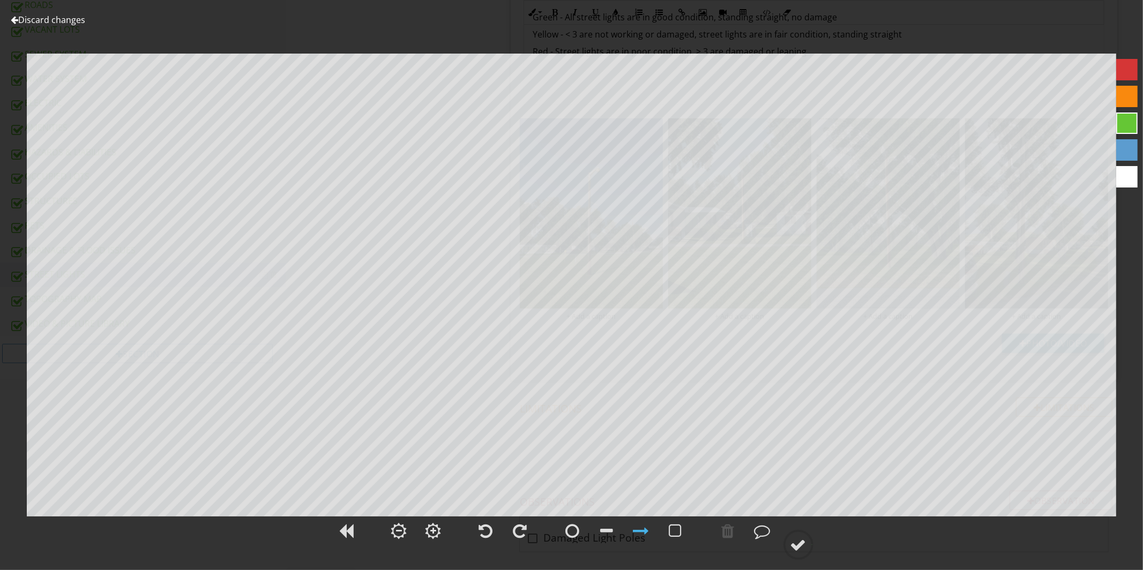
click at [16, 23] on div at bounding box center [15, 20] width 8 height 9
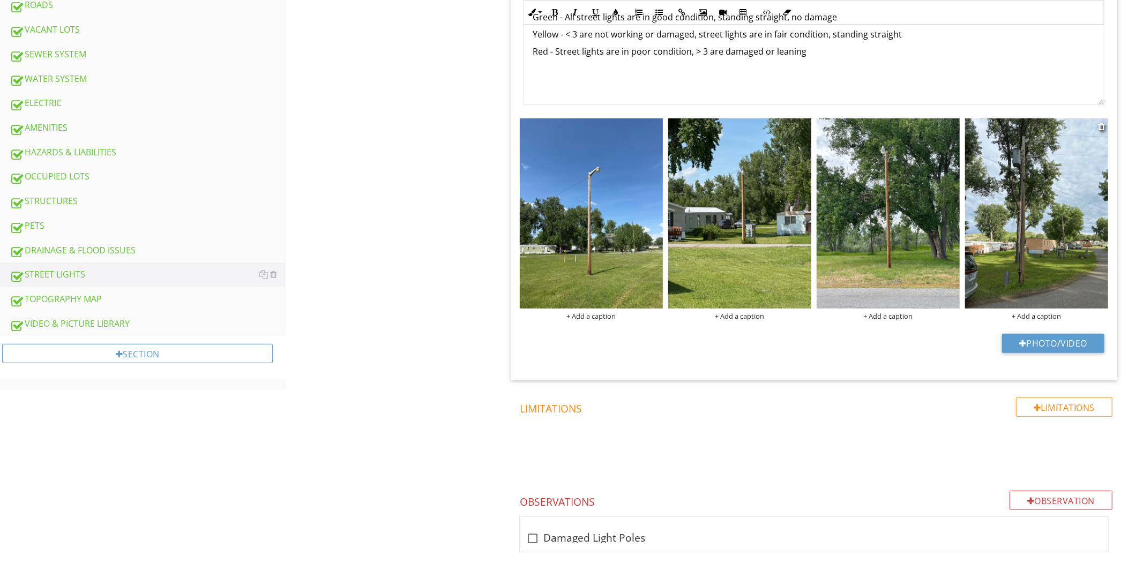
click at [1017, 234] on img at bounding box center [1036, 213] width 143 height 191
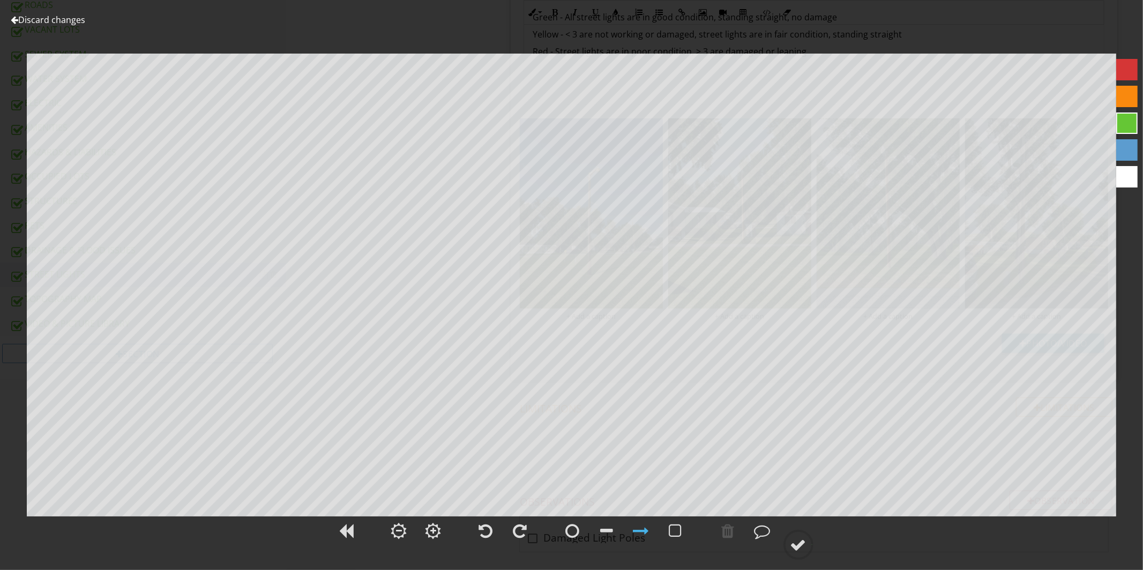
click at [17, 21] on link "Discard changes" at bounding box center [48, 20] width 74 height 12
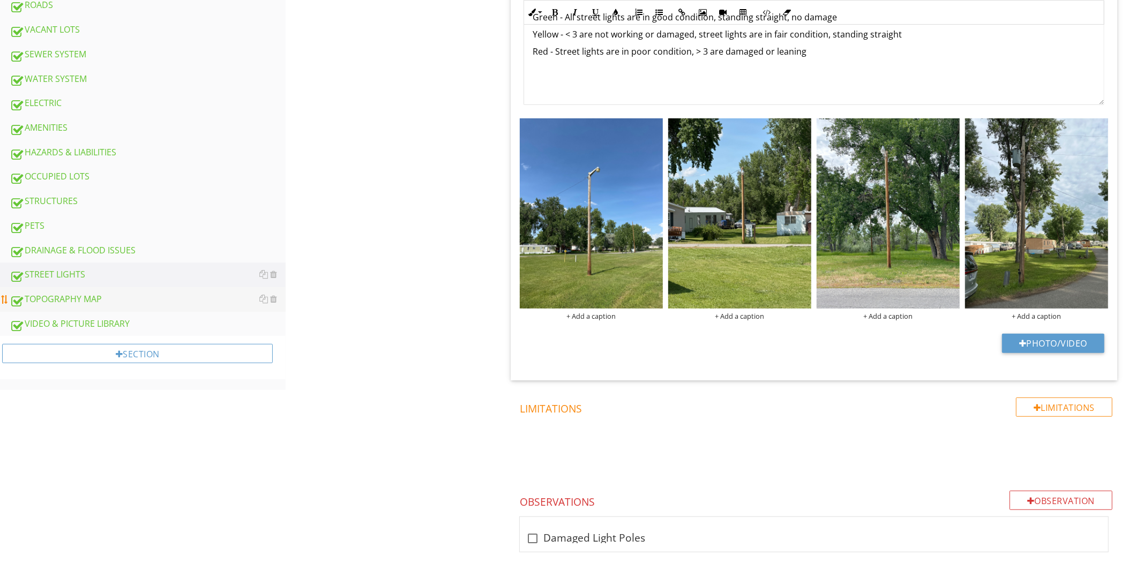
click at [96, 298] on div "TOPOGRAPHY MAP" at bounding box center [148, 300] width 276 height 14
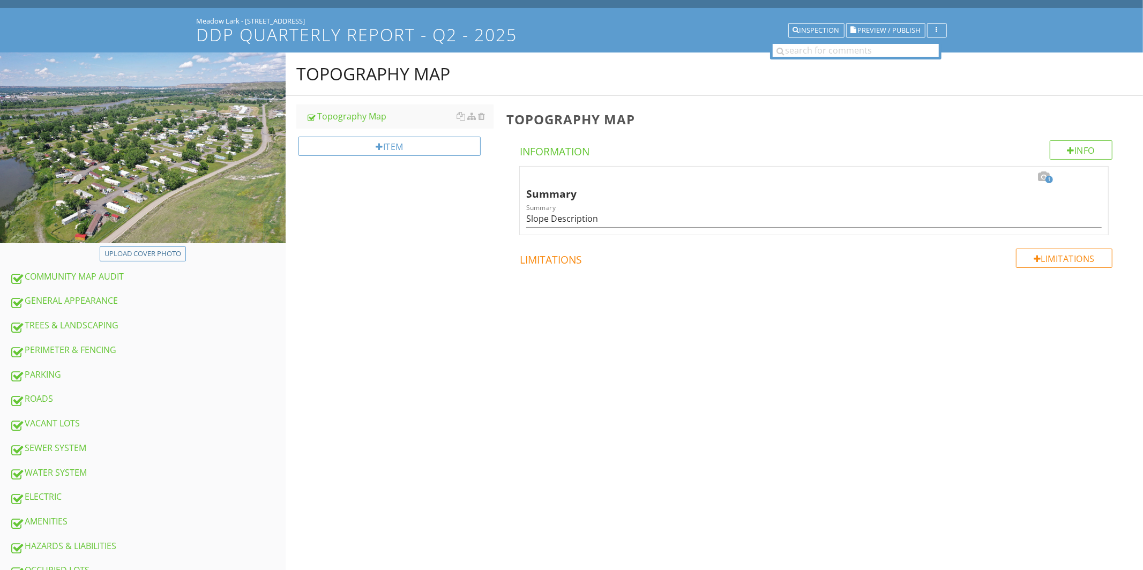
scroll to position [76, 0]
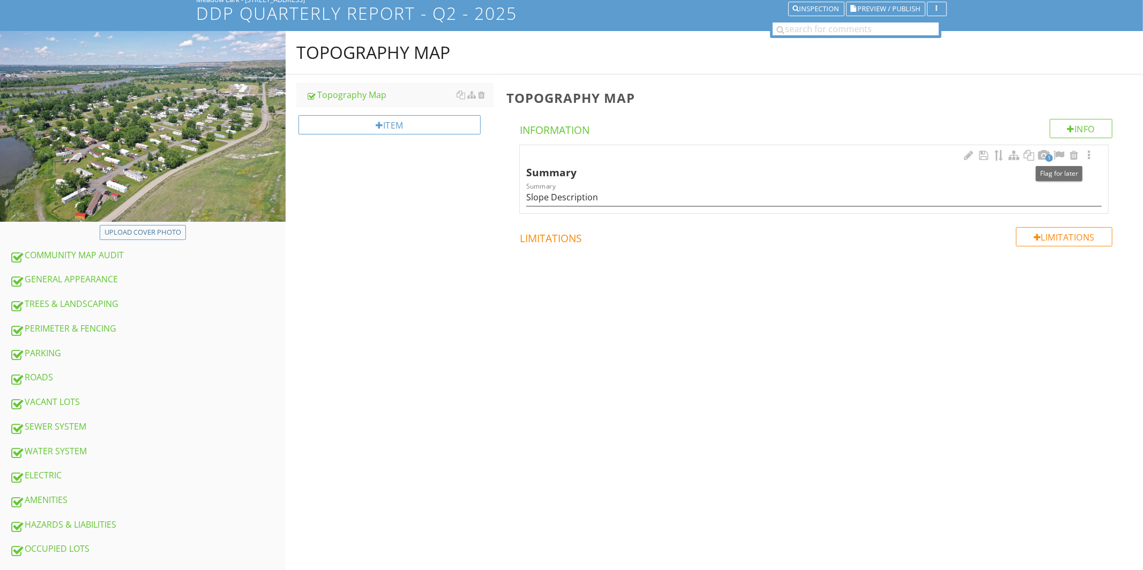
click at [1047, 158] on span "1" at bounding box center [1050, 158] width 8 height 8
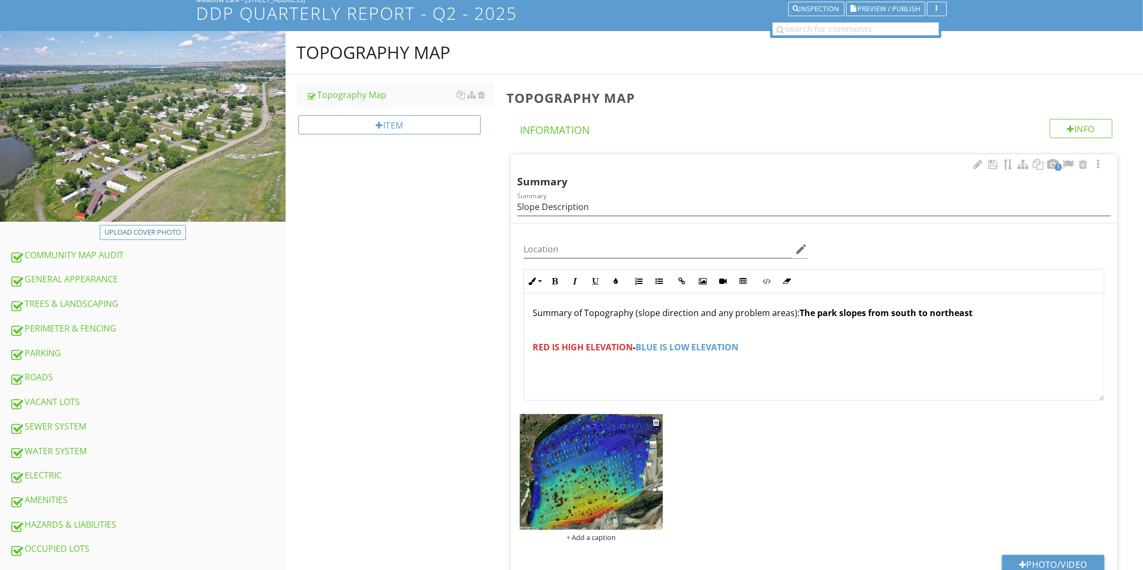
click at [594, 468] on img at bounding box center [591, 472] width 143 height 116
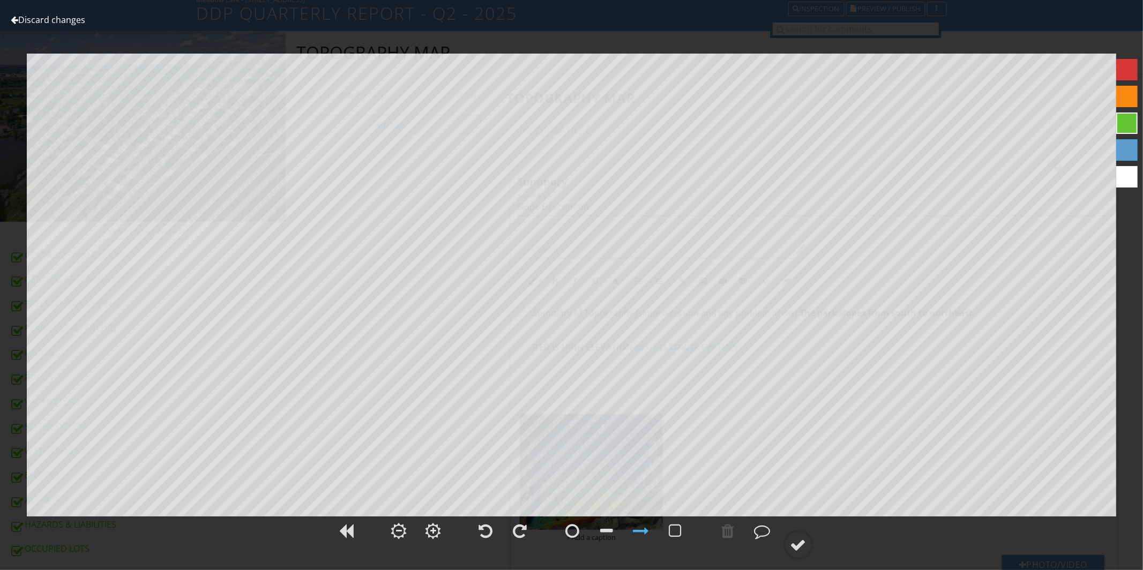
click at [19, 22] on link "Discard changes" at bounding box center [48, 20] width 74 height 12
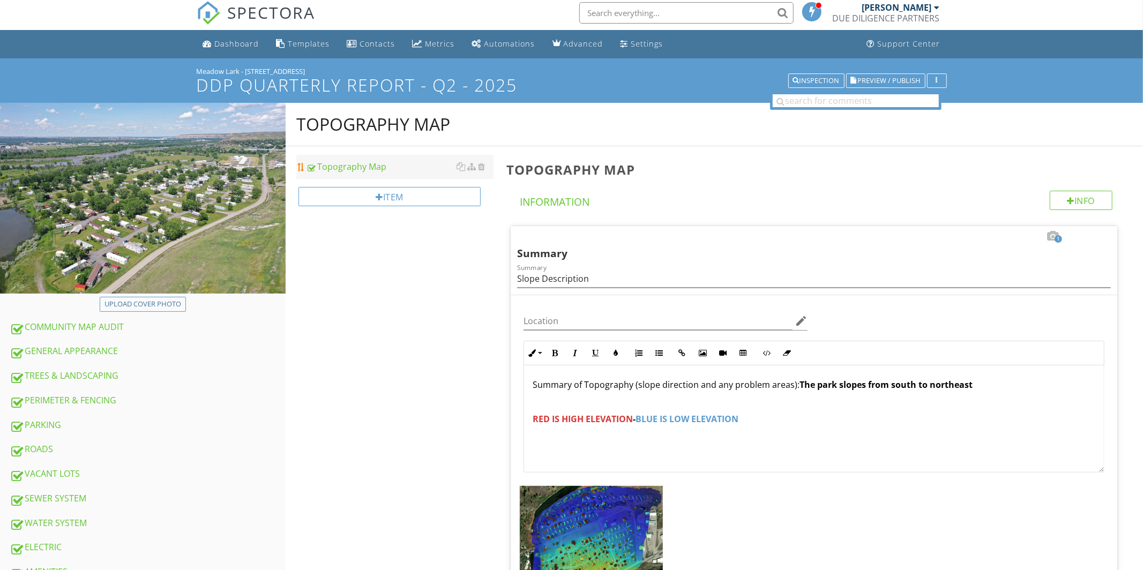
scroll to position [0, 0]
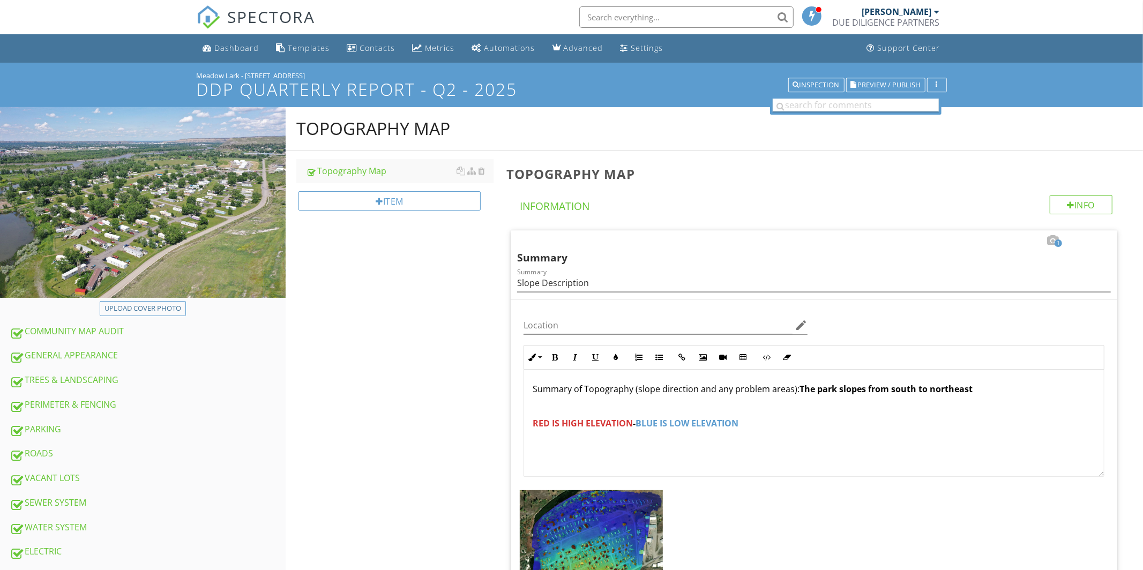
click at [793, 108] on input "text" at bounding box center [856, 105] width 166 height 13
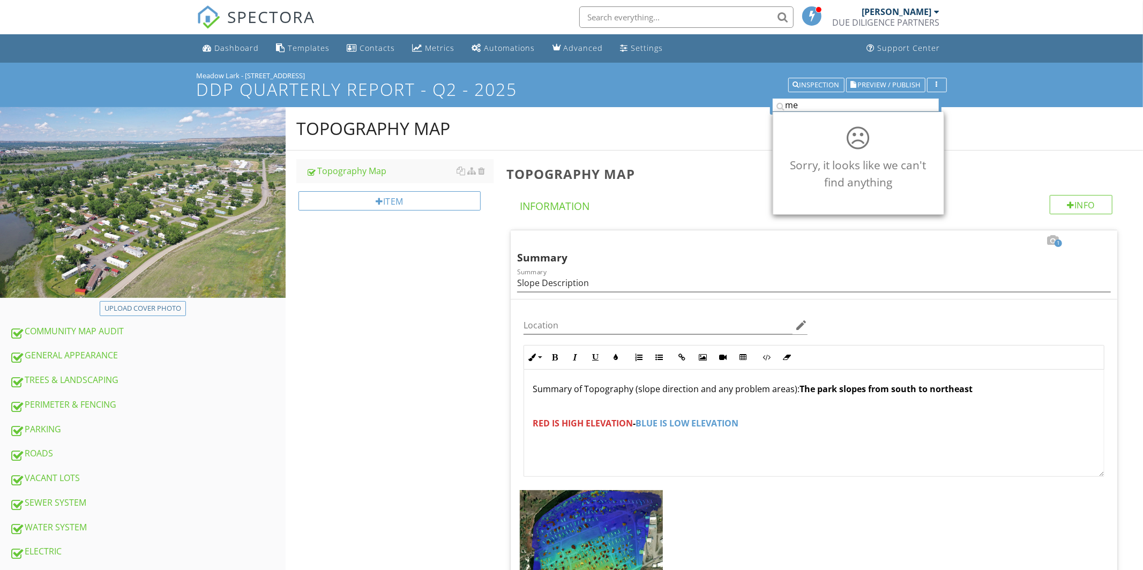
type input "m"
type input "meadowlark"
click at [617, 19] on input "text" at bounding box center [686, 16] width 214 height 21
type input "meadowlark"
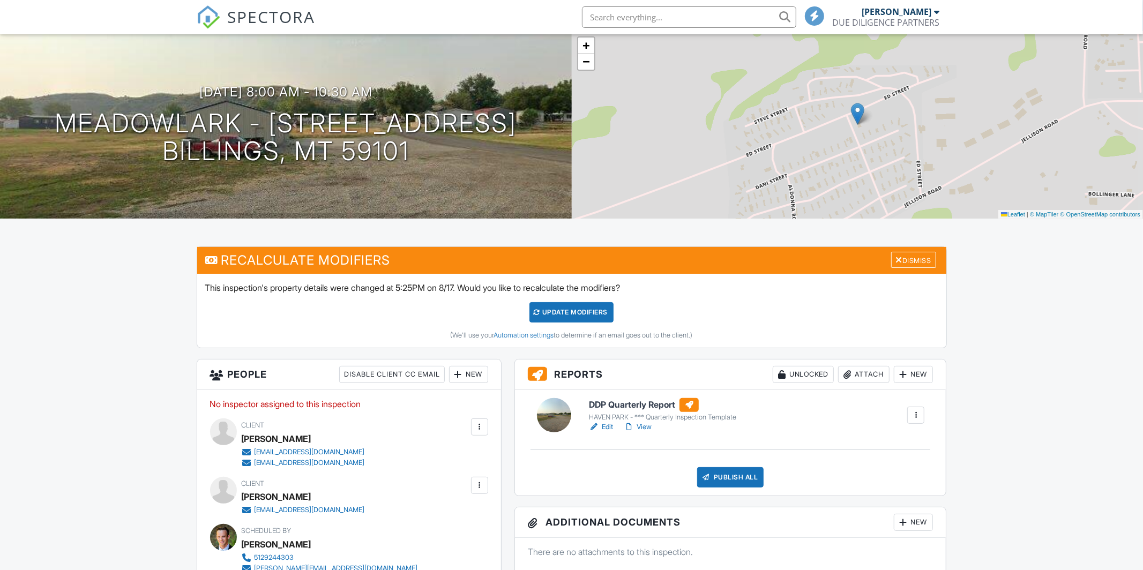
scroll to position [68, 0]
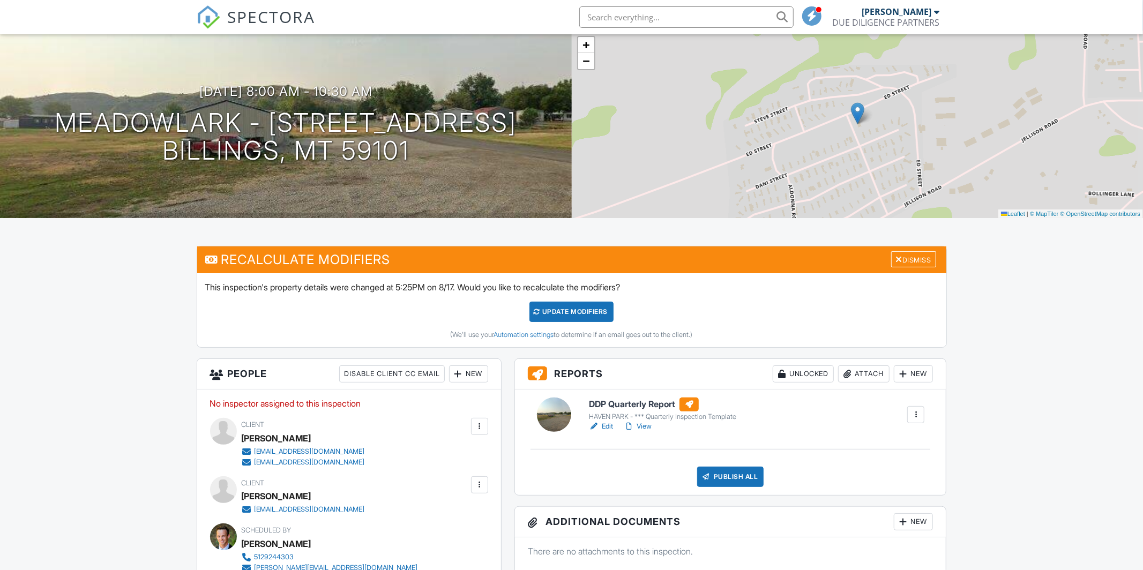
click at [638, 428] on link "View" at bounding box center [638, 426] width 28 height 11
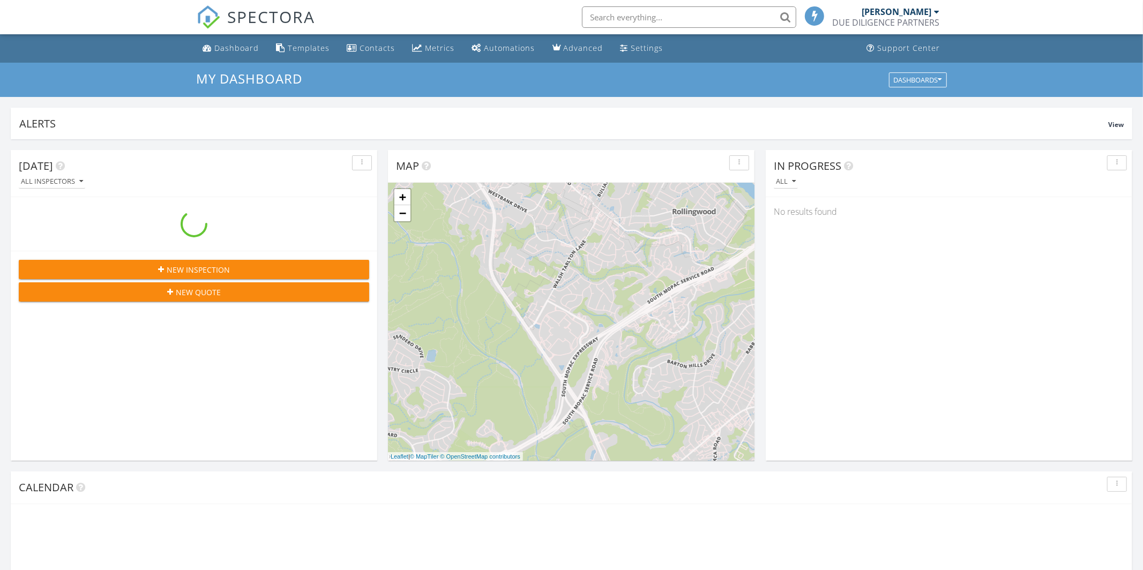
scroll to position [976, 1144]
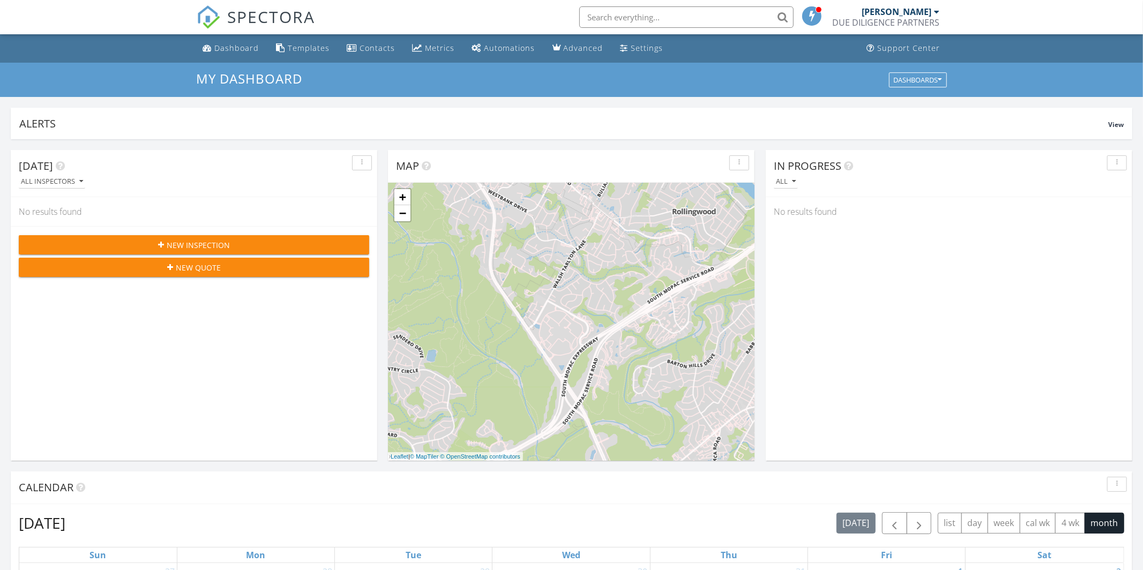
click at [630, 12] on input "text" at bounding box center [686, 16] width 214 height 21
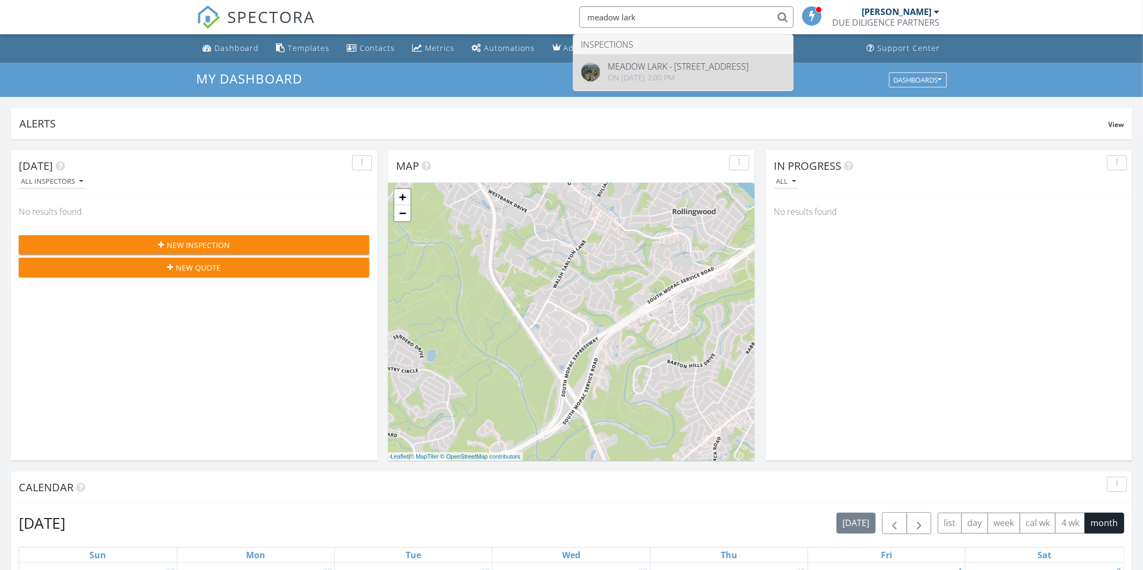
type input "meadow lark"
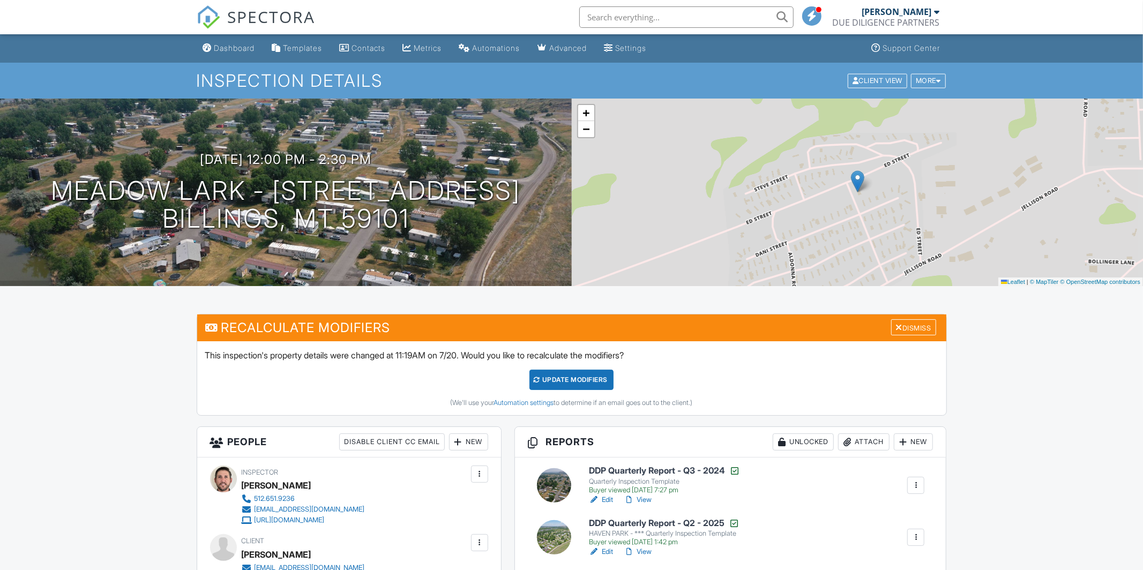
click at [509, 173] on div "[DATE] 12:00 pm - 2:30 pm [GEOGRAPHIC_DATA] - [STREET_ADDRESS] Billings, MT 591…" at bounding box center [286, 192] width 572 height 81
click at [508, 173] on div "06/03/2025 12:00 pm - 2:30 pm Meadow Lark - 388 Ed St Billings, MT 59101" at bounding box center [286, 192] width 572 height 81
click at [501, 171] on div "06/03/2025 12:00 pm - 2:30 pm Meadow Lark - 388 Ed St Billings, MT 59101" at bounding box center [286, 192] width 572 height 81
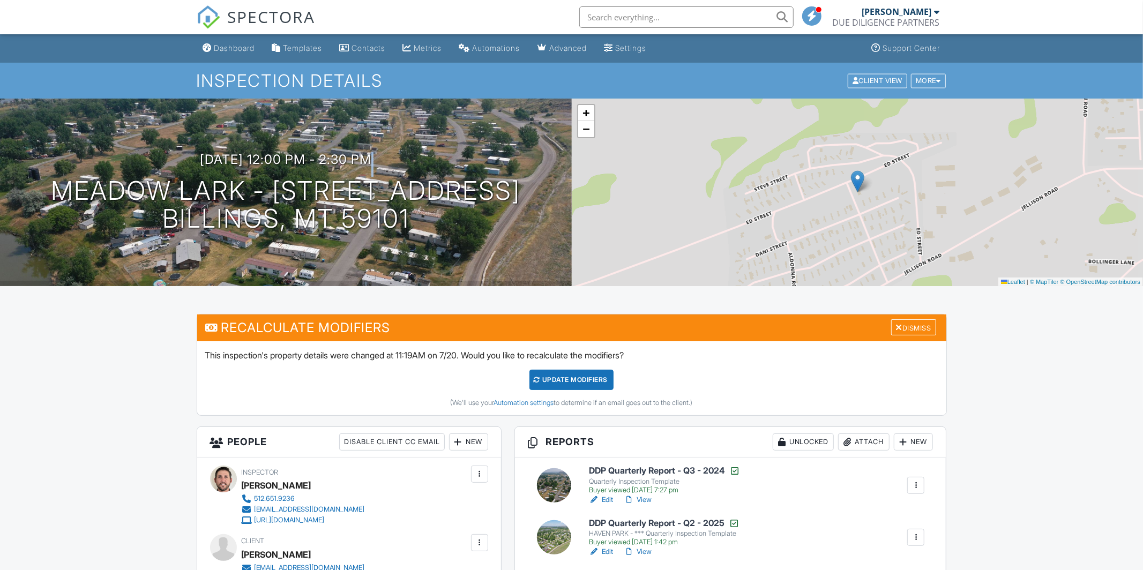
click at [501, 171] on div "06/03/2025 12:00 pm - 2:30 pm Meadow Lark - 388 Ed St Billings, MT 59101" at bounding box center [286, 192] width 572 height 81
click at [607, 550] on link "Edit" at bounding box center [601, 552] width 24 height 11
click at [620, 20] on input "text" at bounding box center [686, 16] width 214 height 21
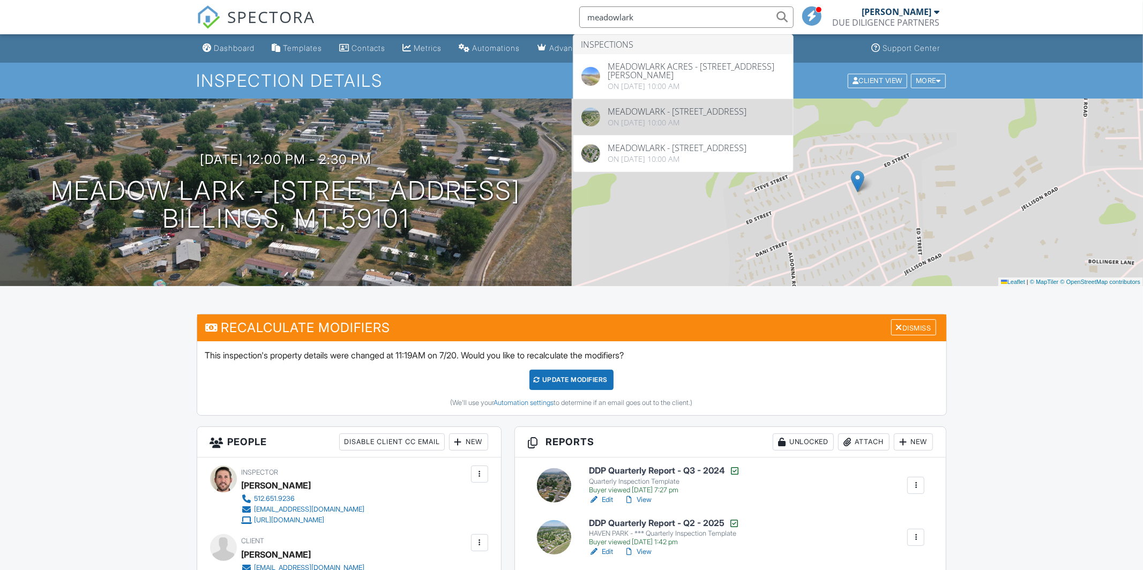
type input "meadowlark"
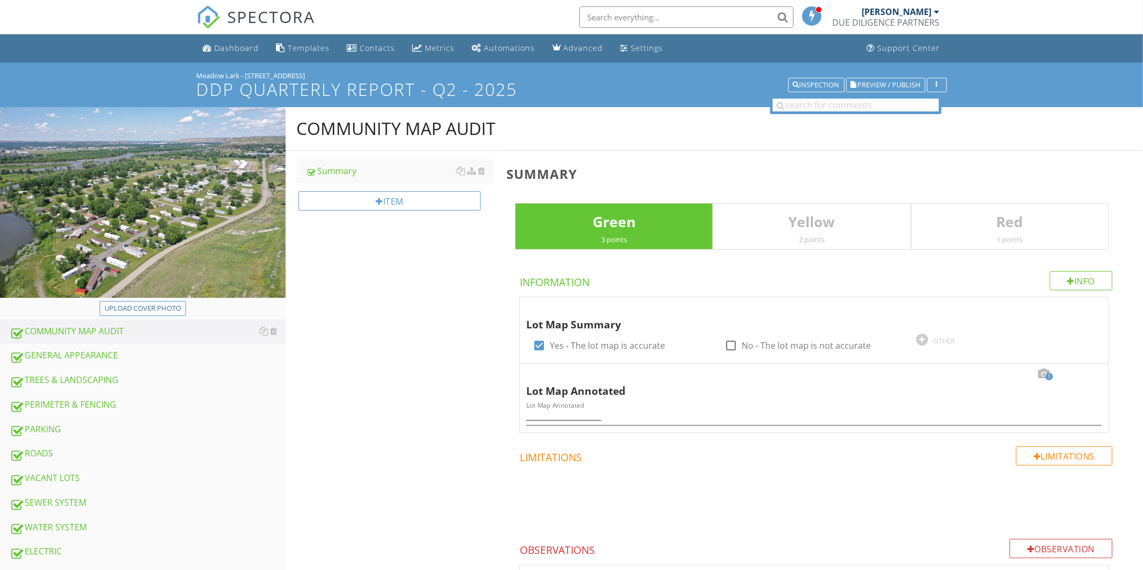
click at [204, 191] on img at bounding box center [143, 202] width 286 height 190
click at [218, 213] on img at bounding box center [143, 202] width 286 height 190
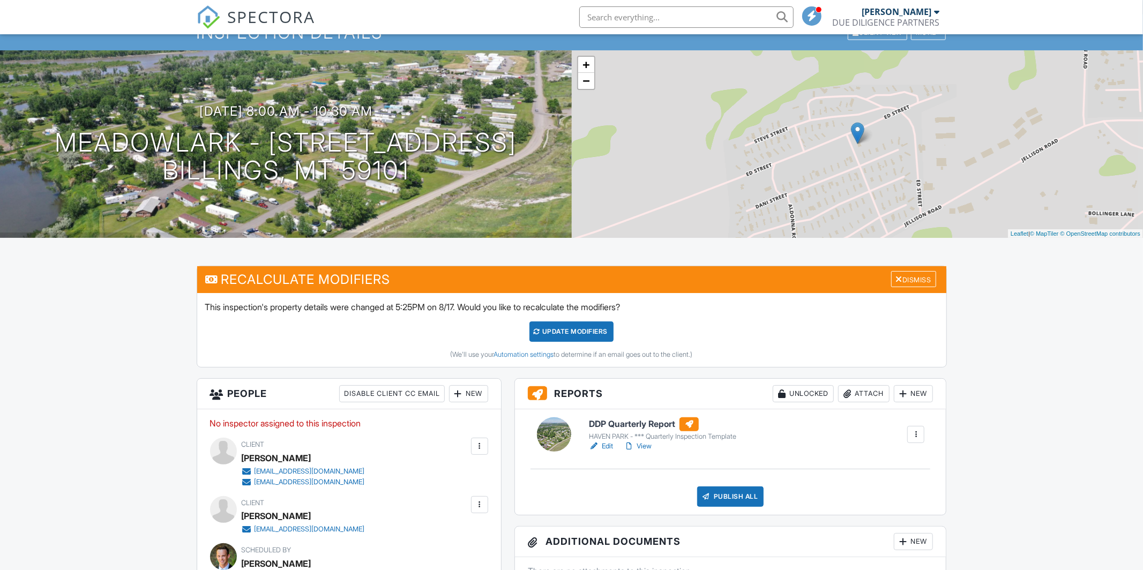
scroll to position [62, 0]
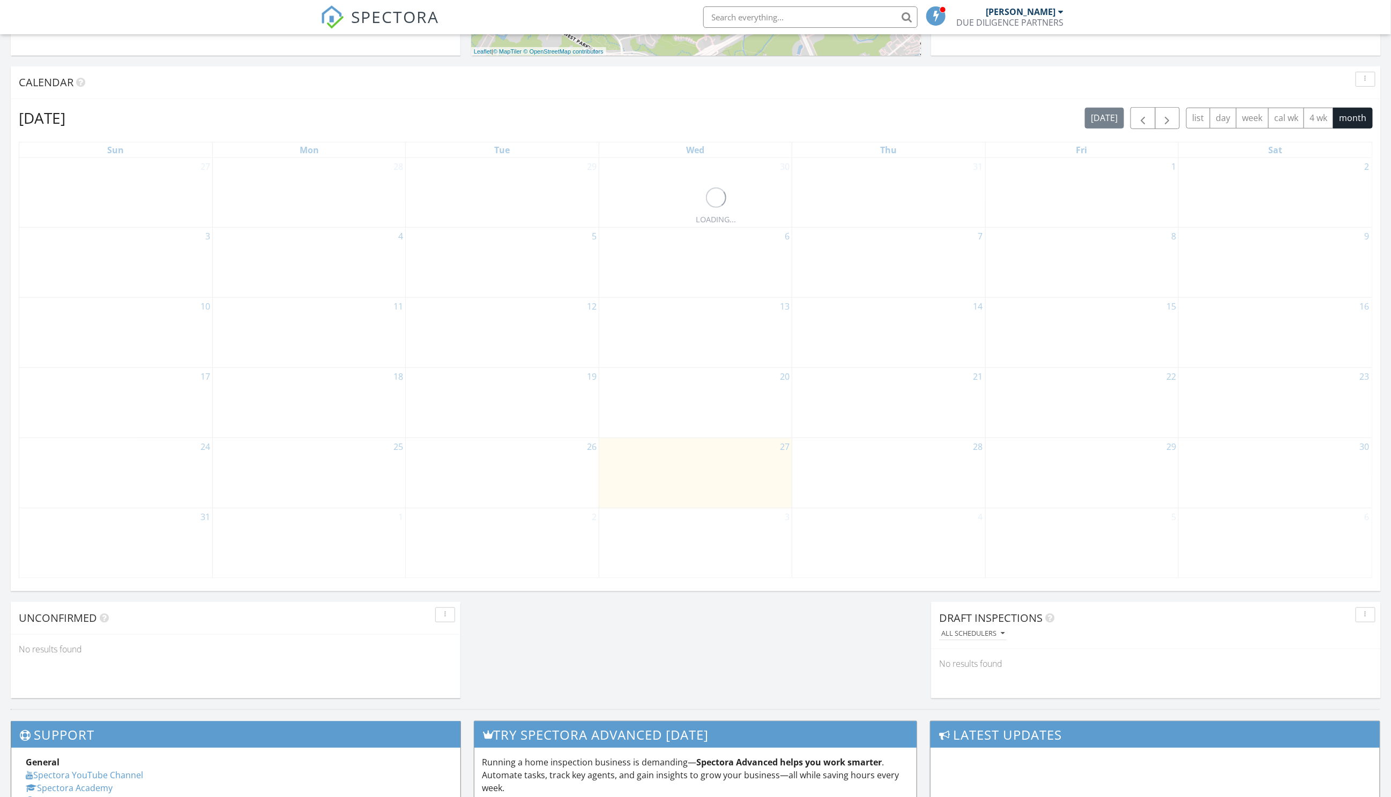
scroll to position [409, 0]
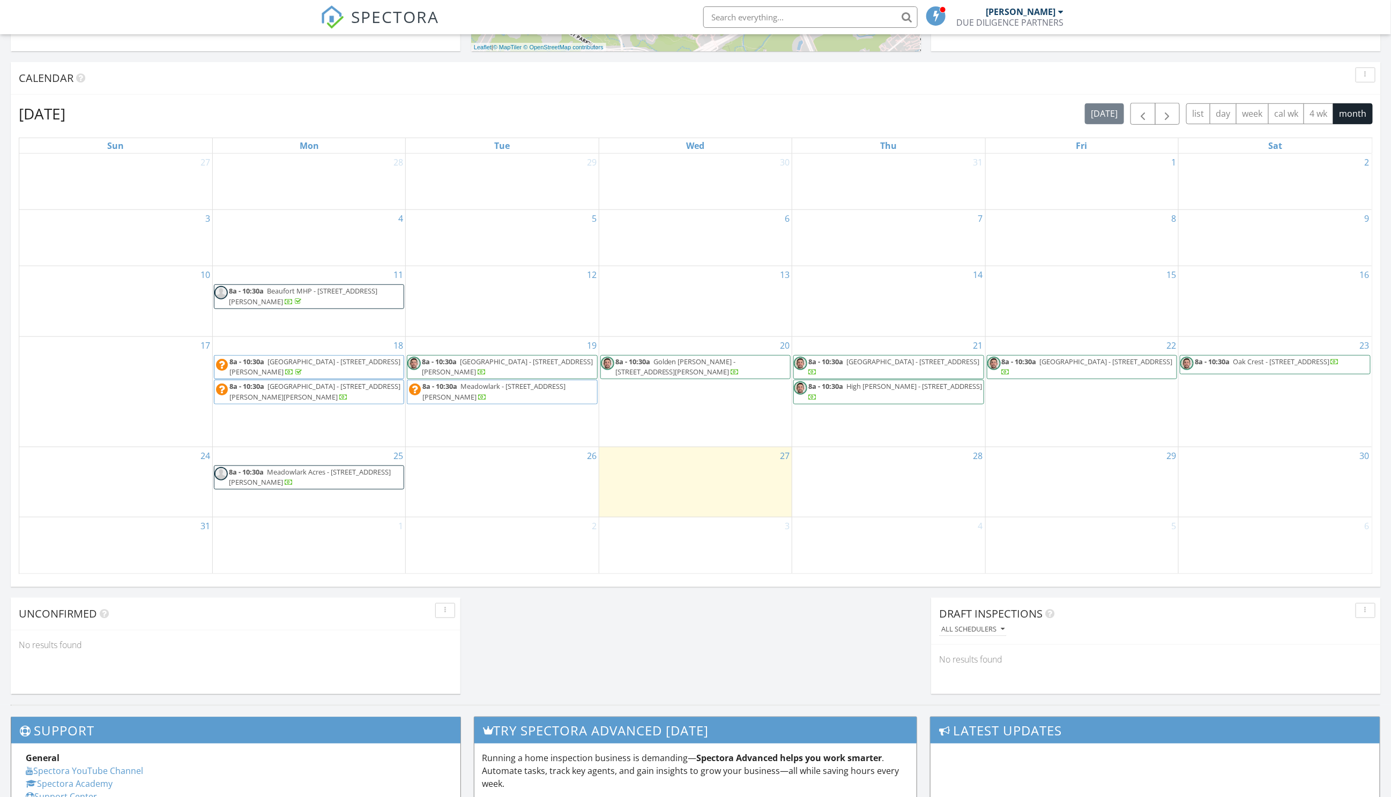
click at [502, 365] on span "[GEOGRAPHIC_DATA] - [STREET_ADDRESS][PERSON_NAME]" at bounding box center [507, 367] width 171 height 20
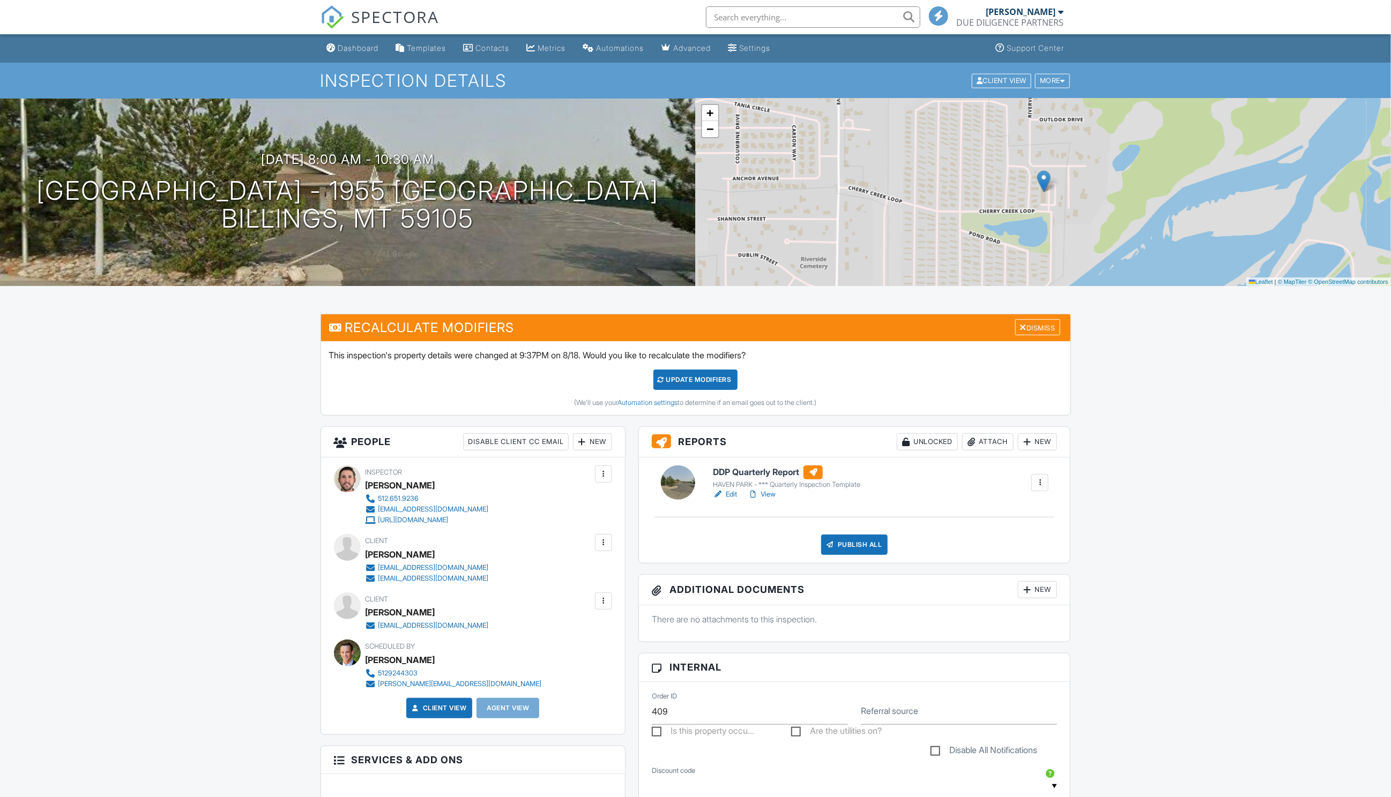
click at [729, 492] on link "Edit" at bounding box center [725, 494] width 24 height 11
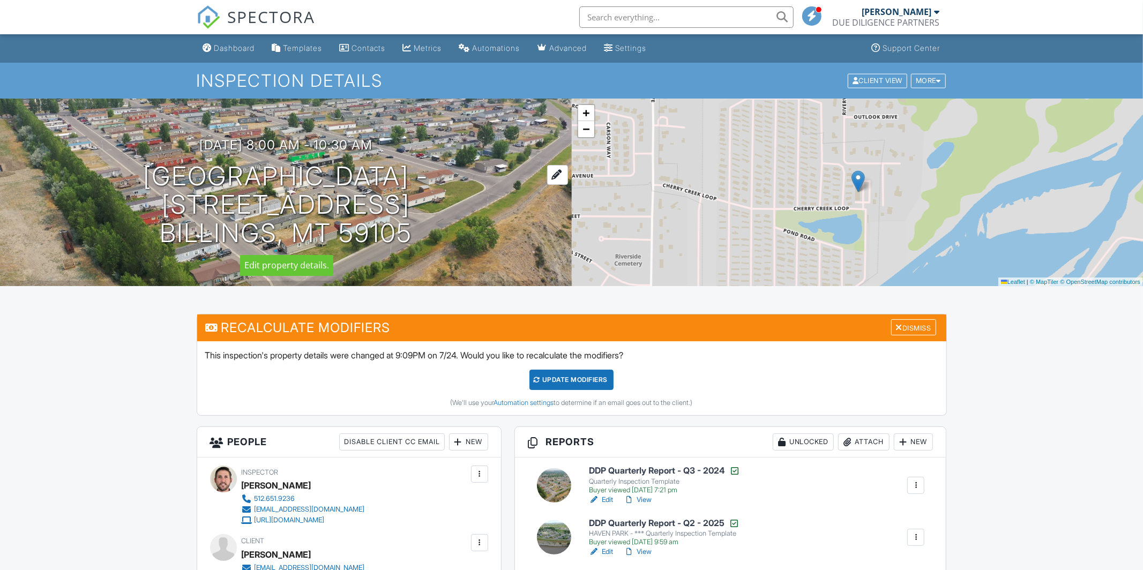
click at [487, 217] on h1 "Cherry Creek Estates - 1955 N Cherry Creek Loop Billings, MT 59105" at bounding box center [286, 204] width 538 height 85
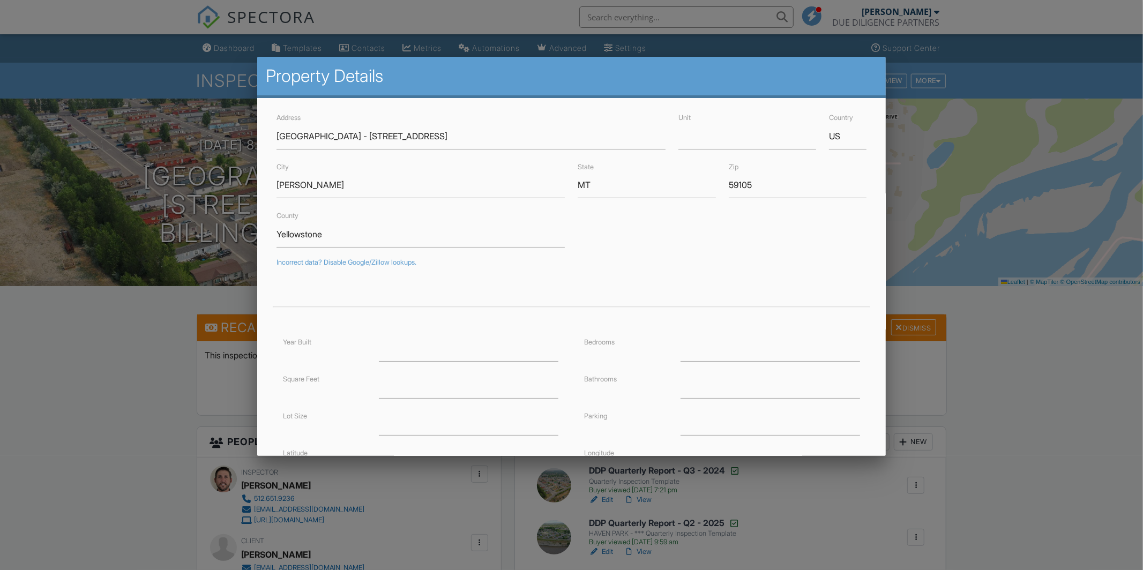
click at [128, 365] on div at bounding box center [571, 302] width 1143 height 713
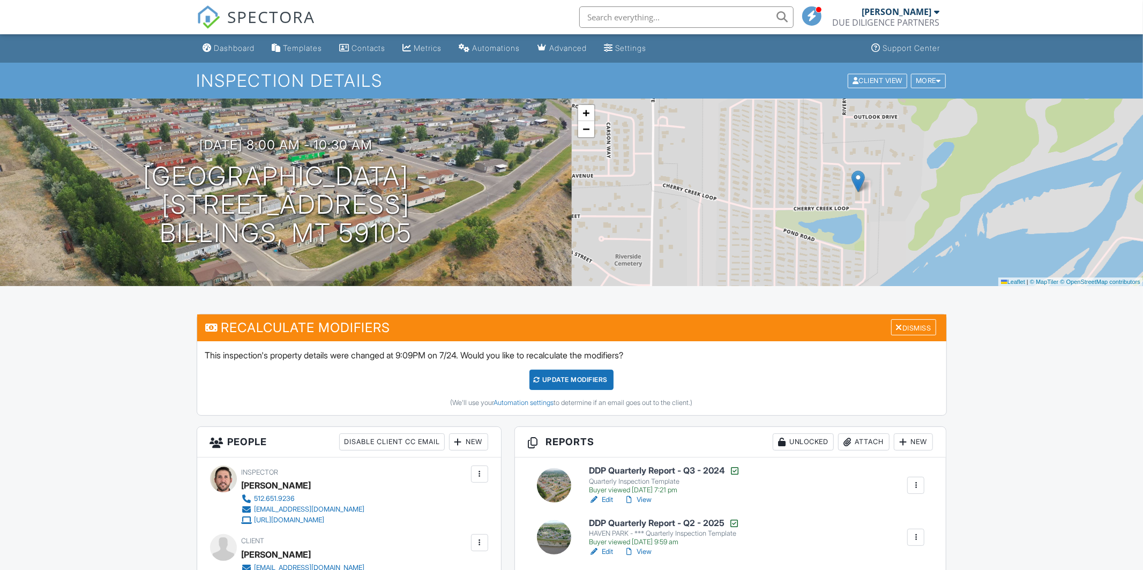
click at [560, 170] on div "06/04/2025 8:00 am - 10:30 am Cherry Creek Estates - 1955 N Cherry Creek Loop B…" at bounding box center [286, 192] width 572 height 109
click at [527, 136] on div "06/04/2025 8:00 am - 10:30 am Cherry Creek Estates - 1955 N Cherry Creek Loop B…" at bounding box center [286, 193] width 572 height 188
click at [609, 549] on link "Edit" at bounding box center [601, 552] width 24 height 11
click at [601, 19] on input "text" at bounding box center [686, 16] width 214 height 21
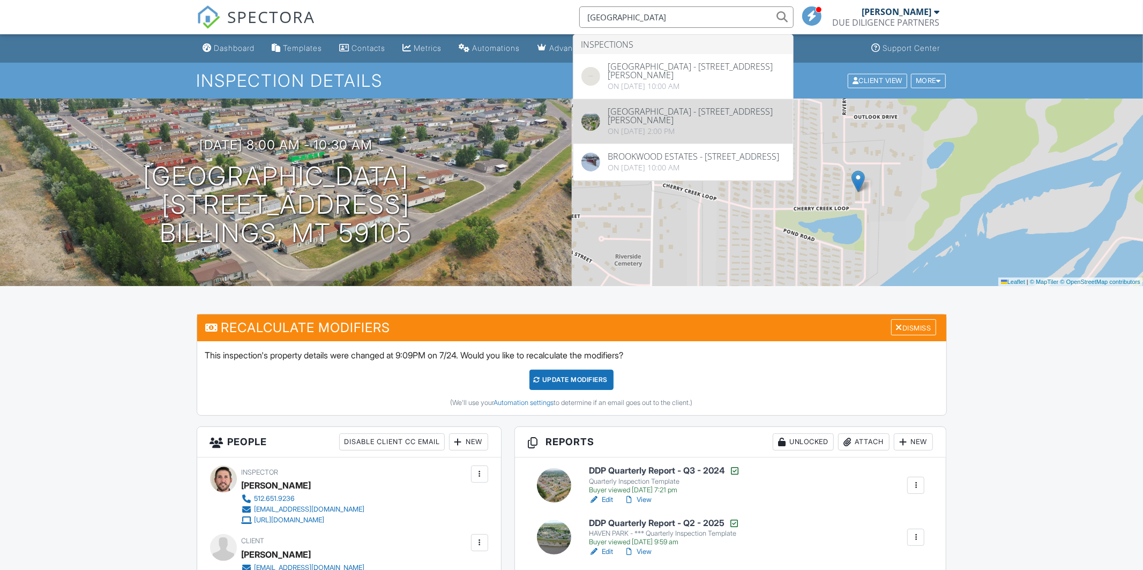
type input "west park"
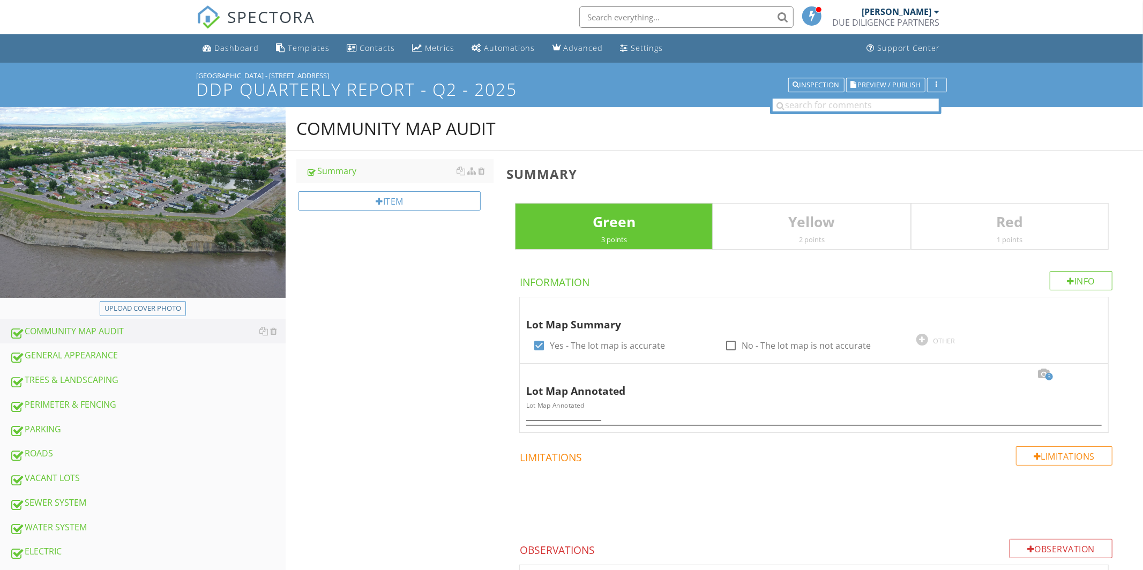
click at [221, 166] on img at bounding box center [143, 202] width 286 height 190
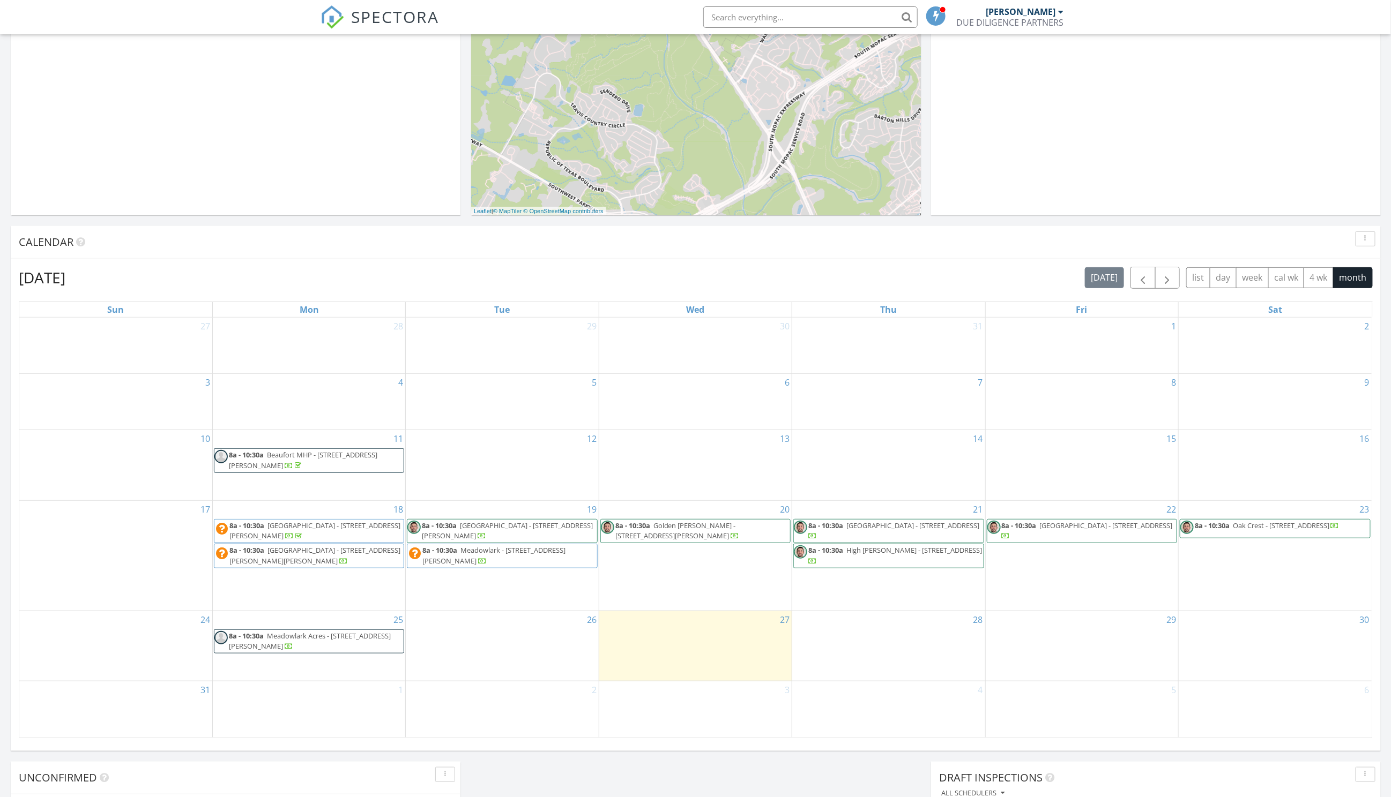
scroll to position [251, 0]
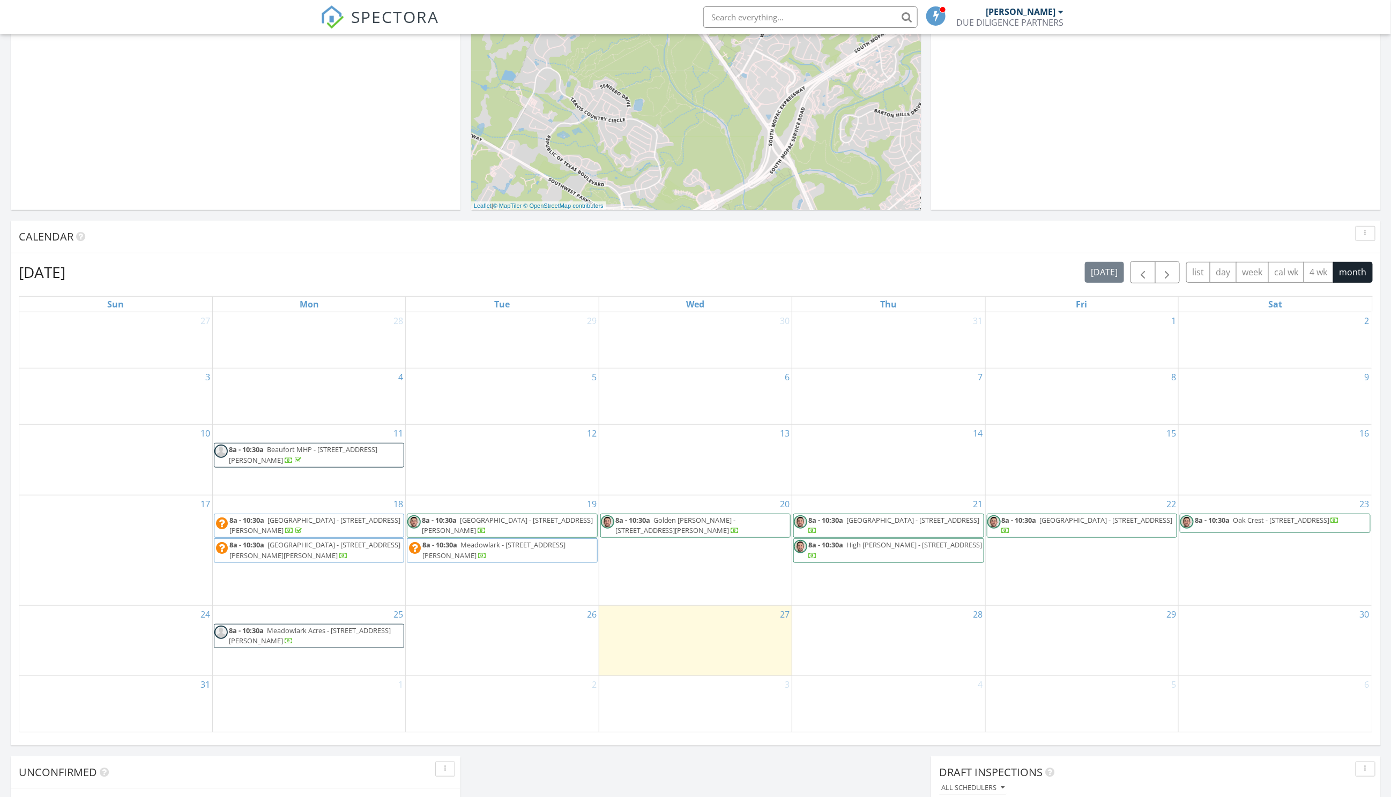
click at [322, 546] on span "[GEOGRAPHIC_DATA] - [STREET_ADDRESS][PERSON_NAME][PERSON_NAME]" at bounding box center [314, 550] width 171 height 20
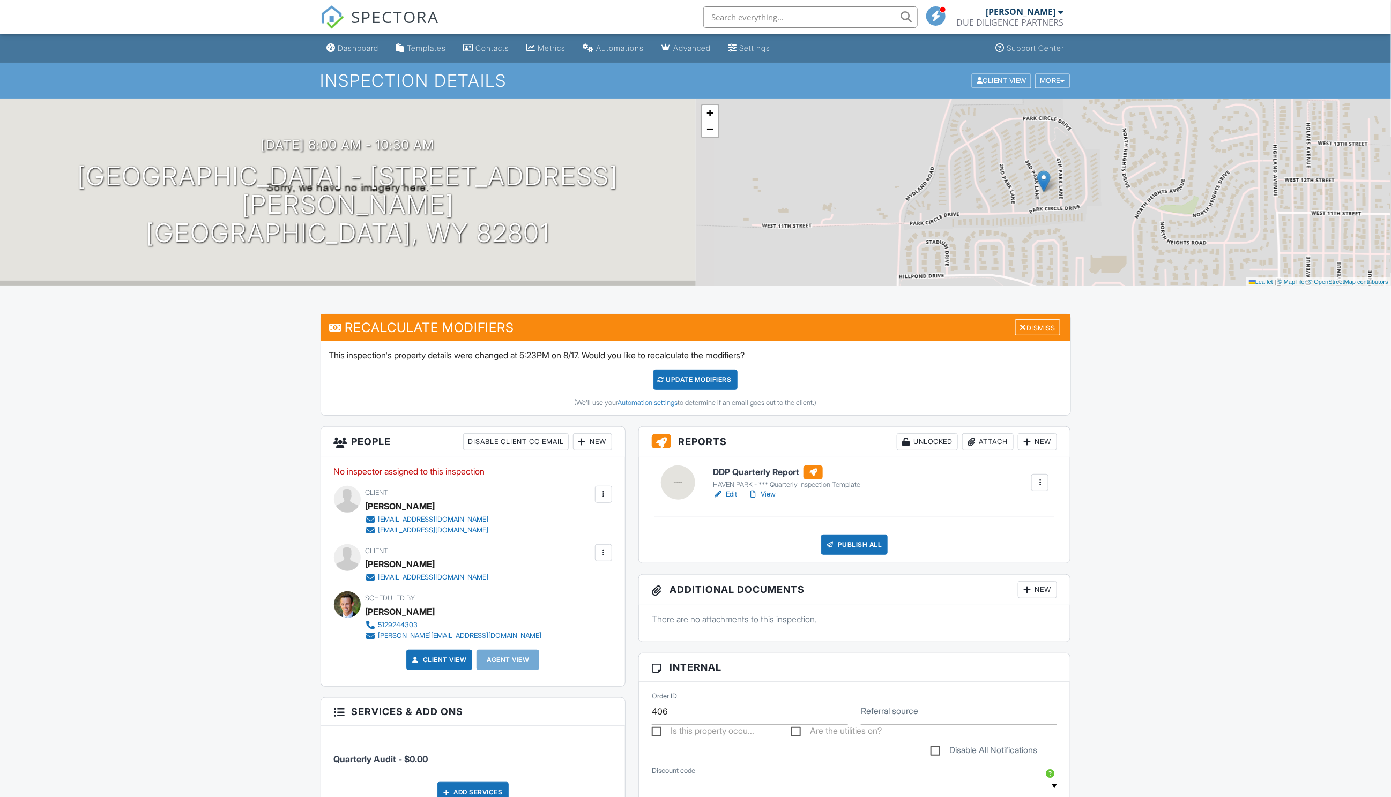
click at [732, 497] on link "Edit" at bounding box center [725, 494] width 24 height 11
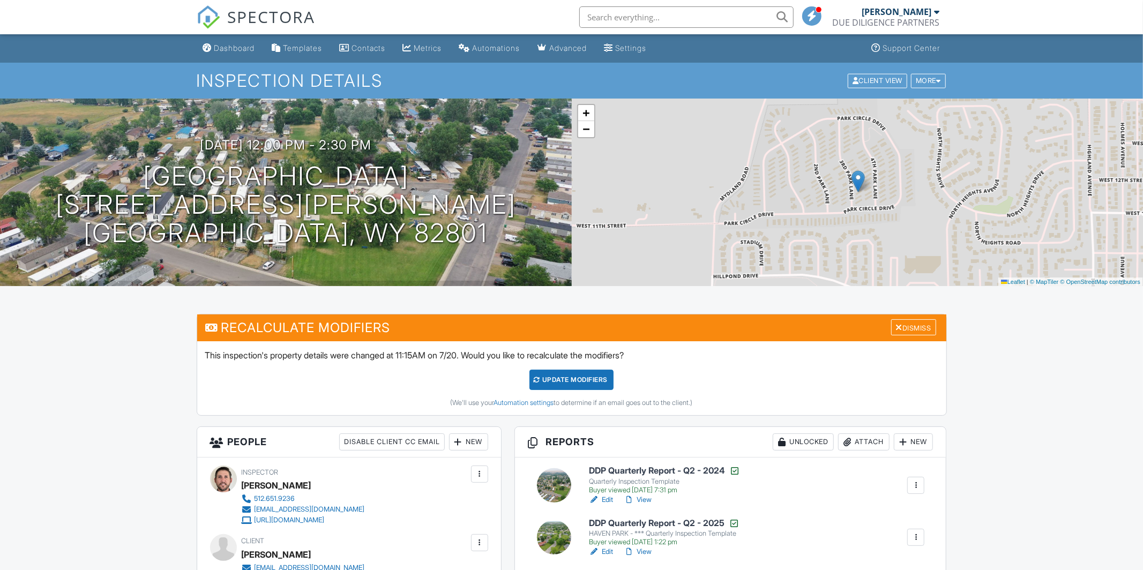
click at [606, 548] on link "Edit" at bounding box center [601, 552] width 24 height 11
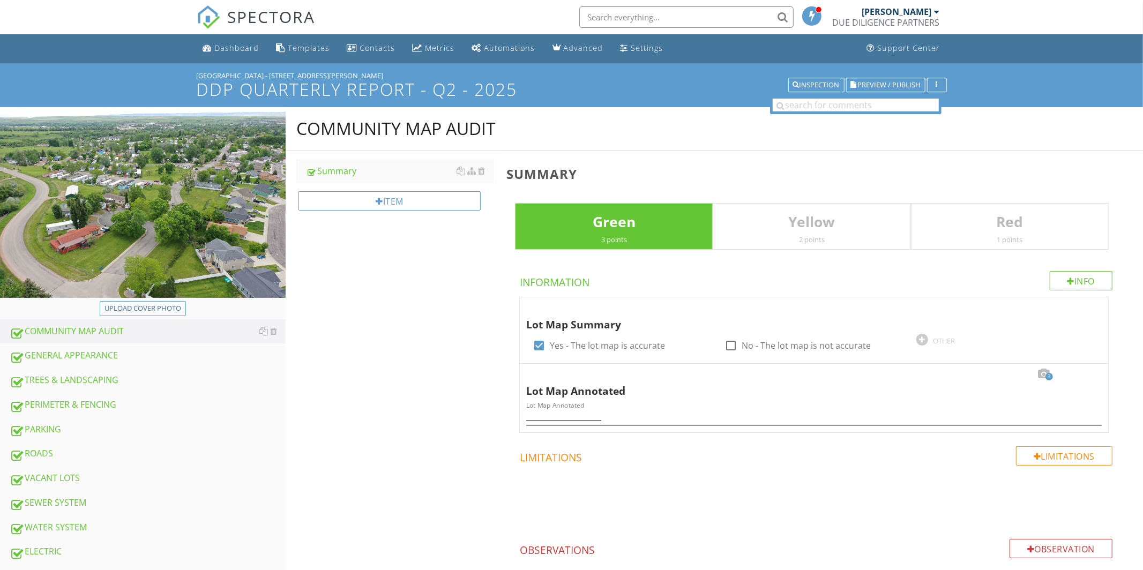
click at [230, 238] on img at bounding box center [143, 202] width 286 height 190
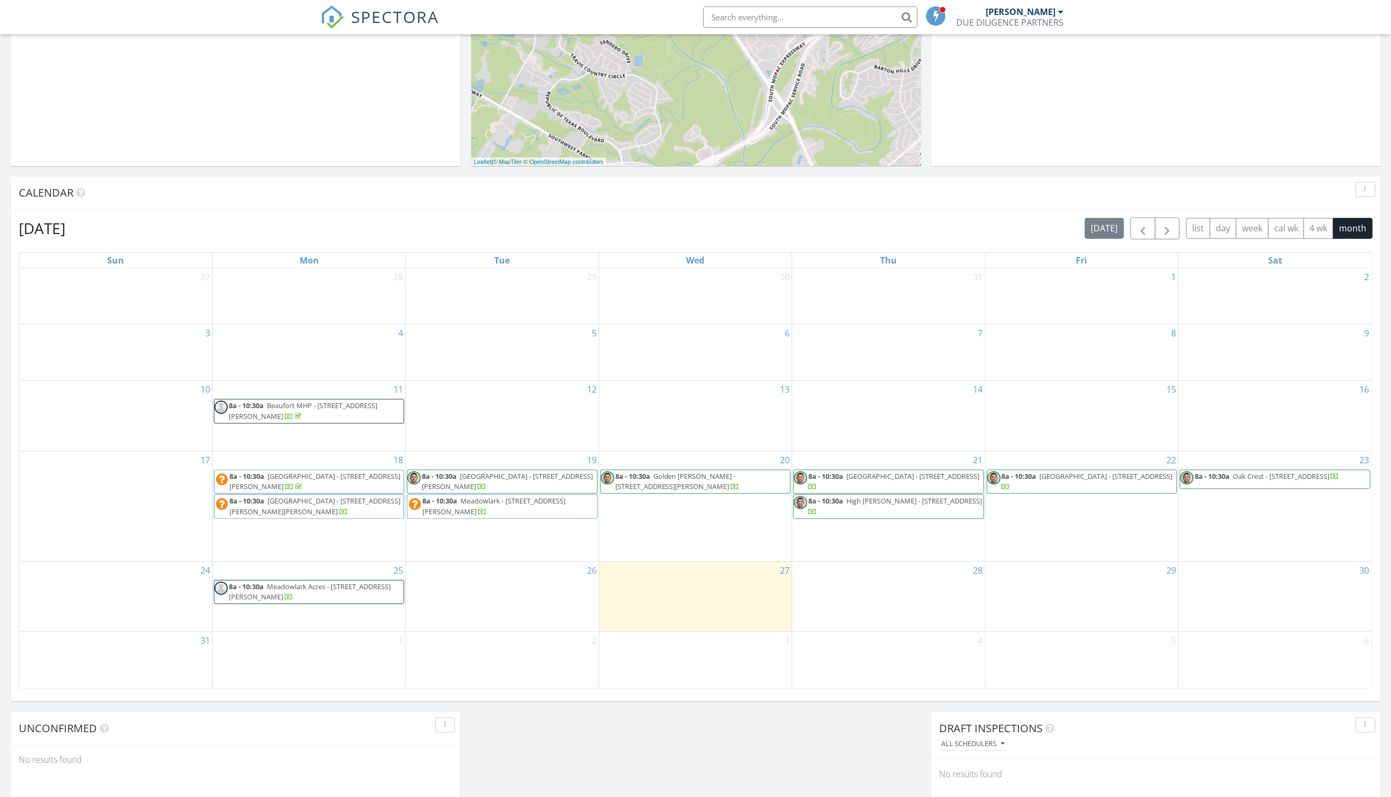
scroll to position [309, 0]
